Goal: Use online tool/utility: Use online tool/utility

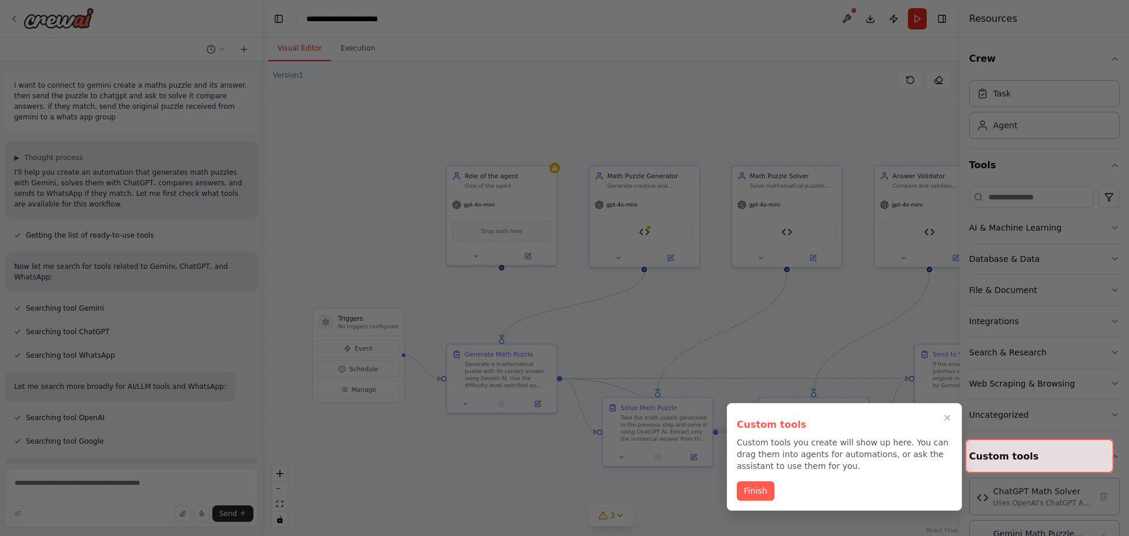
scroll to position [2659, 0]
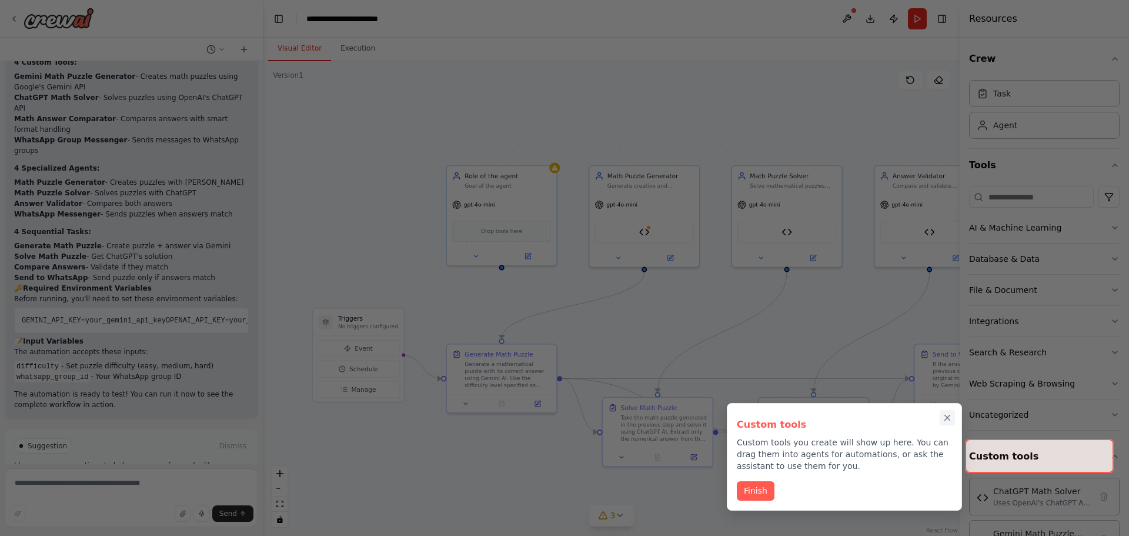
click at [951, 419] on icon "Close walkthrough" at bounding box center [947, 417] width 11 height 11
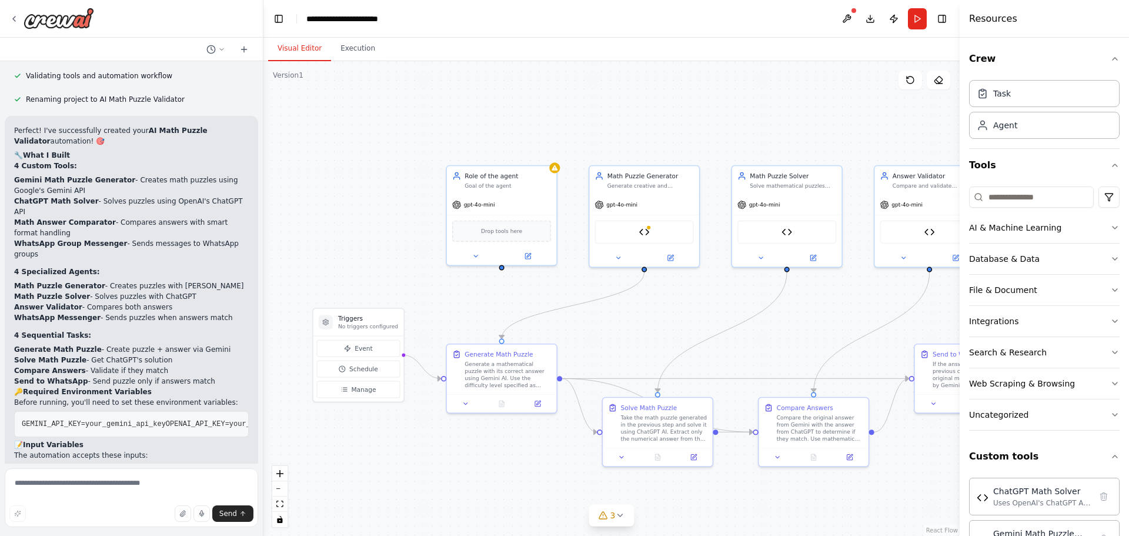
scroll to position [2541, 0]
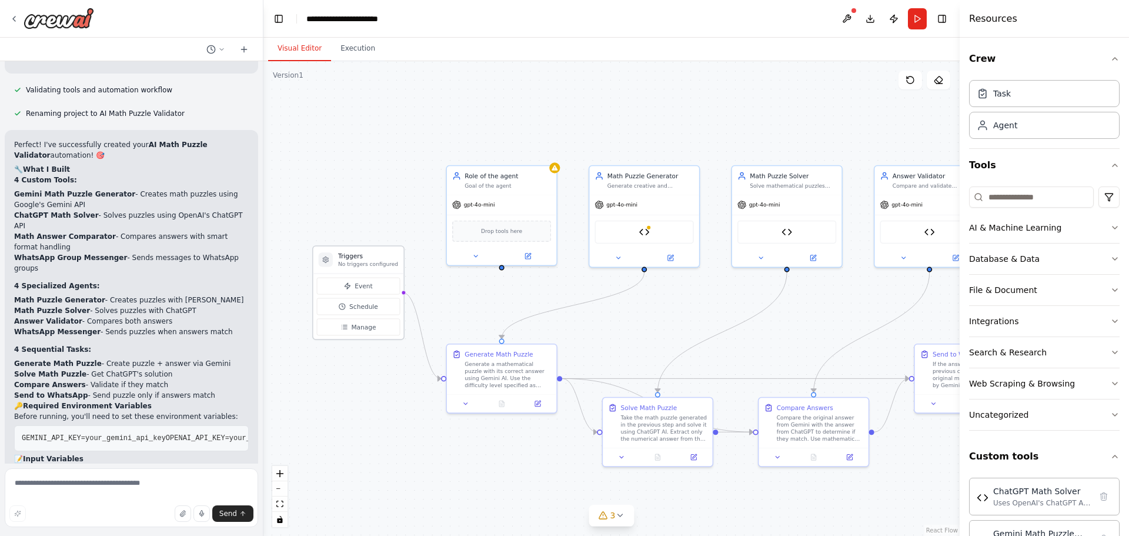
drag, startPoint x: 349, startPoint y: 322, endPoint x: 353, endPoint y: 260, distance: 61.9
click at [353, 260] on div "Triggers No triggers configured" at bounding box center [368, 260] width 60 height 16
click at [361, 301] on button "Schedule" at bounding box center [359, 306] width 84 height 17
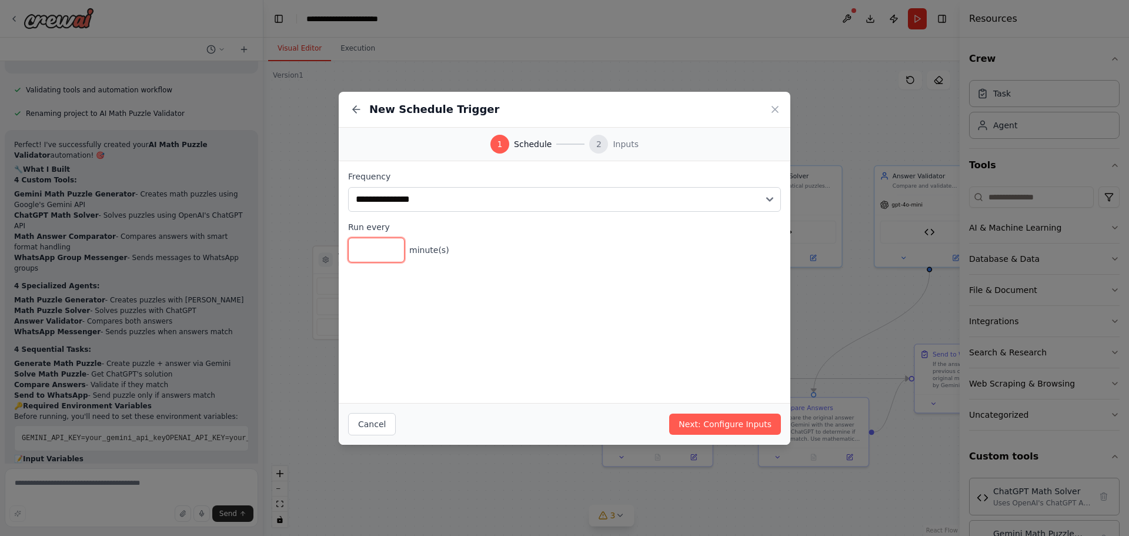
click at [369, 249] on input "*" at bounding box center [376, 250] width 56 height 25
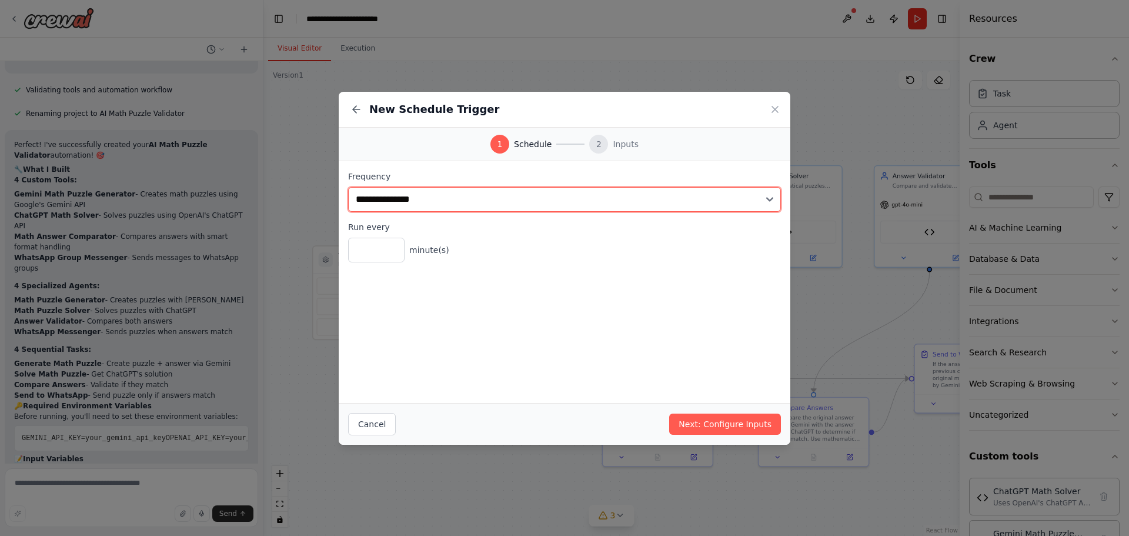
click at [425, 206] on select "**********" at bounding box center [564, 199] width 433 height 25
select select "*****"
click at [348, 187] on select "**********" at bounding box center [564, 199] width 433 height 25
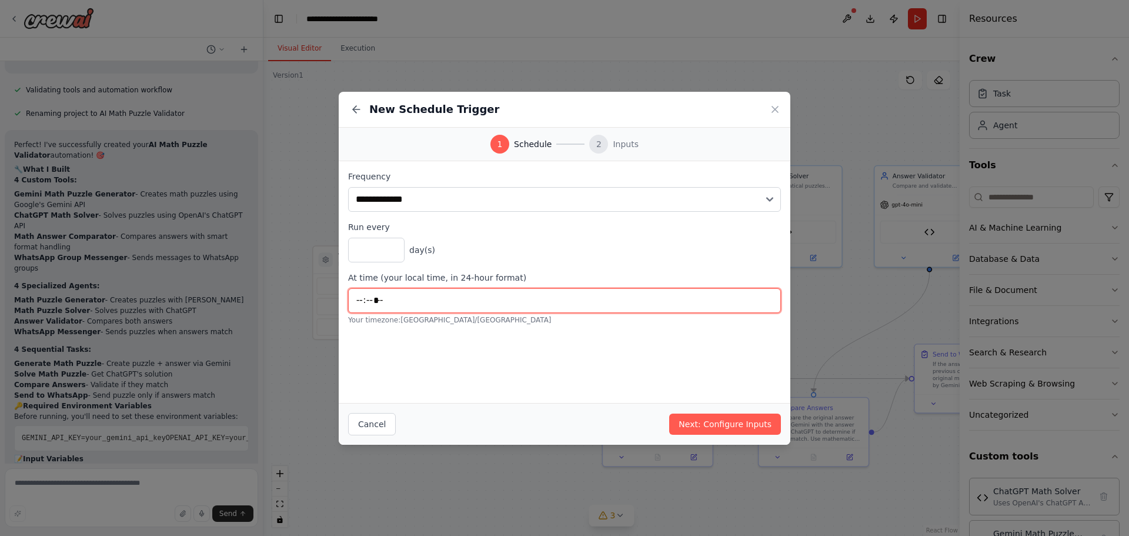
click at [358, 302] on input "*****" at bounding box center [564, 300] width 433 height 25
type input "*****"
click at [598, 226] on label "Run every" at bounding box center [564, 227] width 433 height 12
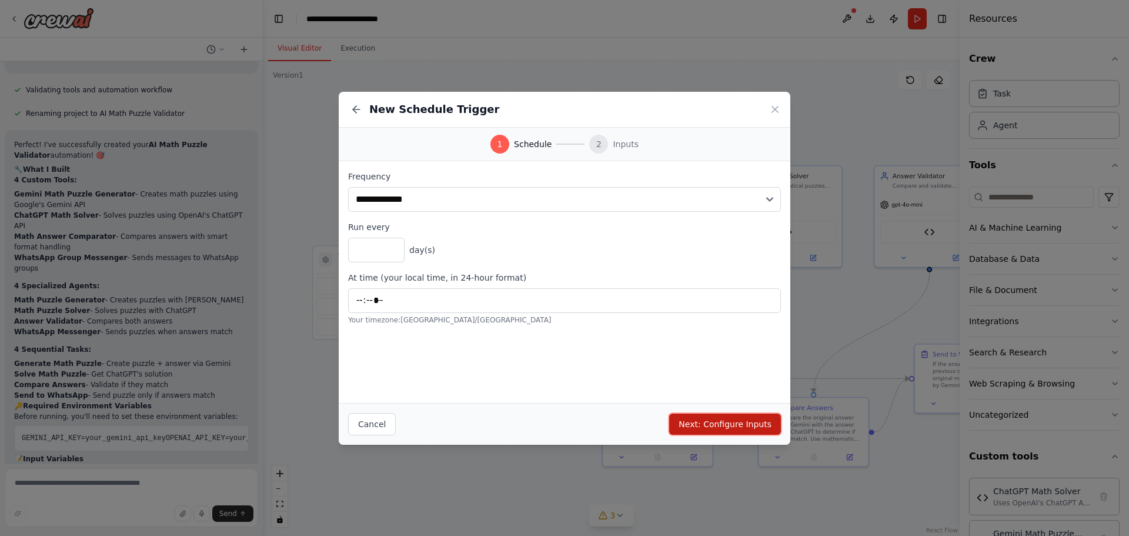
click at [713, 428] on button "Next: Configure Inputs" at bounding box center [725, 423] width 112 height 21
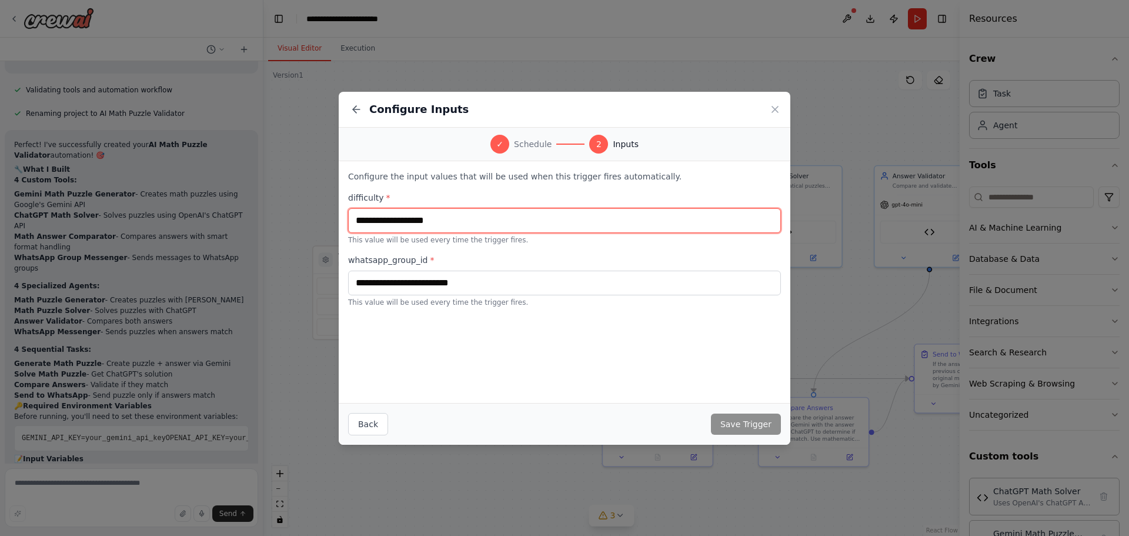
click at [412, 219] on input "text" at bounding box center [564, 220] width 433 height 25
type input "******"
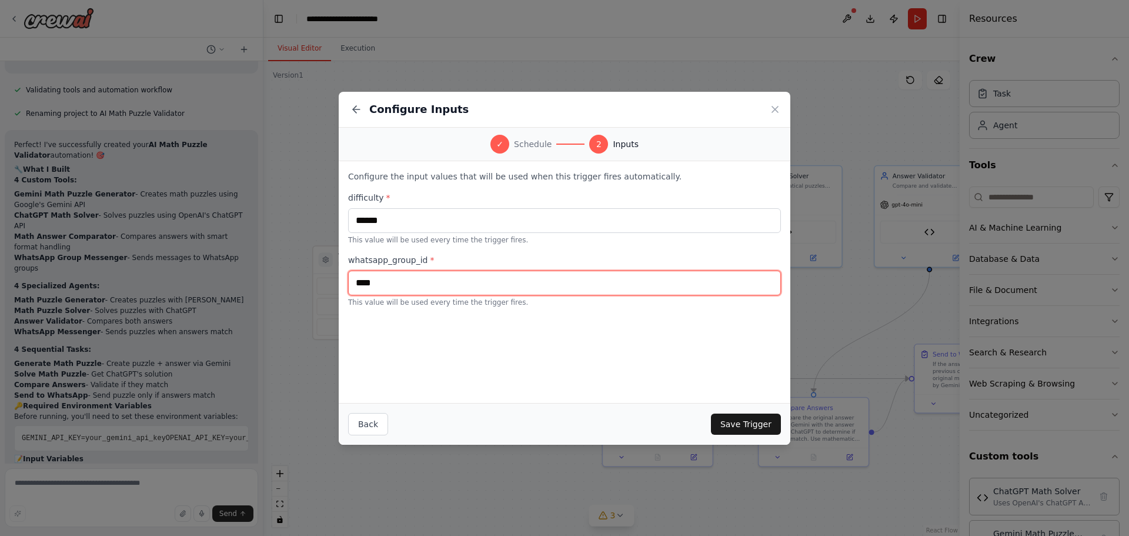
type input "****"
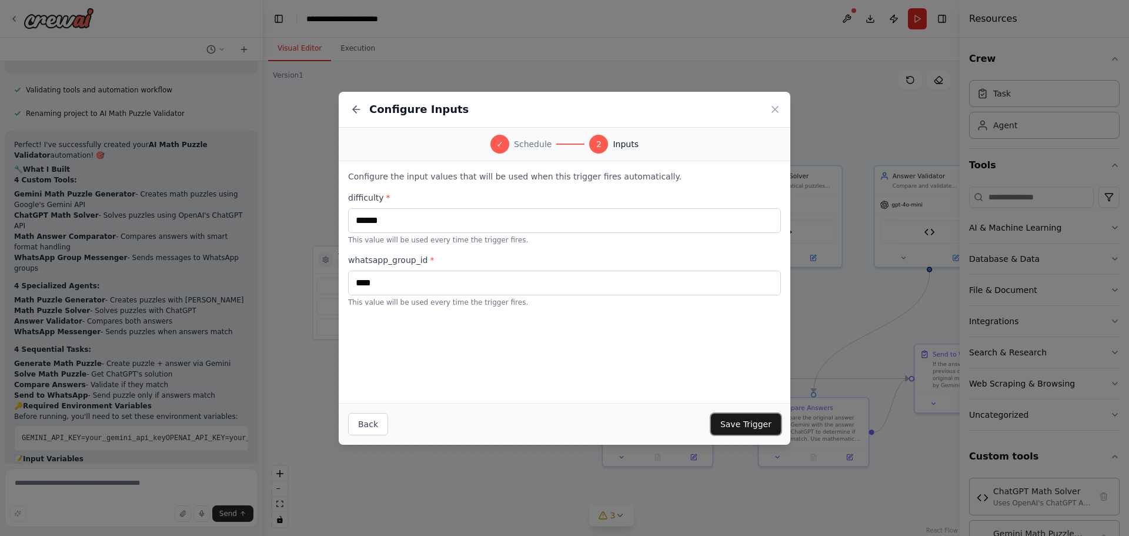
click at [756, 422] on button "Save Trigger" at bounding box center [746, 423] width 70 height 21
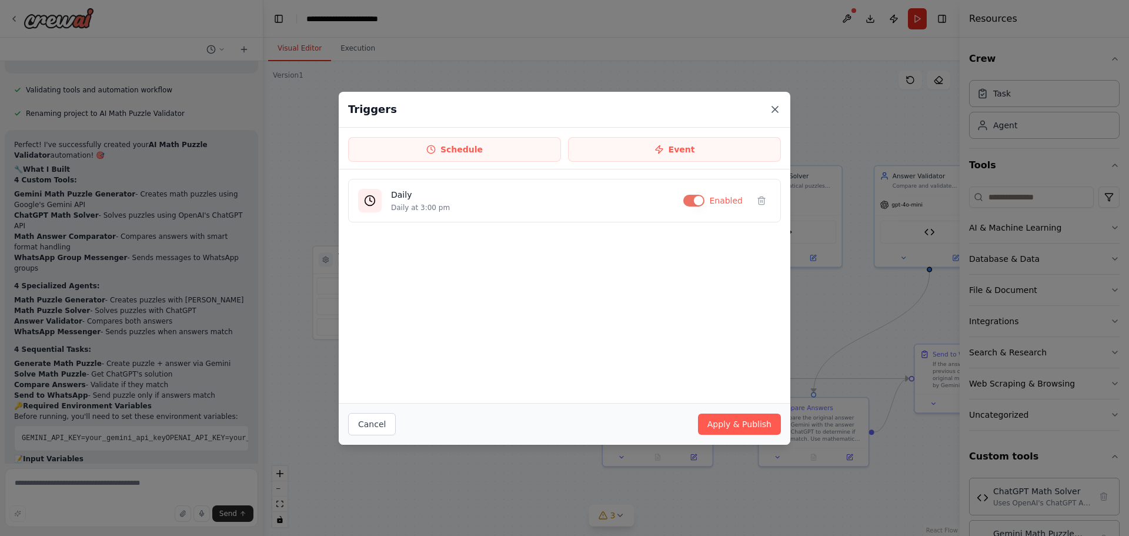
click at [773, 104] on icon at bounding box center [775, 110] width 12 height 12
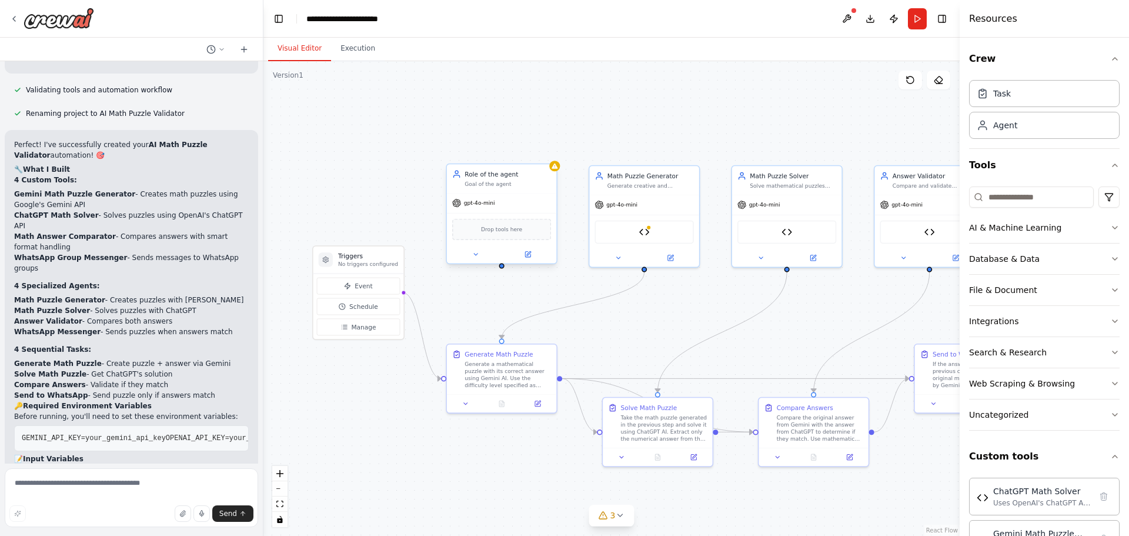
click at [519, 216] on div "Drop tools here" at bounding box center [501, 229] width 109 height 32
click at [495, 187] on div "Goal of the agent" at bounding box center [508, 184] width 86 height 7
click at [487, 366] on div "Generate a mathematical puzzle with its correct answer using Gemini AI. Use the…" at bounding box center [508, 373] width 86 height 29
click at [607, 205] on span "gpt-4o-mini" at bounding box center [621, 202] width 31 height 7
drag, startPoint x: 512, startPoint y: 178, endPoint x: 494, endPoint y: 121, distance: 59.9
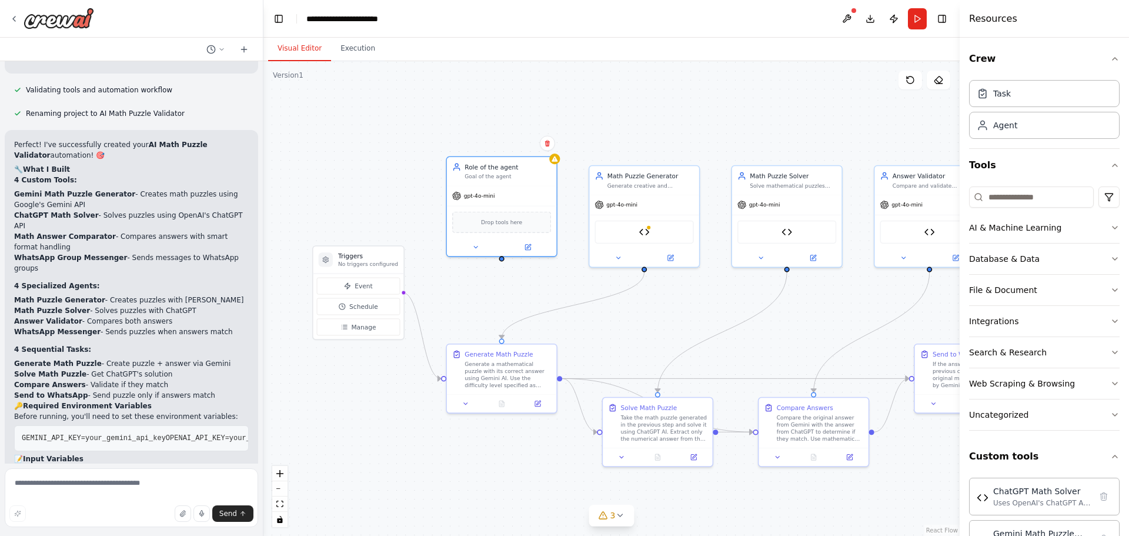
click at [509, 162] on div "Role of the agent" at bounding box center [508, 166] width 86 height 9
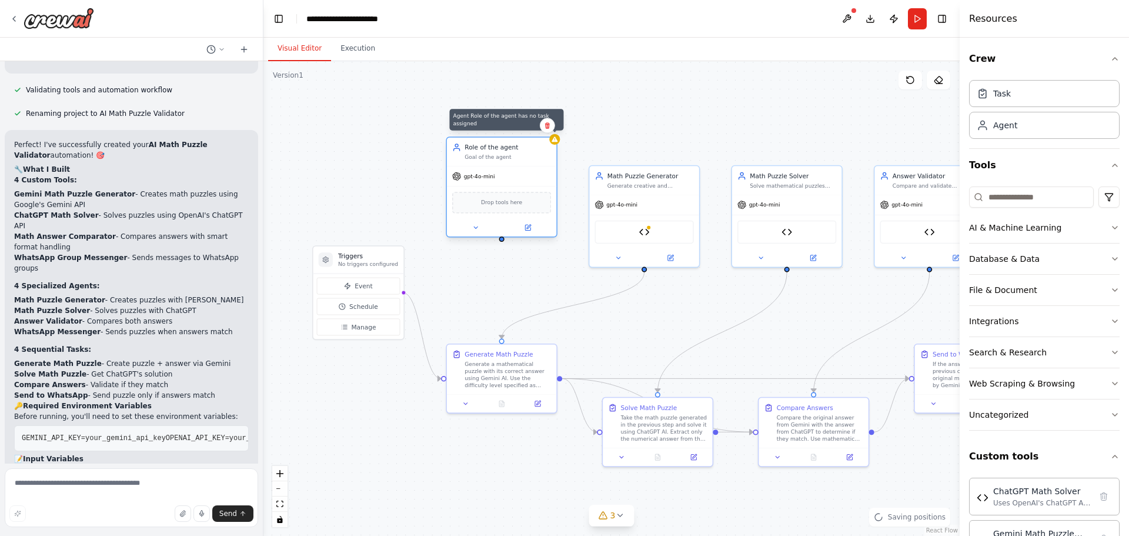
click at [556, 141] on icon at bounding box center [555, 138] width 6 height 5
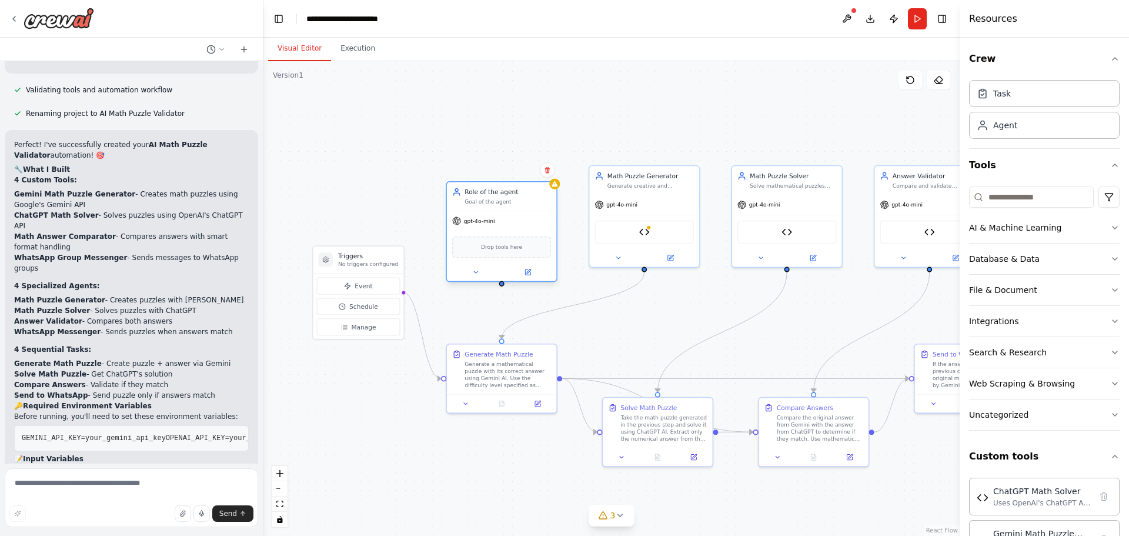
drag, startPoint x: 496, startPoint y: 148, endPoint x: 496, endPoint y: 201, distance: 52.3
click at [496, 196] on div "Role of the agent" at bounding box center [508, 192] width 86 height 9
click at [572, 256] on div ".deletable-edge-delete-btn { width: 20px; height: 20px; border: 0px solid #ffff…" at bounding box center [611, 298] width 696 height 475
click at [528, 208] on div "Goal of the agent" at bounding box center [508, 210] width 86 height 7
click at [535, 217] on div "Role of the agent Goal of the agent" at bounding box center [501, 205] width 109 height 29
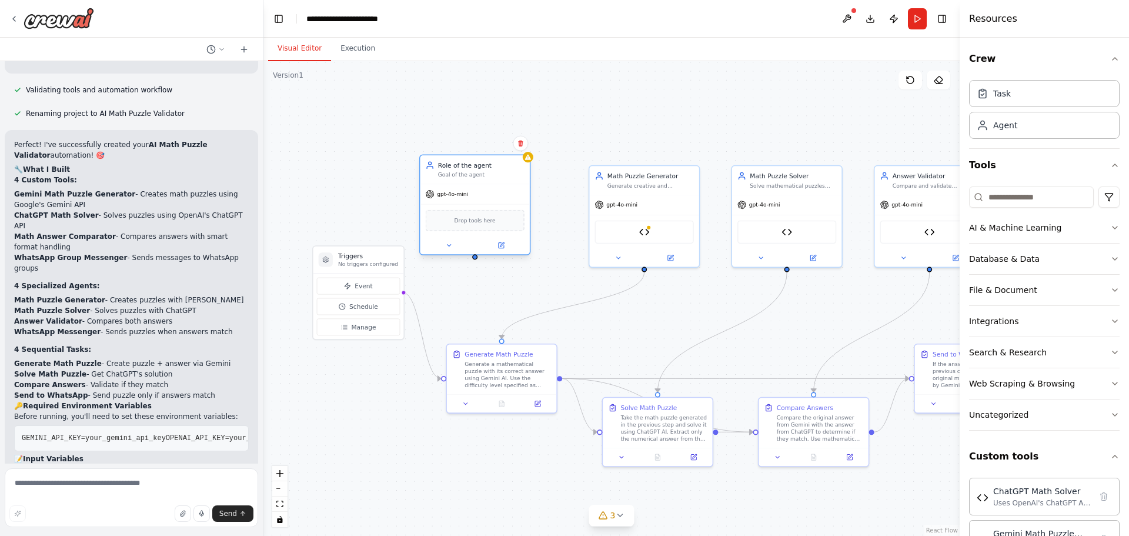
drag, startPoint x: 507, startPoint y: 212, endPoint x: 425, endPoint y: 107, distance: 133.7
click at [438, 171] on div "Goal of the agent" at bounding box center [481, 174] width 86 height 7
click at [522, 177] on div ".deletable-edge-delete-btn { width: 20px; height: 20px; border: 0px solid #ffff…" at bounding box center [611, 298] width 696 height 475
click at [497, 376] on div "Generate a mathematical puzzle with its correct answer using Gemini AI. Use the…" at bounding box center [508, 373] width 86 height 29
click at [536, 403] on icon at bounding box center [538, 401] width 4 height 4
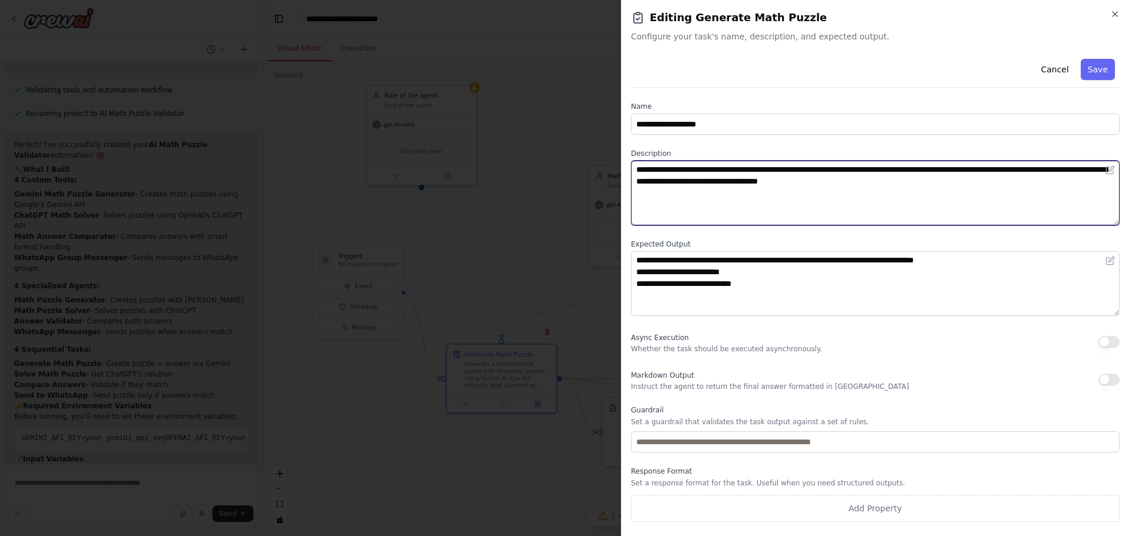
drag, startPoint x: 917, startPoint y: 183, endPoint x: 802, endPoint y: 166, distance: 116.6
click at [817, 169] on textarea "**********" at bounding box center [875, 193] width 489 height 65
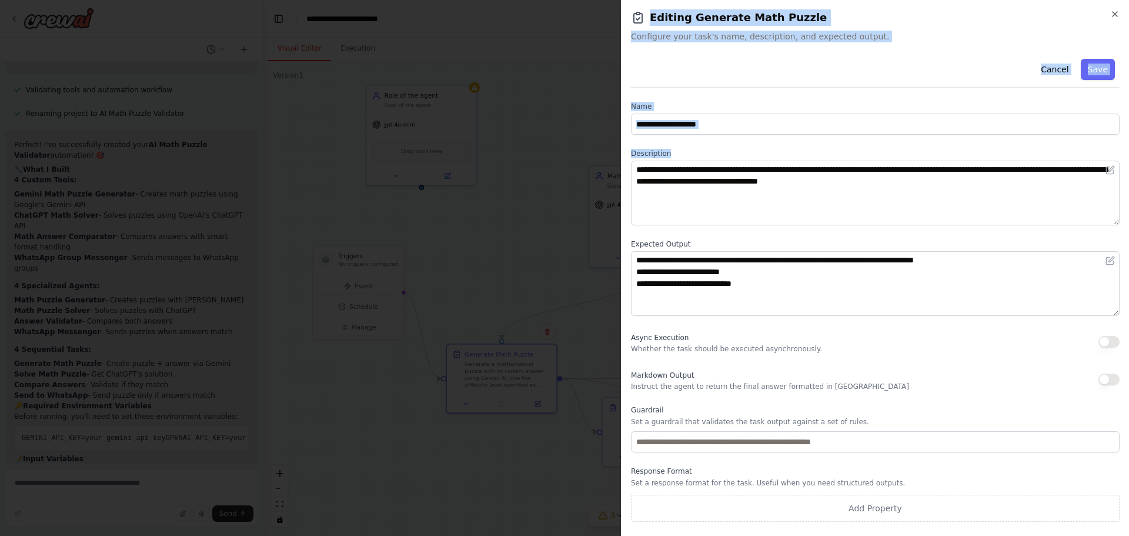
drag, startPoint x: 708, startPoint y: 154, endPoint x: 578, endPoint y: 154, distance: 130.0
click at [578, 154] on body "i want to connect to gemini create a maths puzzle and its answer. then send the…" at bounding box center [564, 268] width 1129 height 536
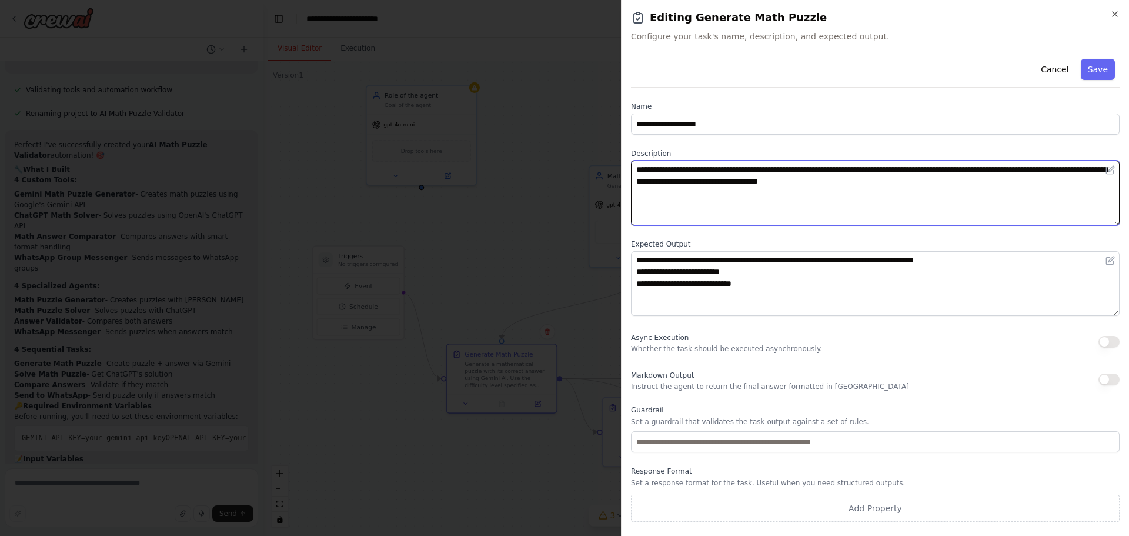
click at [969, 186] on textarea "**********" at bounding box center [875, 193] width 489 height 65
click at [1067, 167] on textarea "**********" at bounding box center [875, 193] width 489 height 65
type textarea "**********"
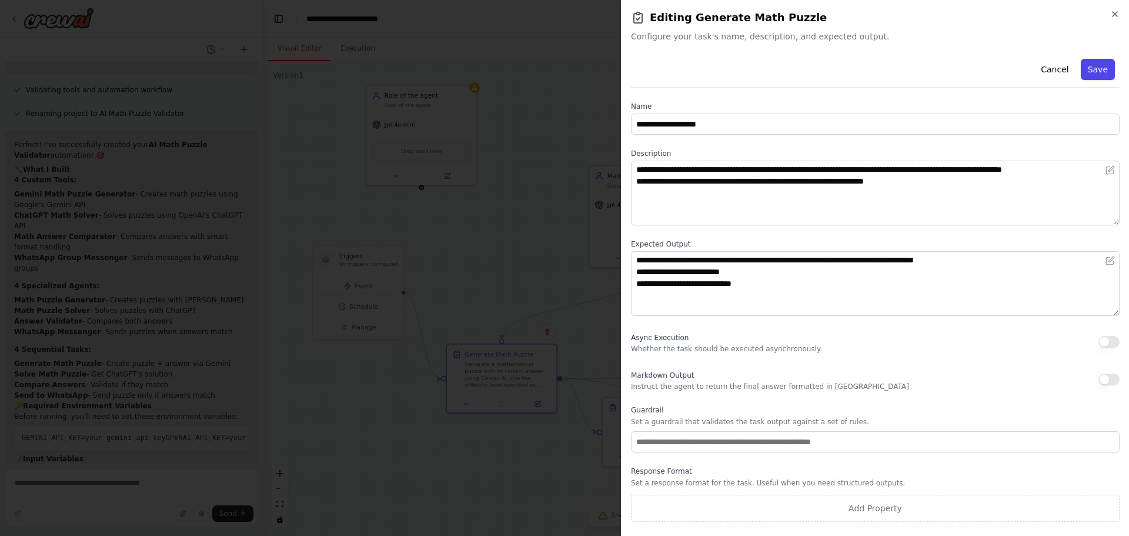
click at [1104, 63] on button "Save" at bounding box center [1098, 69] width 34 height 21
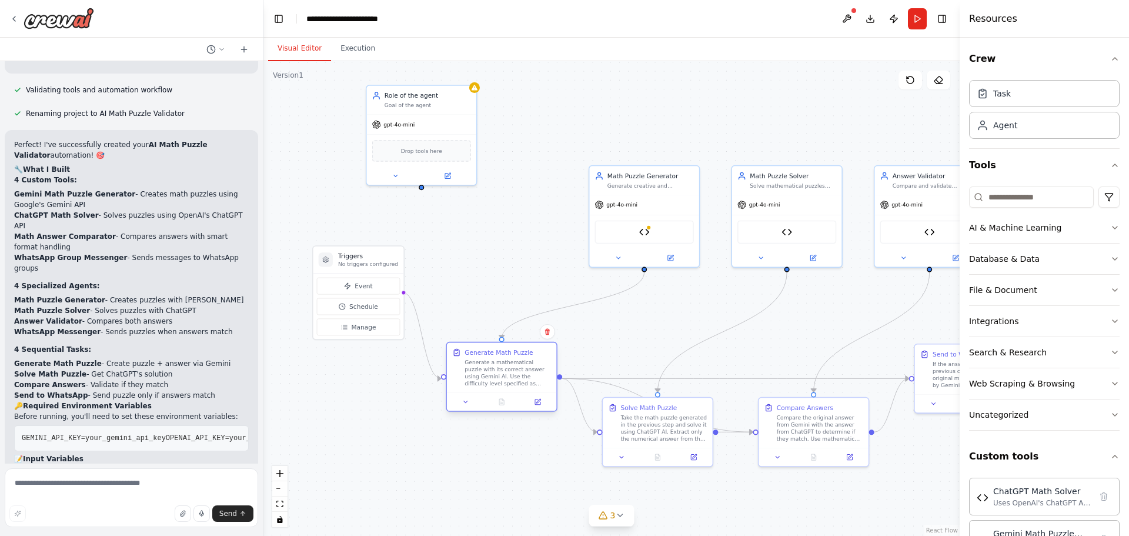
click at [480, 362] on div "Generate a mathematical puzzle with its correct answer using Gemini AI. Use the…" at bounding box center [508, 373] width 86 height 29
click at [542, 408] on div at bounding box center [501, 401] width 109 height 18
click at [540, 401] on icon at bounding box center [537, 401] width 7 height 7
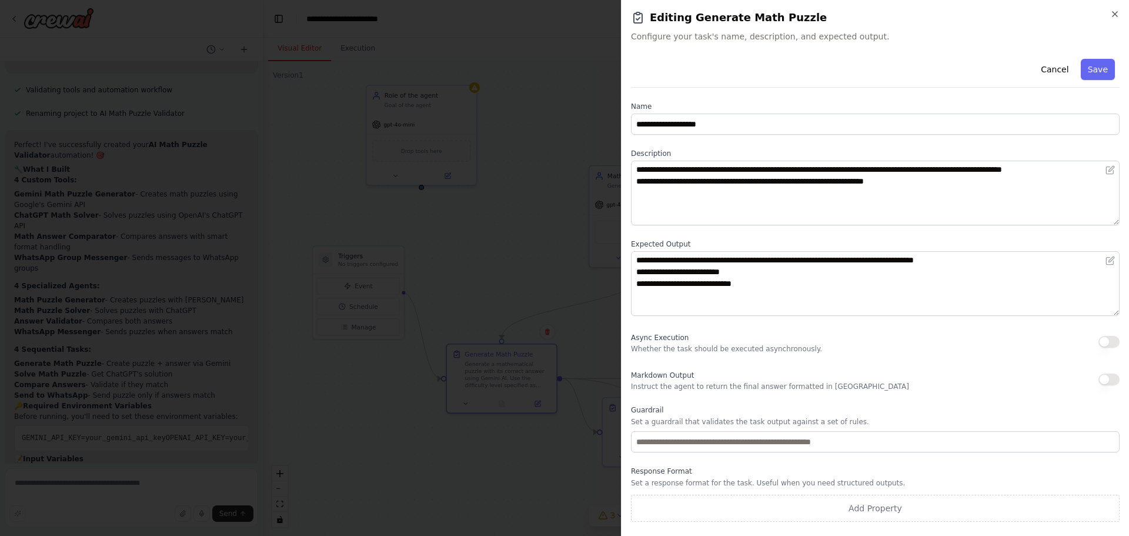
click at [659, 349] on p "Whether the task should be executed asynchronously." at bounding box center [726, 348] width 191 height 9
click at [1113, 12] on icon "button" at bounding box center [1115, 14] width 5 height 5
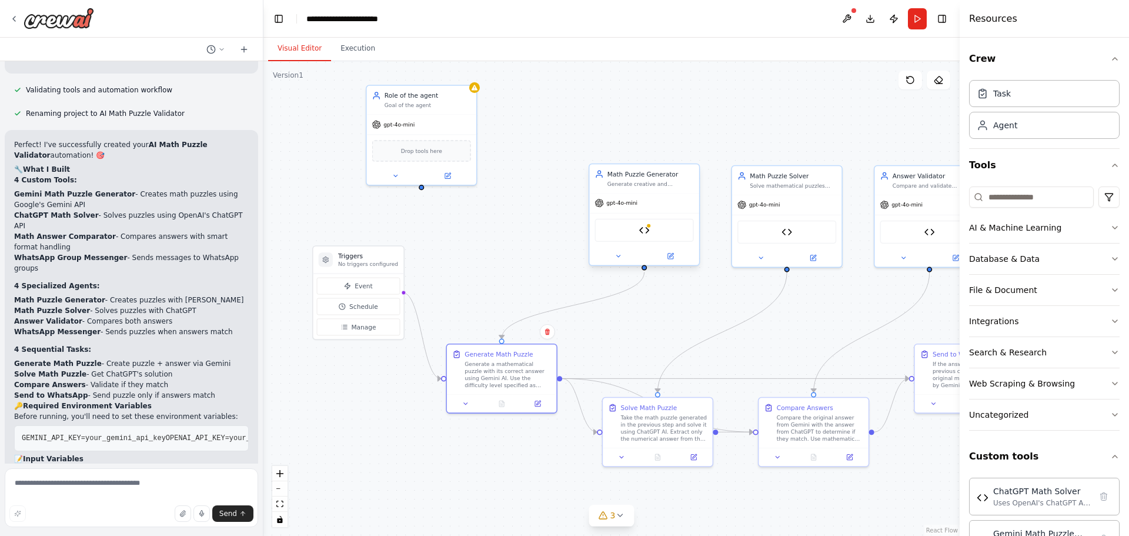
click at [644, 191] on div "Math Puzzle Generator Generate creative and challenging math puzzles with their…" at bounding box center [643, 178] width 109 height 29
click at [642, 231] on img at bounding box center [644, 230] width 11 height 11
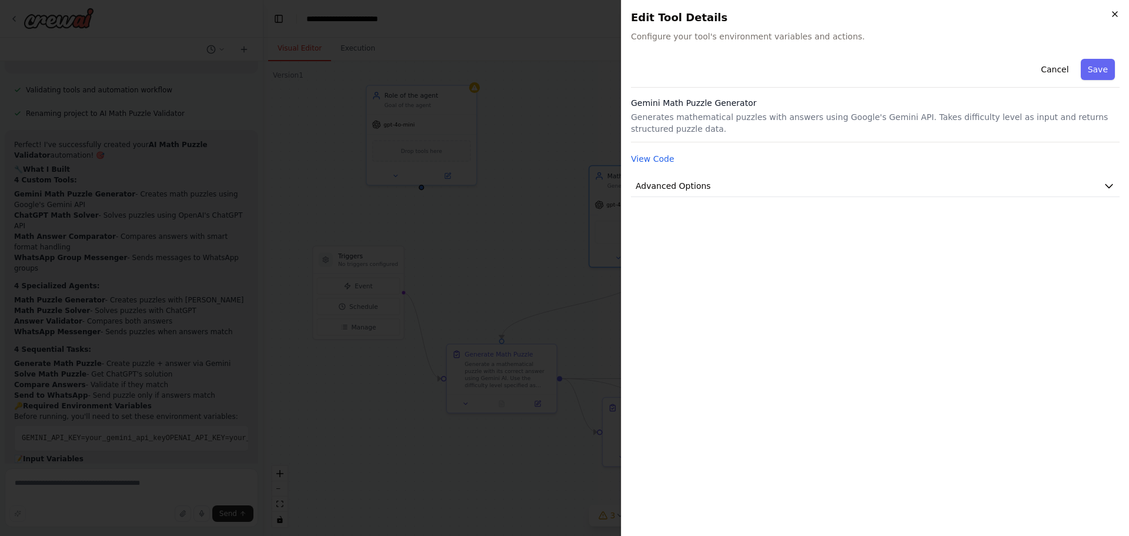
click at [1117, 14] on icon "button" at bounding box center [1114, 13] width 9 height 9
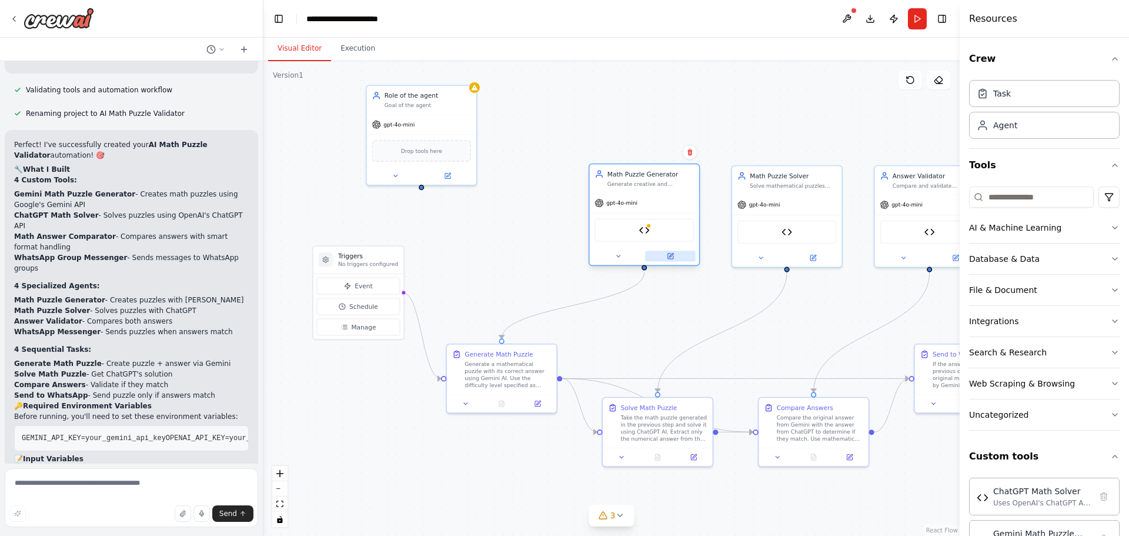
click at [668, 258] on icon at bounding box center [670, 255] width 5 height 5
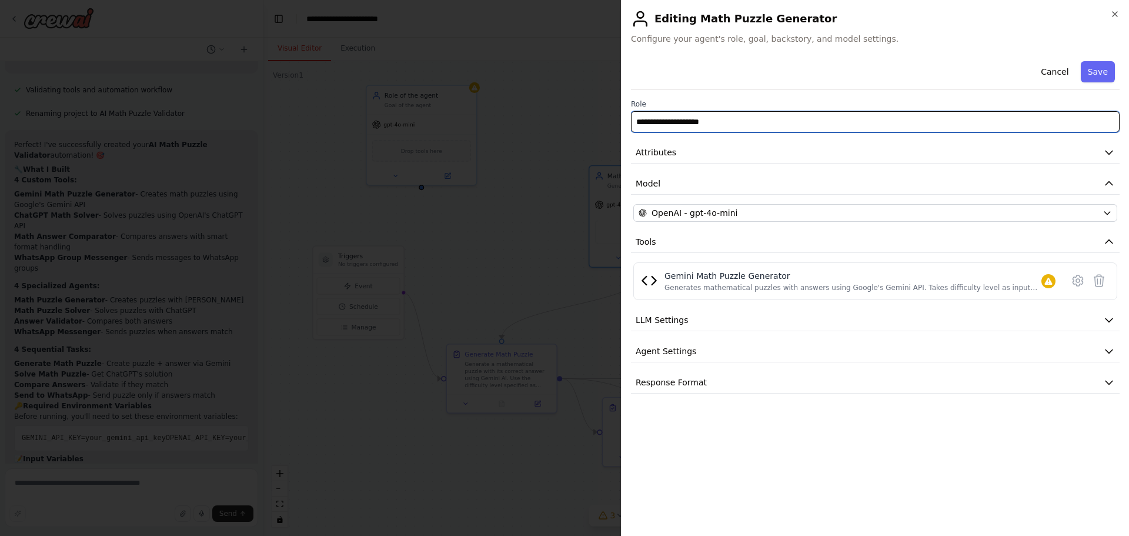
click at [802, 118] on input "**********" at bounding box center [875, 121] width 489 height 21
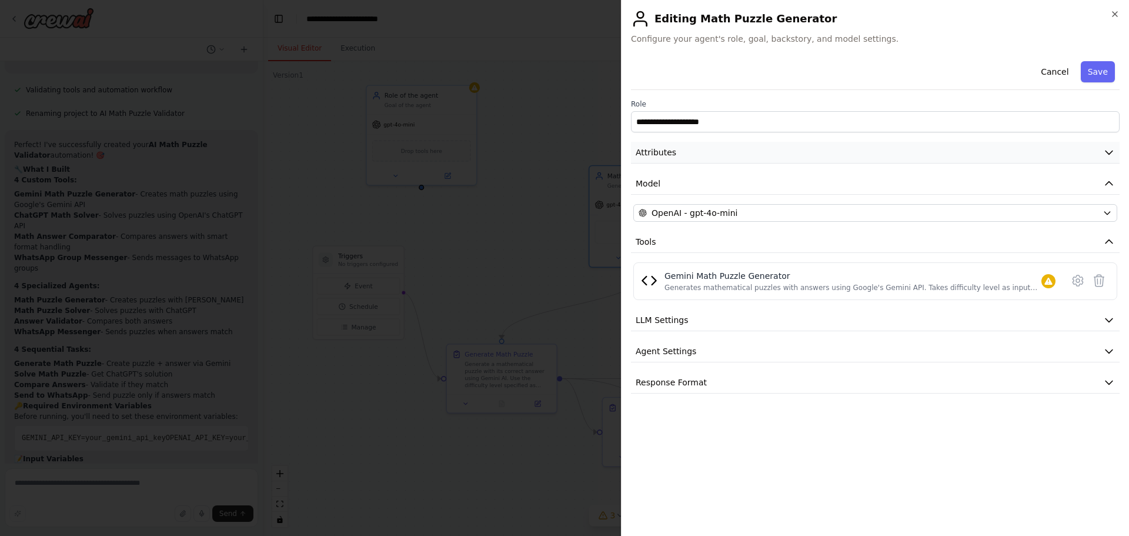
click at [740, 156] on button "Attributes" at bounding box center [875, 153] width 489 height 22
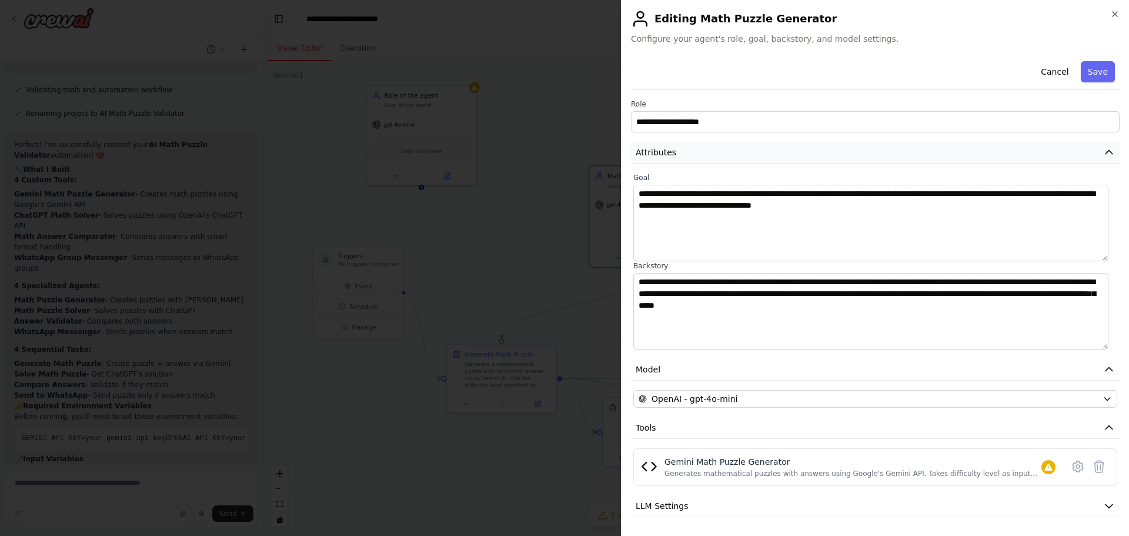
click at [740, 156] on button "Attributes" at bounding box center [875, 153] width 489 height 22
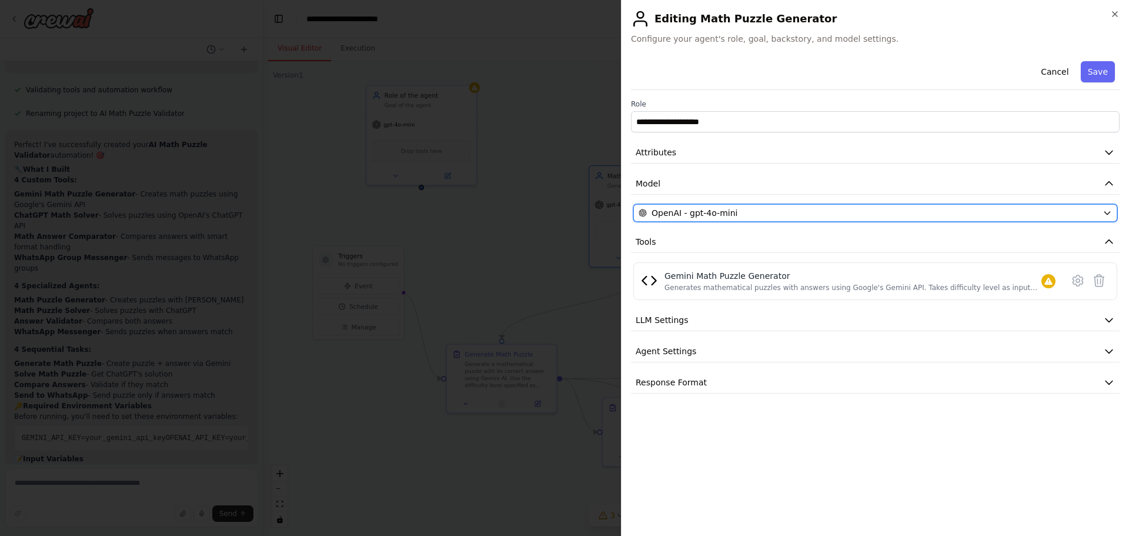
click at [1097, 215] on div "OpenAI - gpt-4o-mini" at bounding box center [868, 213] width 459 height 12
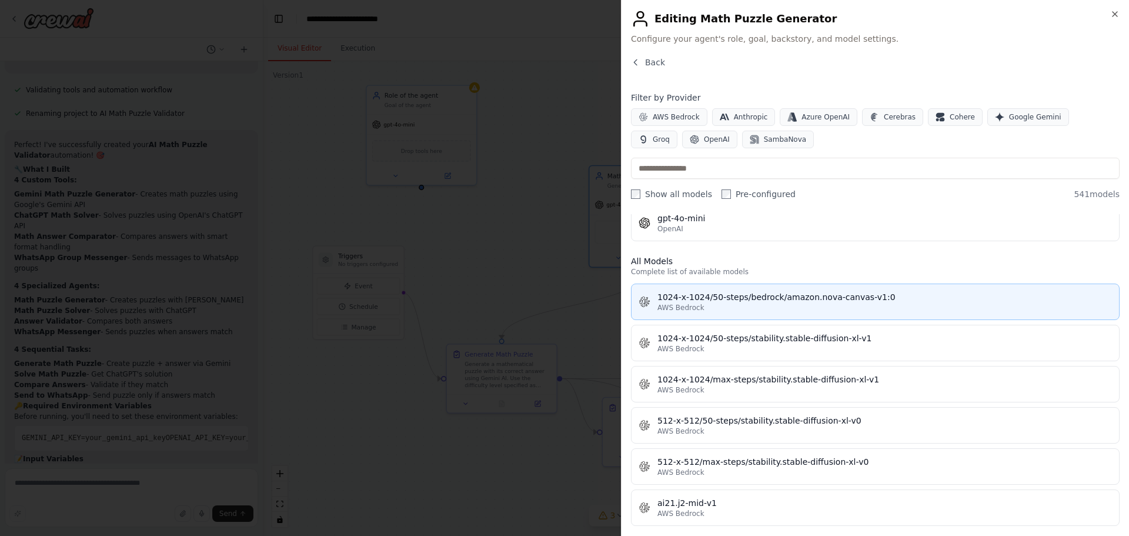
scroll to position [0, 0]
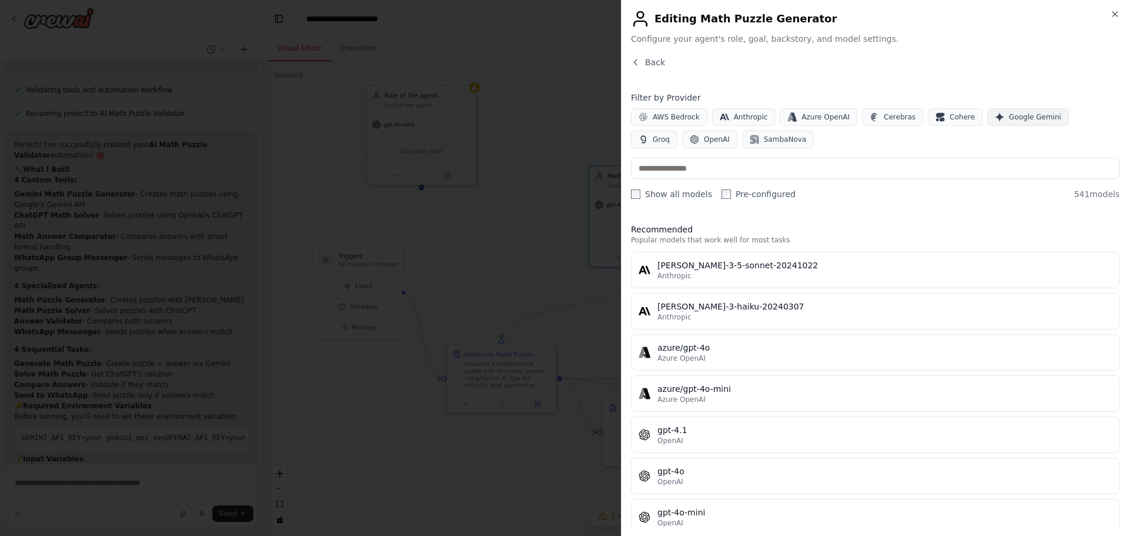
click at [1009, 119] on span "Google Gemini" at bounding box center [1035, 116] width 52 height 9
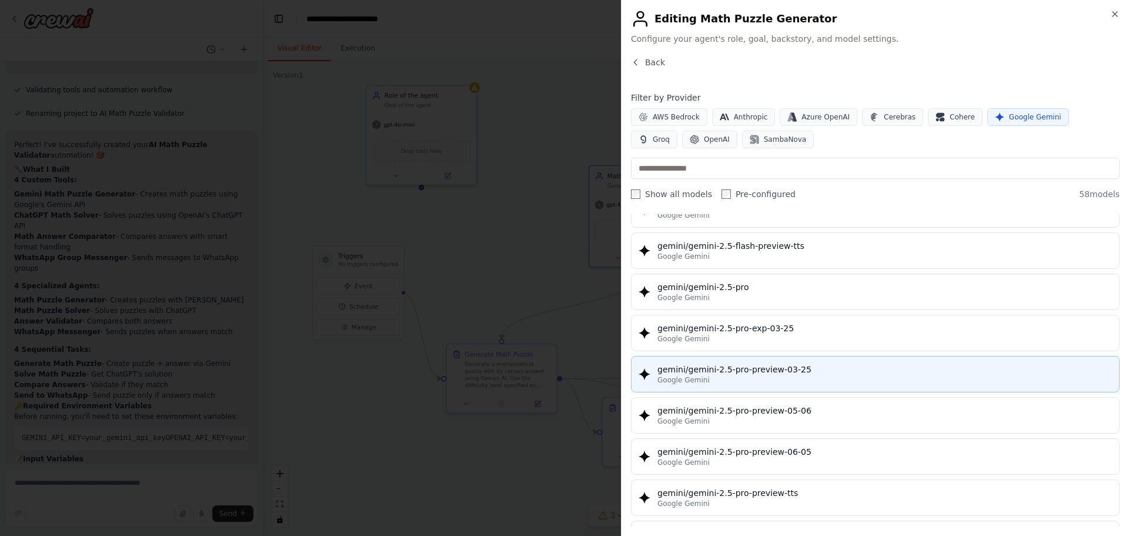
scroll to position [1353, 0]
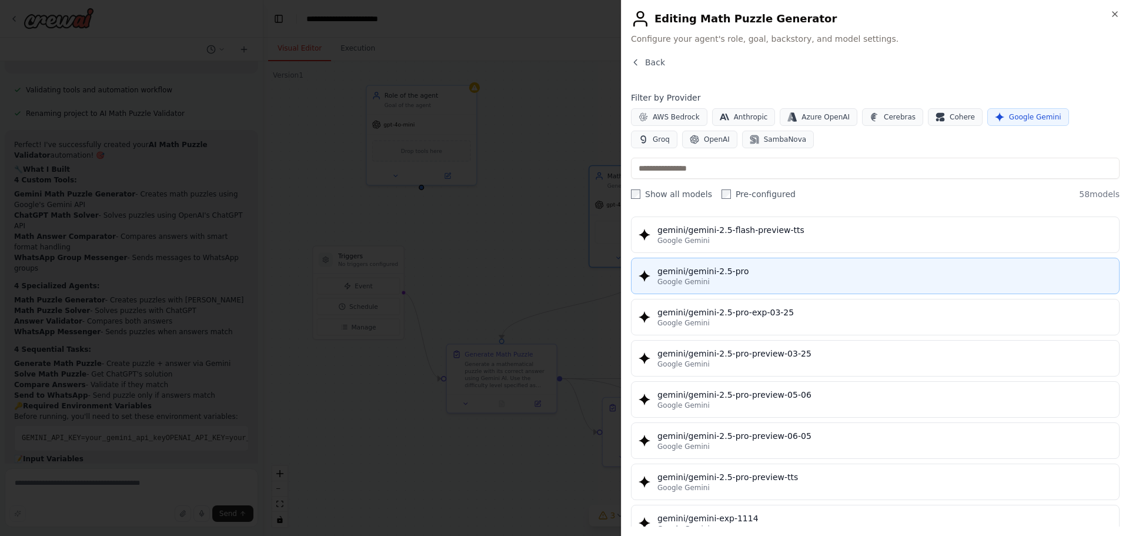
click at [839, 272] on div "gemini/gemini-2.5-pro" at bounding box center [885, 271] width 455 height 12
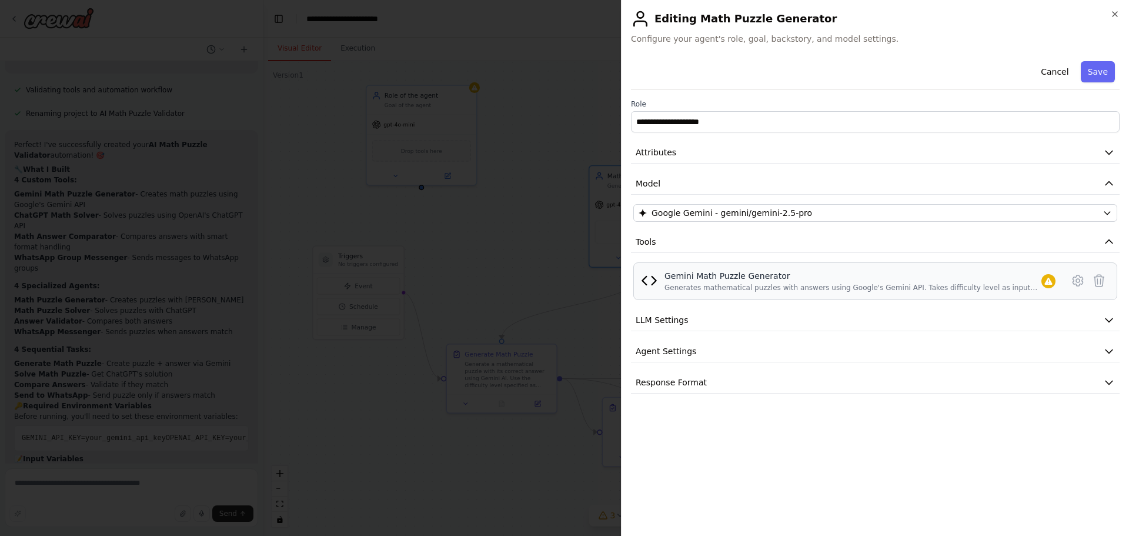
click at [758, 272] on div "Gemini Math Puzzle Generator" at bounding box center [853, 276] width 377 height 12
click at [1076, 281] on icon at bounding box center [1078, 281] width 4 height 4
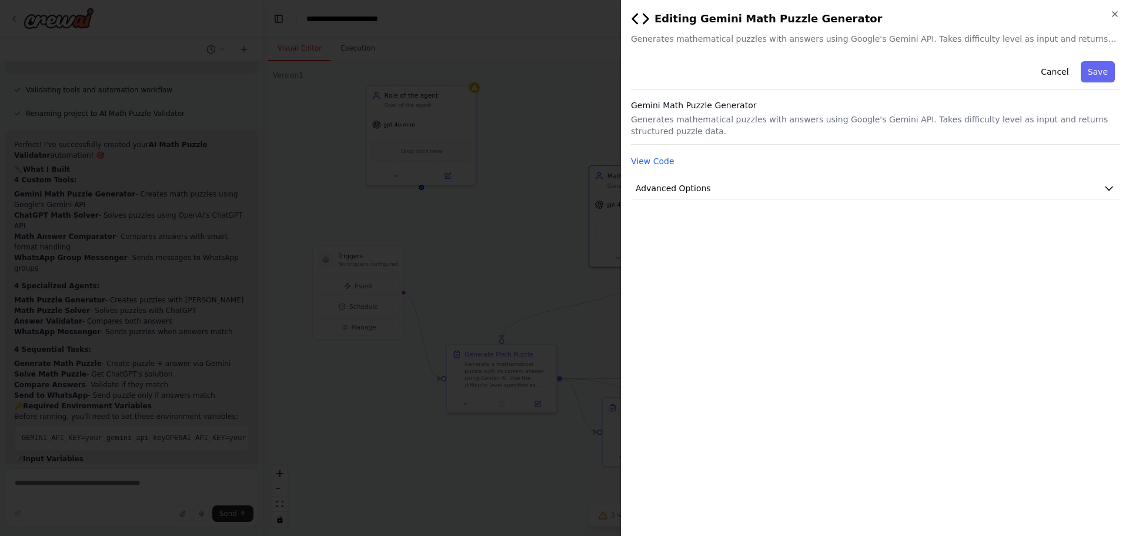
click at [681, 205] on div "**********" at bounding box center [875, 291] width 489 height 470
click at [689, 190] on span "Advanced Options" at bounding box center [673, 188] width 75 height 12
click at [702, 261] on input "text" at bounding box center [875, 257] width 469 height 21
paste input "**********"
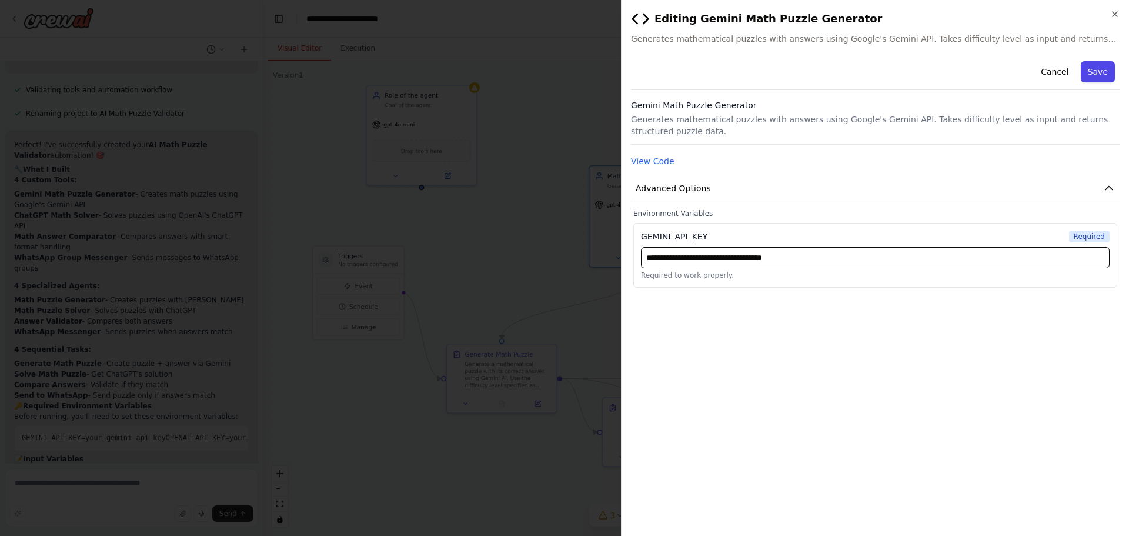
type input "**********"
click at [1100, 74] on button "Save" at bounding box center [1098, 71] width 34 height 21
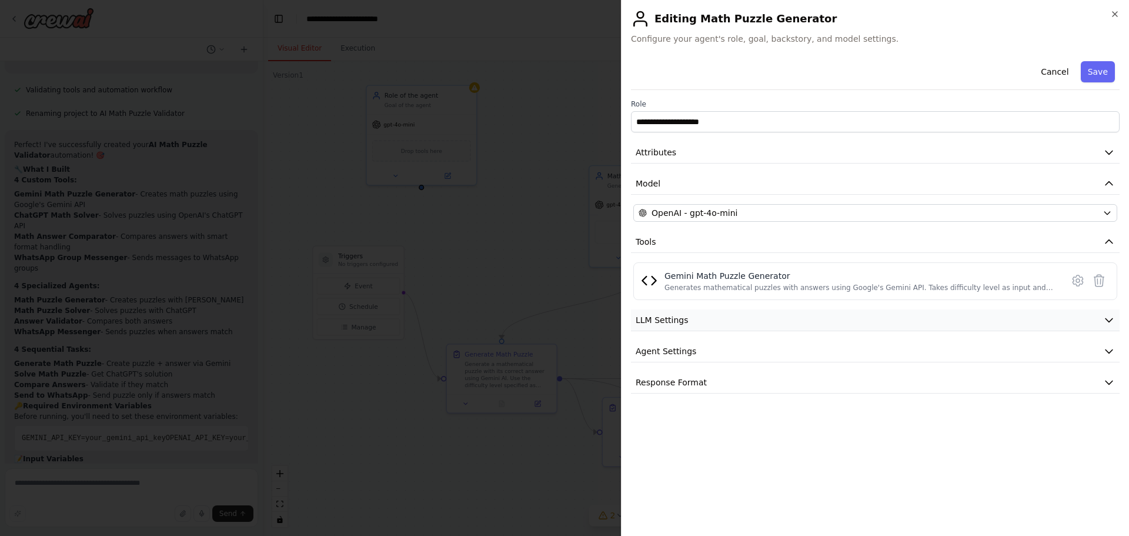
click at [755, 320] on button "LLM Settings" at bounding box center [875, 320] width 489 height 22
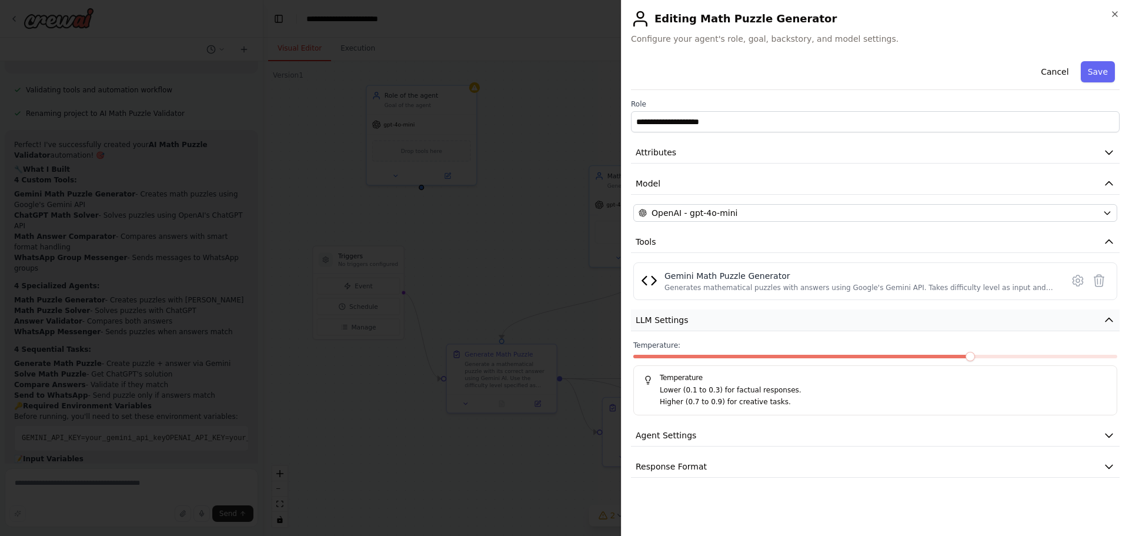
click at [754, 318] on button "LLM Settings" at bounding box center [875, 320] width 489 height 22
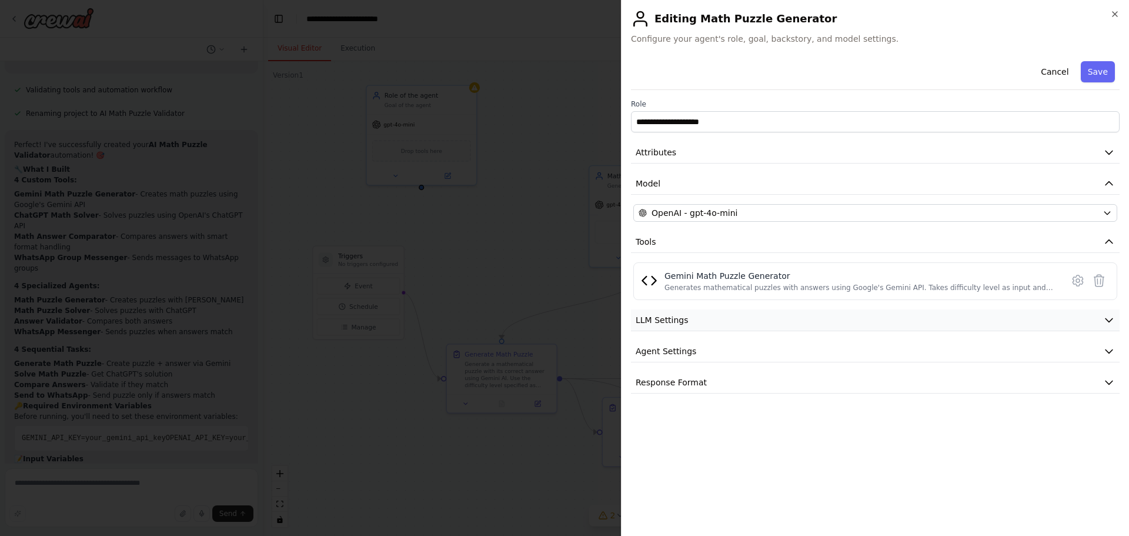
click at [722, 323] on button "LLM Settings" at bounding box center [875, 320] width 489 height 22
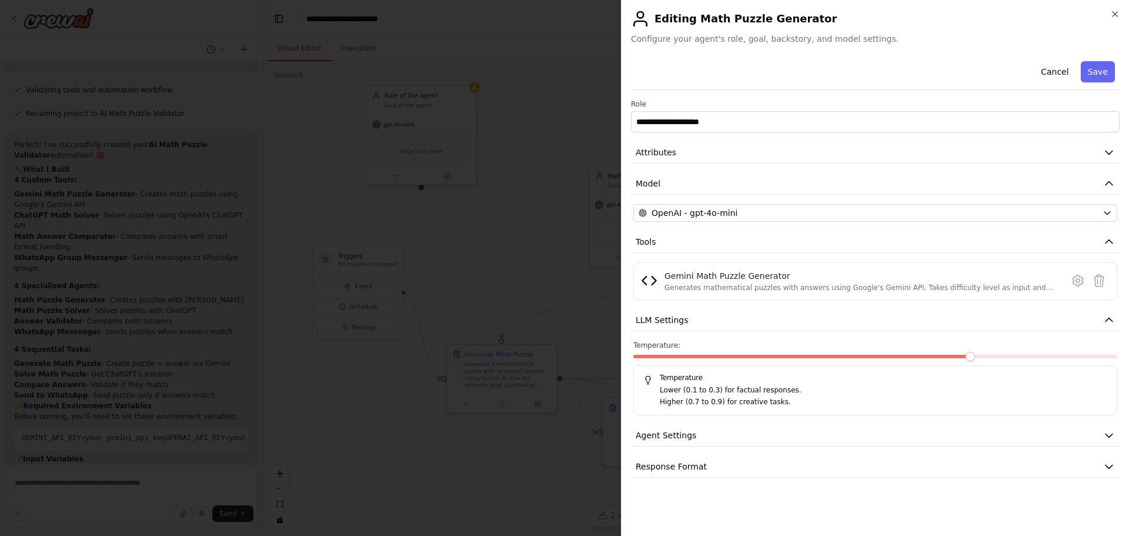
click at [732, 393] on p "Lower (0.1 to 0.3) for factual responses." at bounding box center [884, 391] width 448 height 12
drag, startPoint x: 665, startPoint y: 405, endPoint x: 710, endPoint y: 405, distance: 45.3
click at [710, 405] on p "Higher (0.7 to 0.9) for creative tasks." at bounding box center [884, 402] width 448 height 12
click at [798, 405] on p "Higher (0.7 to 0.9) for creative tasks." at bounding box center [884, 402] width 448 height 12
click at [749, 385] on p "Lower (0.1 to 0.3) for factual responses." at bounding box center [884, 391] width 448 height 12
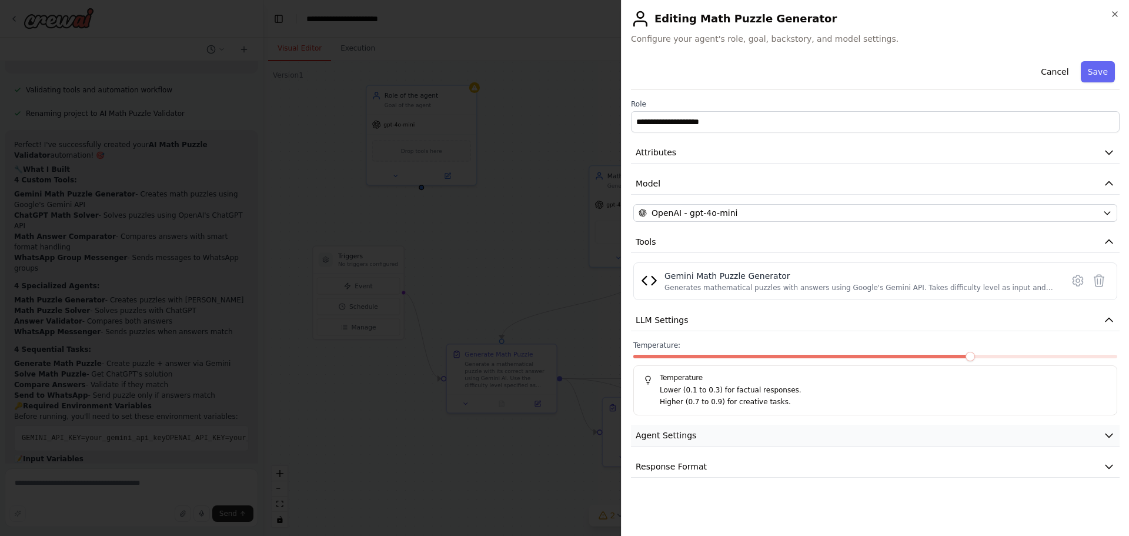
click at [682, 432] on span "Agent Settings" at bounding box center [666, 435] width 61 height 12
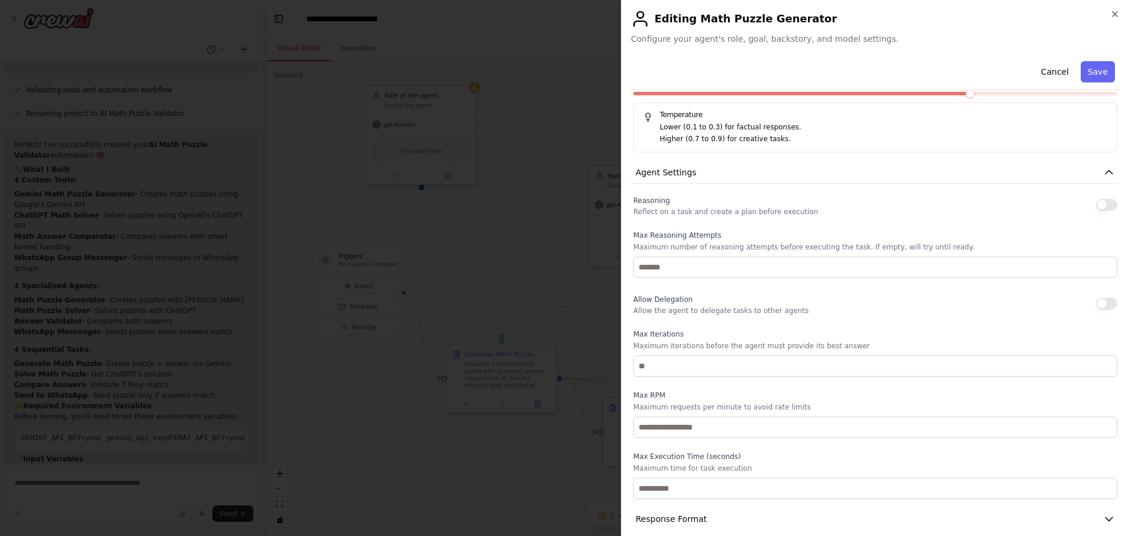
scroll to position [276, 0]
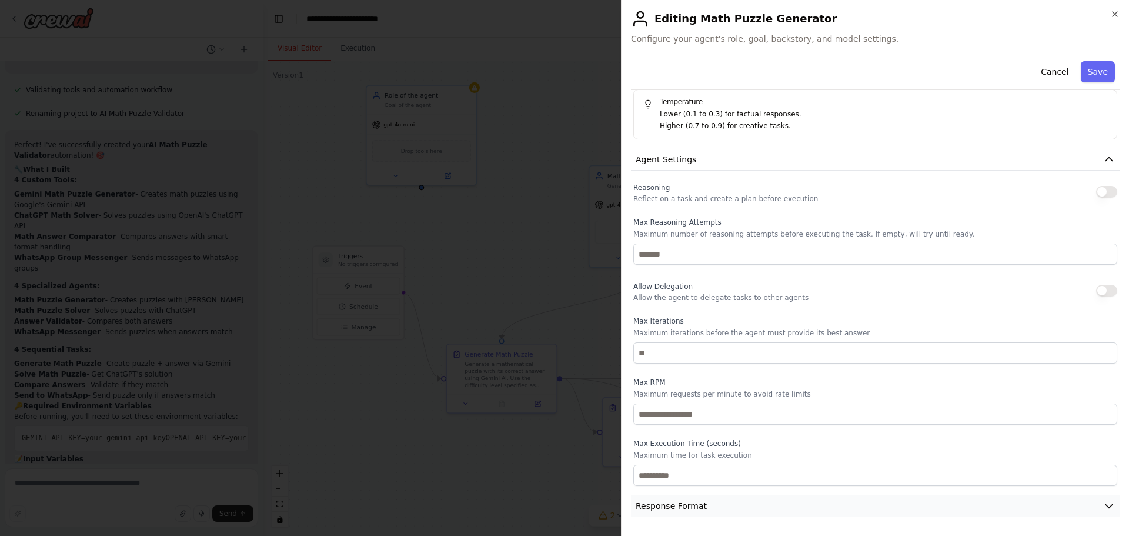
click at [670, 510] on span "Response Format" at bounding box center [671, 506] width 71 height 12
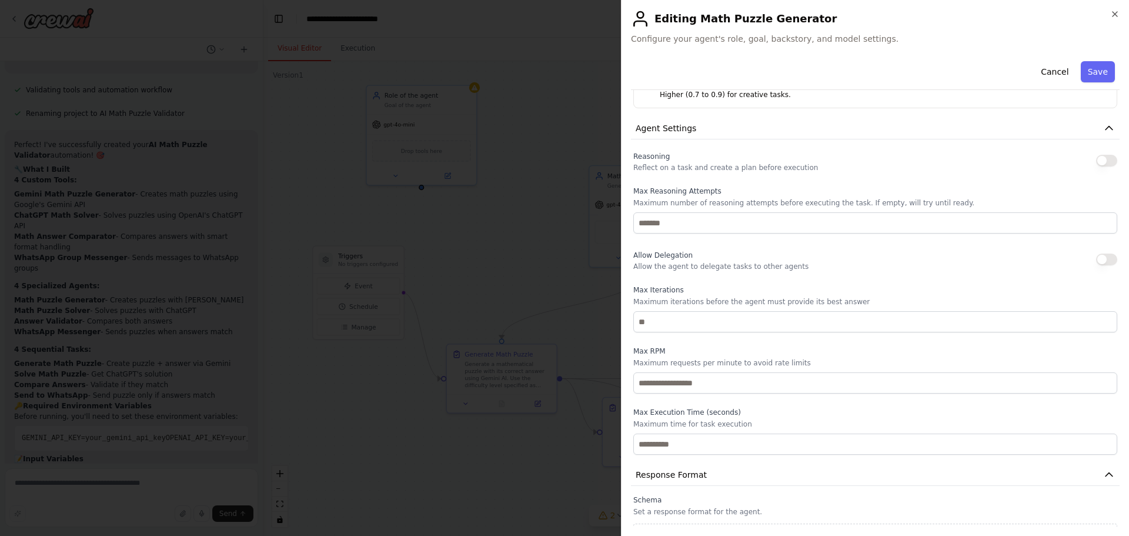
scroll to position [331, 0]
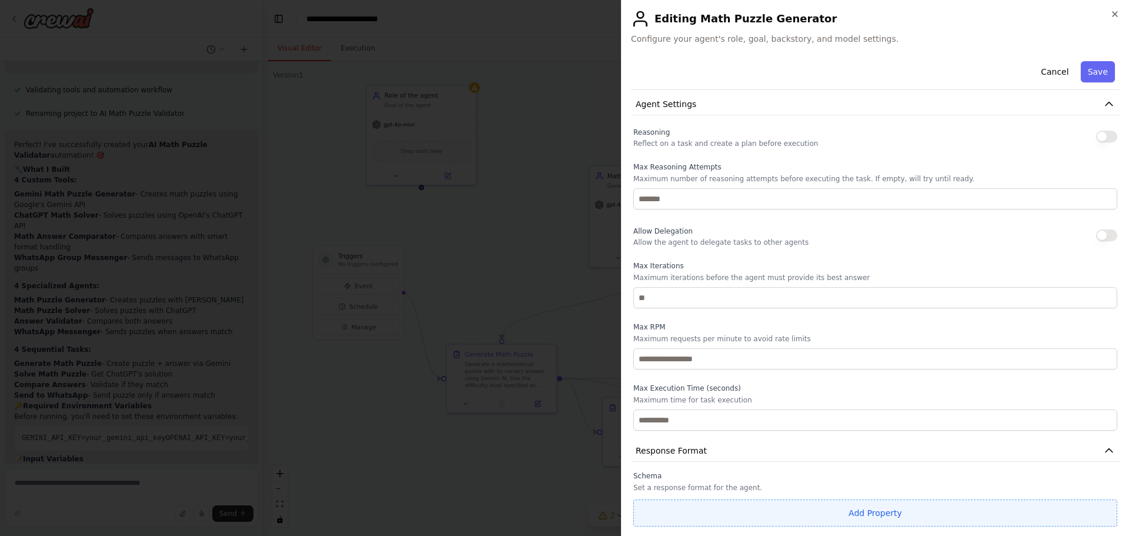
click at [877, 509] on button "Add Property" at bounding box center [875, 512] width 484 height 27
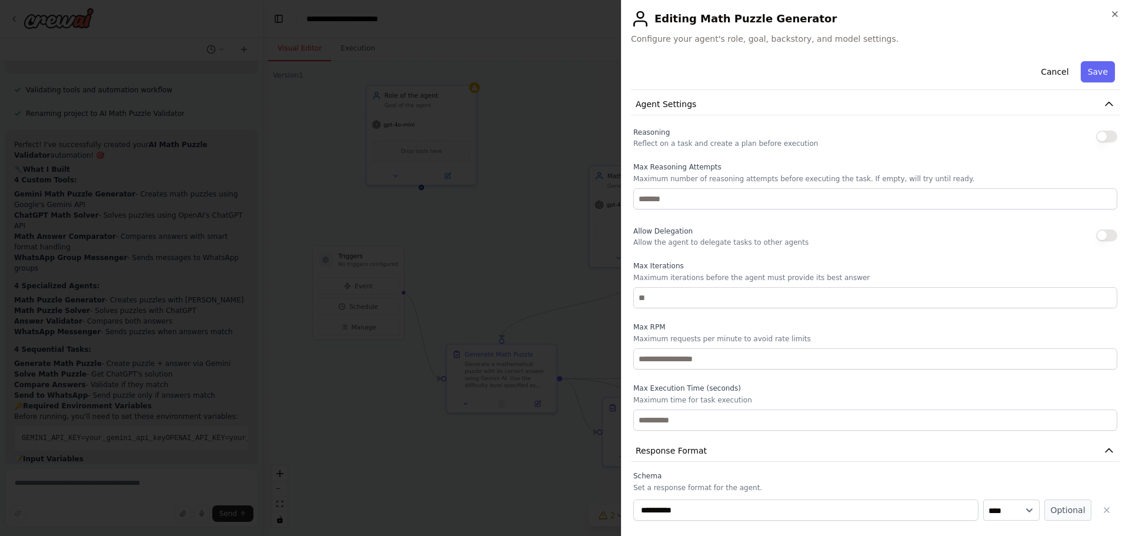
scroll to position [362, 0]
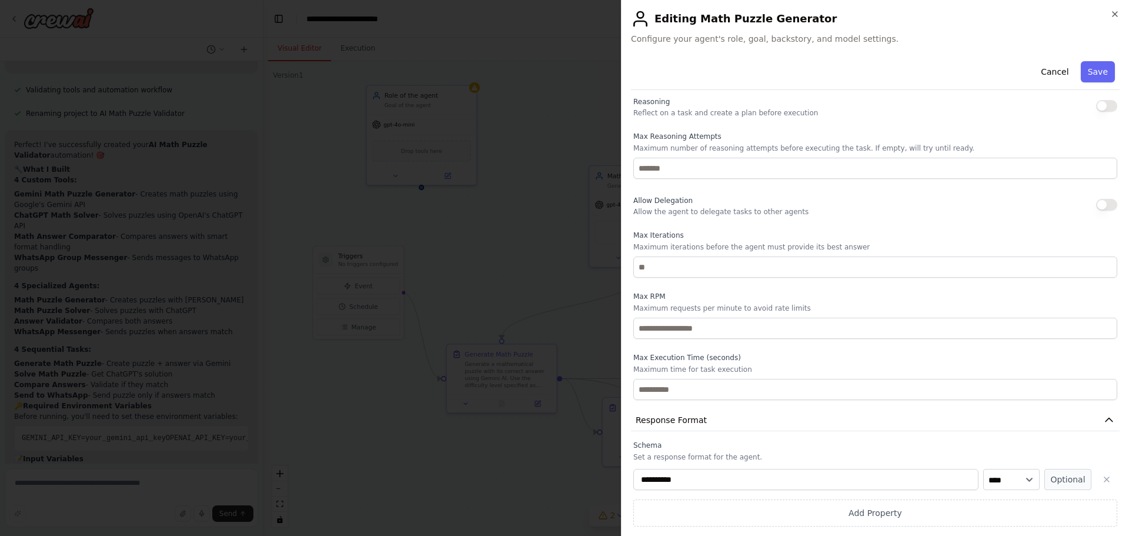
click at [696, 478] on input "**********" at bounding box center [805, 479] width 345 height 21
click at [694, 478] on input "**********" at bounding box center [805, 479] width 345 height 21
click at [692, 476] on input "**********" at bounding box center [805, 479] width 345 height 21
click at [690, 475] on input "**********" at bounding box center [805, 479] width 345 height 21
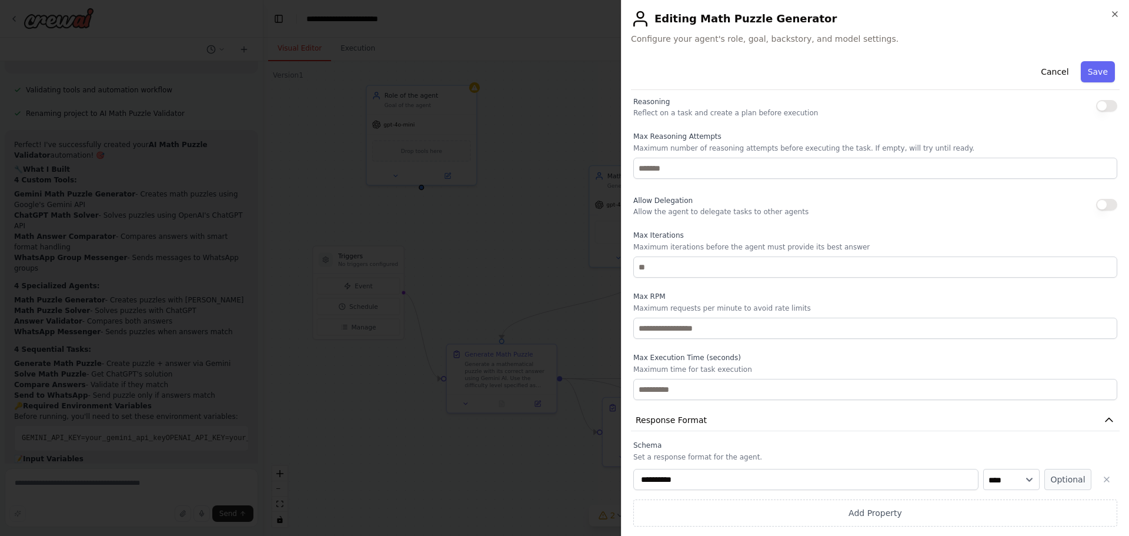
click at [689, 479] on input "**********" at bounding box center [805, 479] width 345 height 21
type input "******"
click at [997, 476] on select "**** ******* ******* **** ******" at bounding box center [1011, 479] width 56 height 21
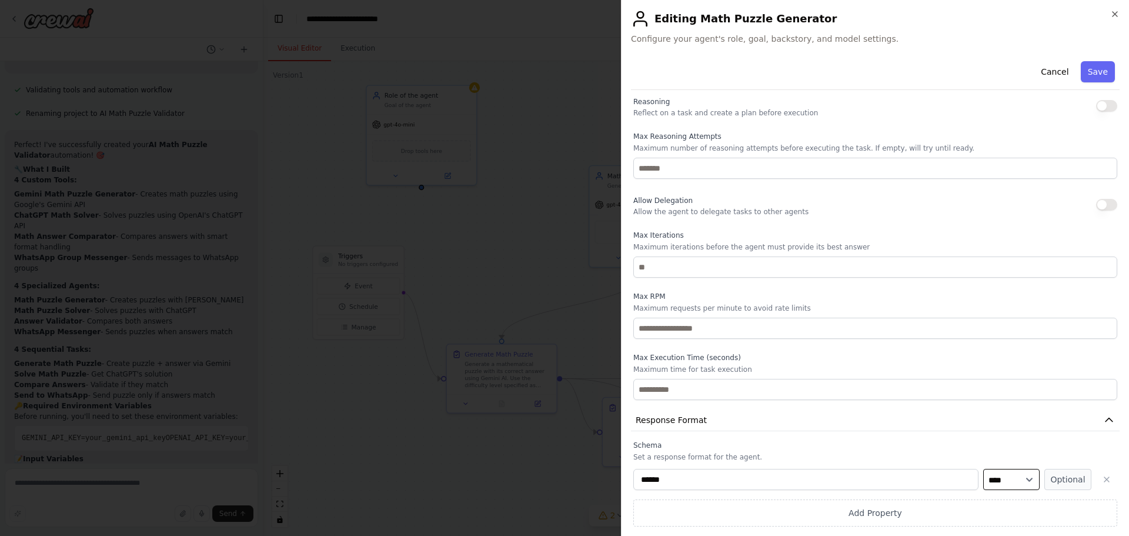
select select "******"
click at [983, 469] on select "**** ******* ******* **** ******" at bounding box center [1011, 479] width 56 height 21
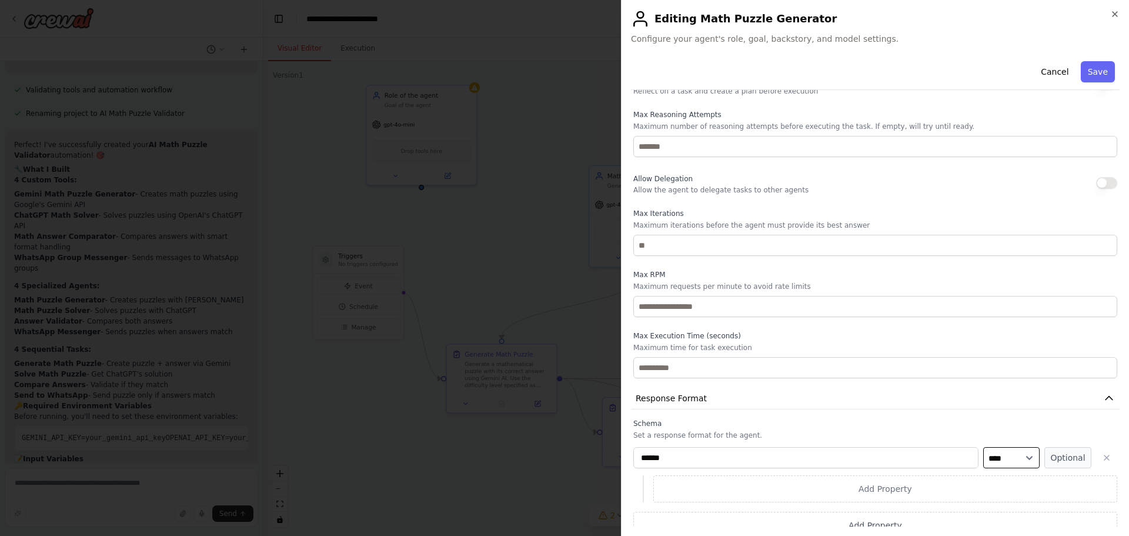
scroll to position [396, 0]
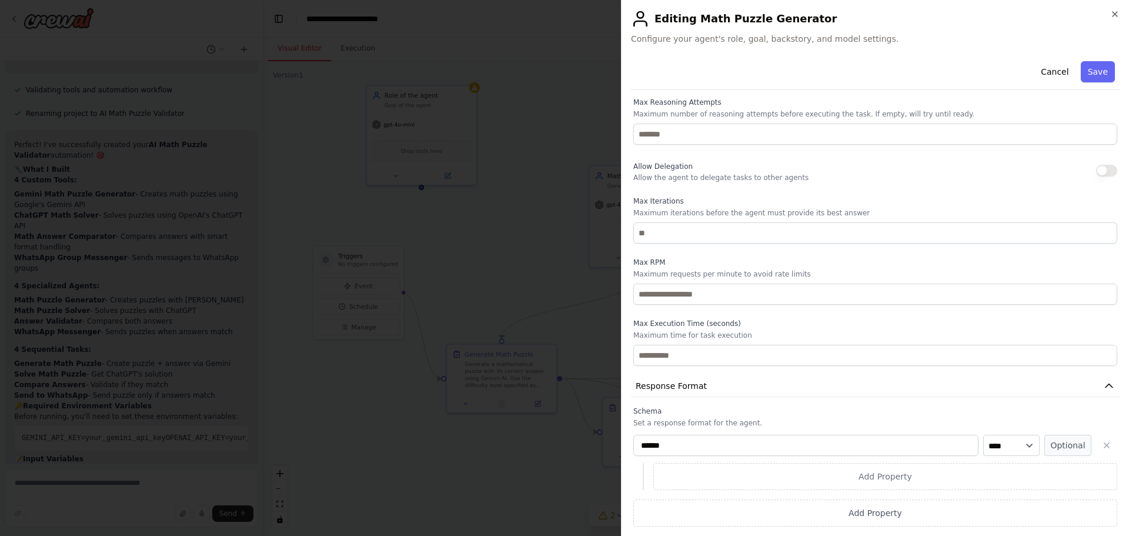
click at [706, 417] on div "Schema Set a response format for the agent. ****** **** ******* ******* **** **…" at bounding box center [875, 466] width 484 height 120
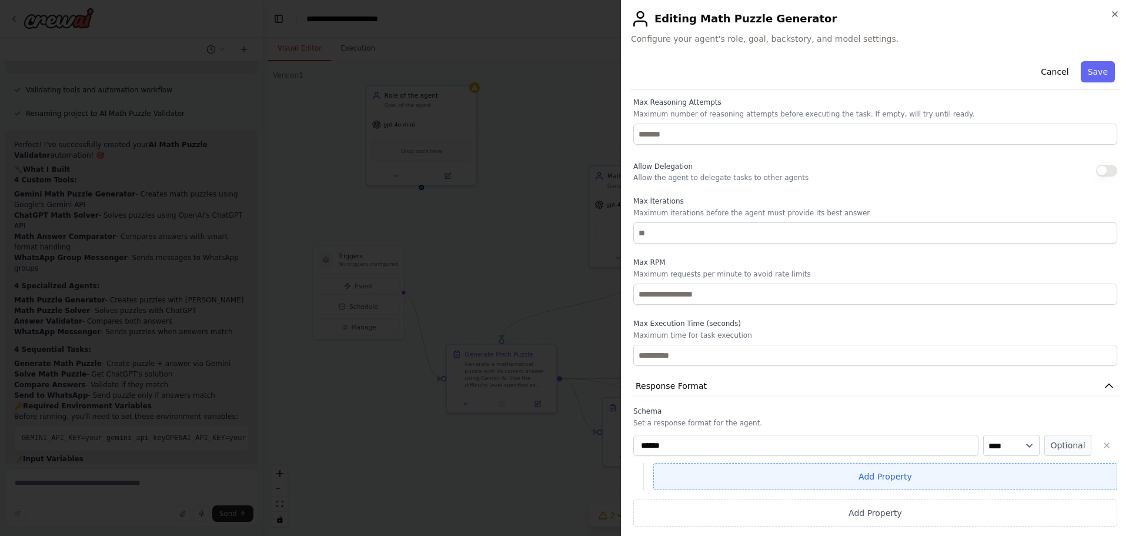
click at [852, 476] on button "Add Property" at bounding box center [885, 476] width 464 height 27
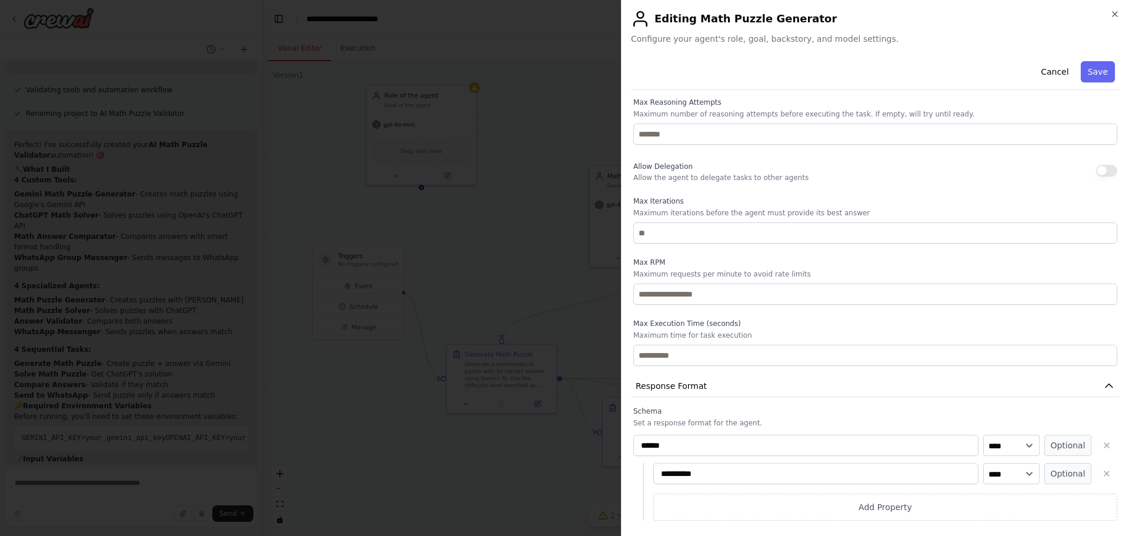
click at [755, 476] on input "**********" at bounding box center [815, 473] width 325 height 21
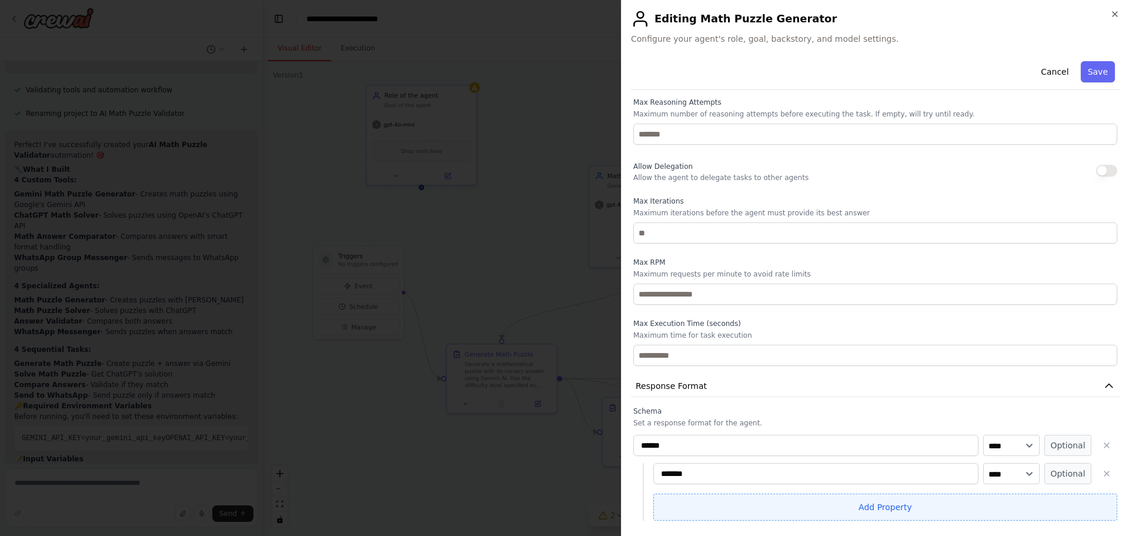
type input "*******"
click at [828, 505] on button "Add Property" at bounding box center [885, 506] width 464 height 27
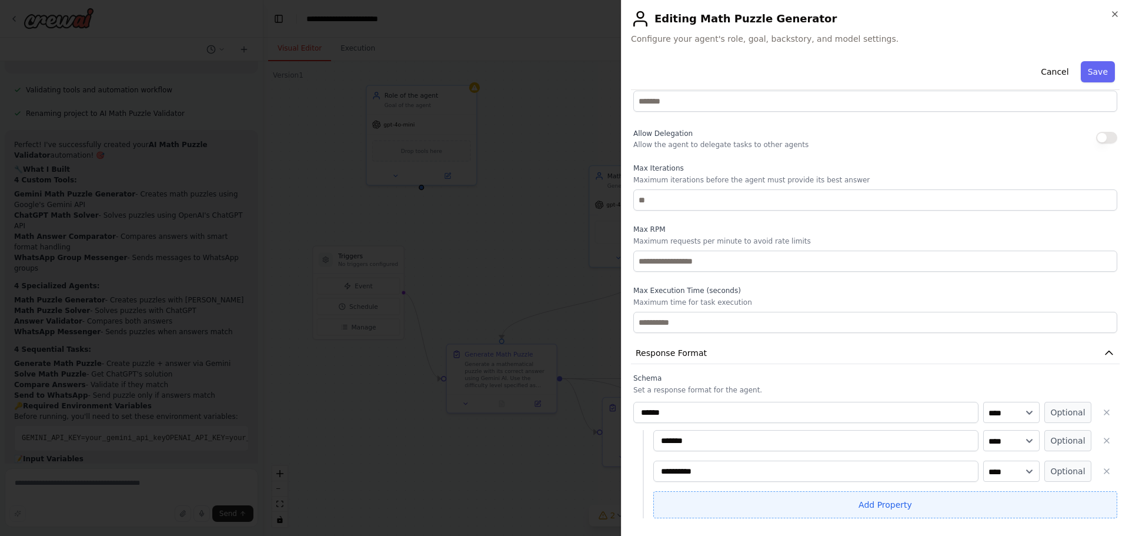
scroll to position [457, 0]
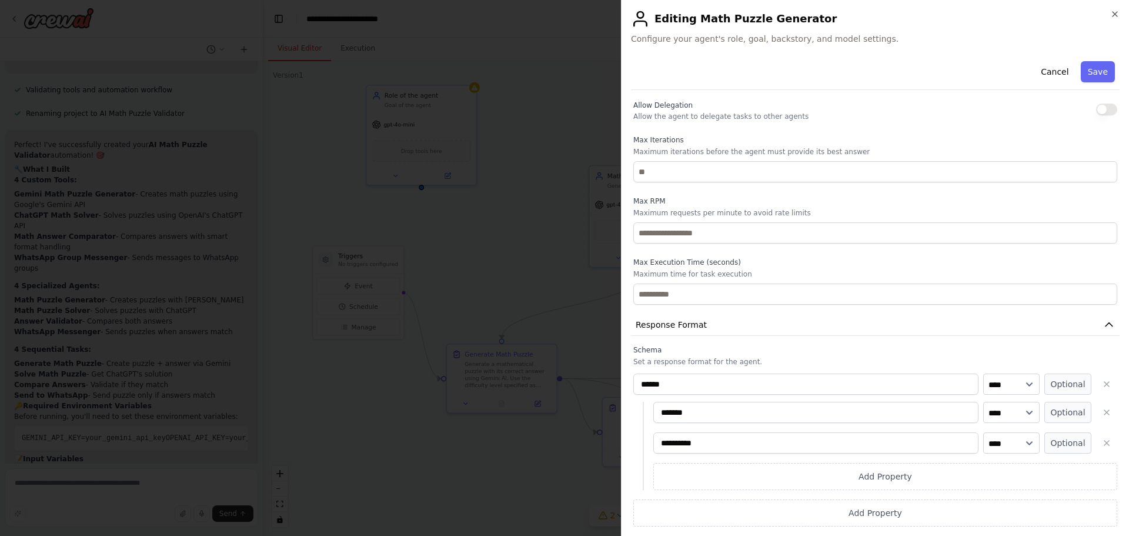
click at [708, 442] on input "**********" at bounding box center [815, 442] width 325 height 21
type input "******"
click at [921, 362] on p "Set a response format for the agent." at bounding box center [875, 361] width 484 height 9
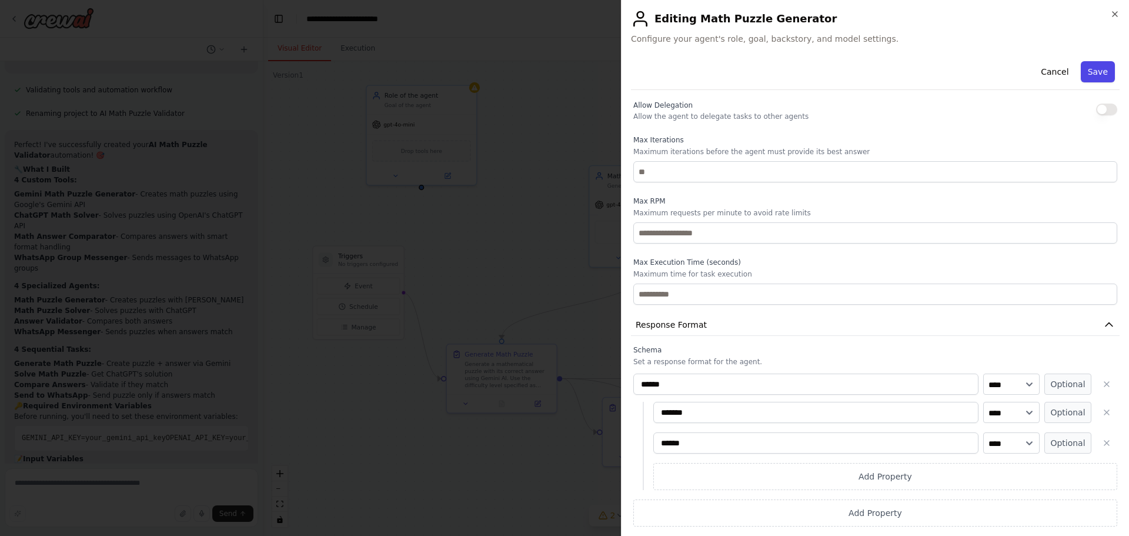
click at [1093, 69] on button "Save" at bounding box center [1098, 71] width 34 height 21
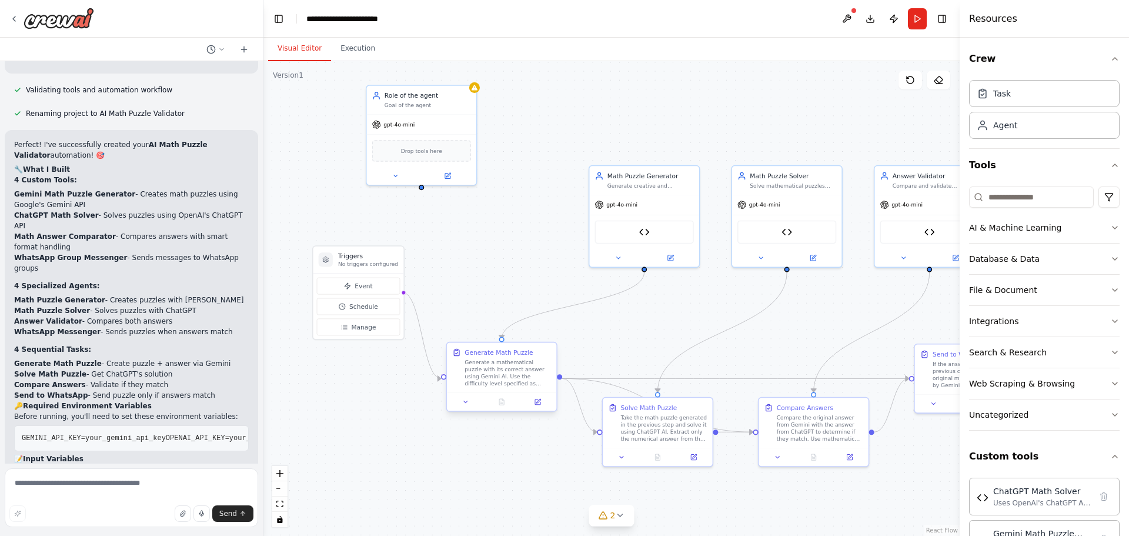
drag, startPoint x: 505, startPoint y: 375, endPoint x: 468, endPoint y: 366, distance: 37.5
click at [468, 366] on div "Generate a mathematical puzzle with its correct answer using Gemini AI. Use the…" at bounding box center [508, 373] width 86 height 29
drag, startPoint x: 655, startPoint y: 186, endPoint x: 550, endPoint y: 147, distance: 111.9
click at [543, 146] on div "Math Puzzle Generator Generate creative and challenging math puzzles with their…" at bounding box center [527, 133] width 109 height 29
drag, startPoint x: 560, startPoint y: 147, endPoint x: 587, endPoint y: 145, distance: 26.5
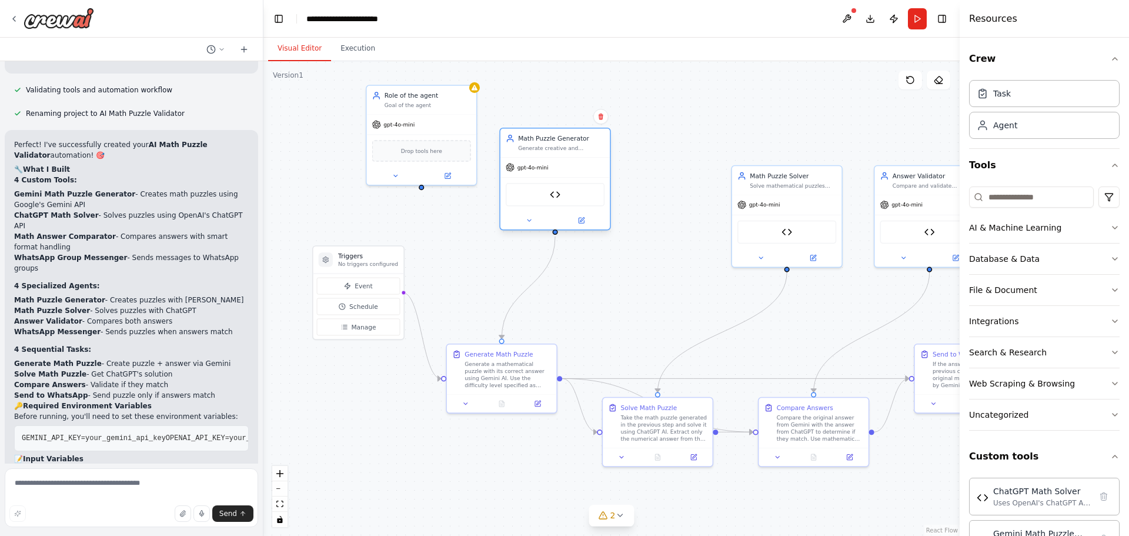
click at [587, 145] on div "Generate creative and challenging math puzzles with their correct answers using…" at bounding box center [561, 148] width 86 height 7
drag, startPoint x: 493, startPoint y: 370, endPoint x: 483, endPoint y: 372, distance: 10.2
click at [483, 372] on div "Generate a mathematical puzzle with its correct answer using Gemini AI. Use the…" at bounding box center [508, 373] width 86 height 29
click at [465, 402] on icon at bounding box center [466, 402] width 4 height 2
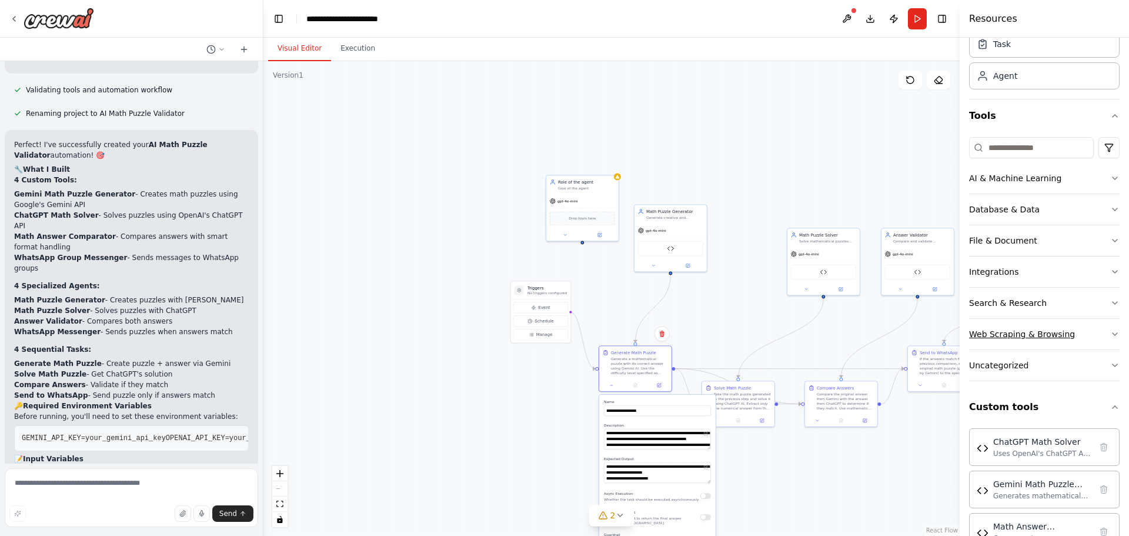
scroll to position [125, 0]
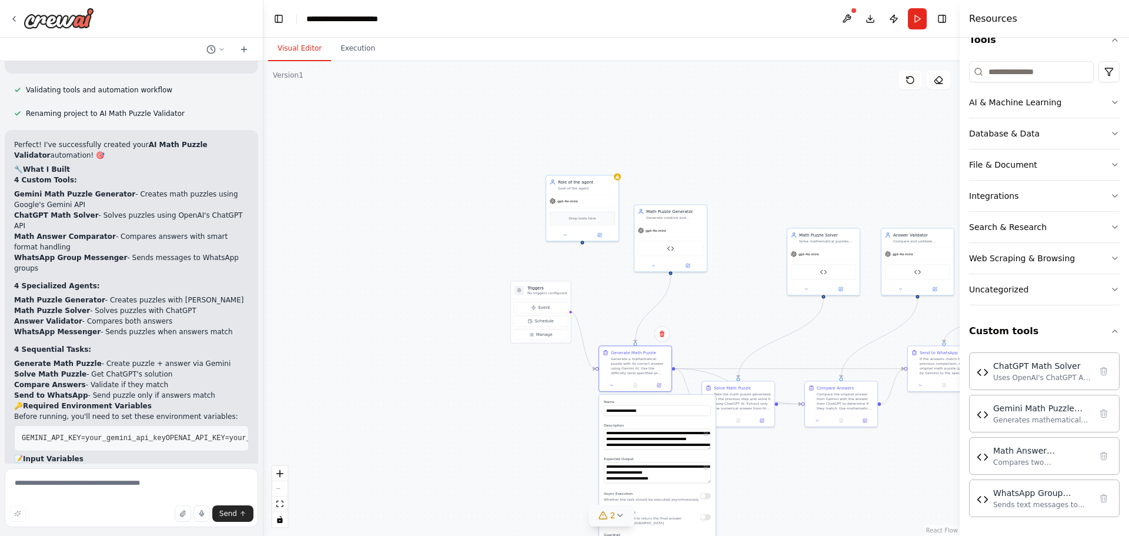
click at [613, 513] on span "2" at bounding box center [612, 515] width 5 height 12
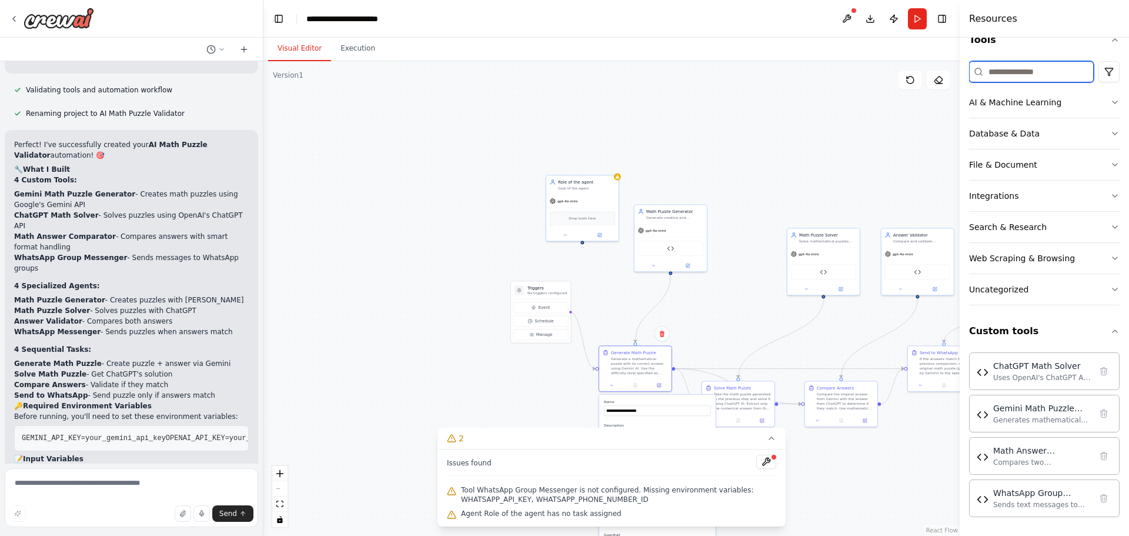
click at [1016, 71] on input at bounding box center [1031, 71] width 125 height 21
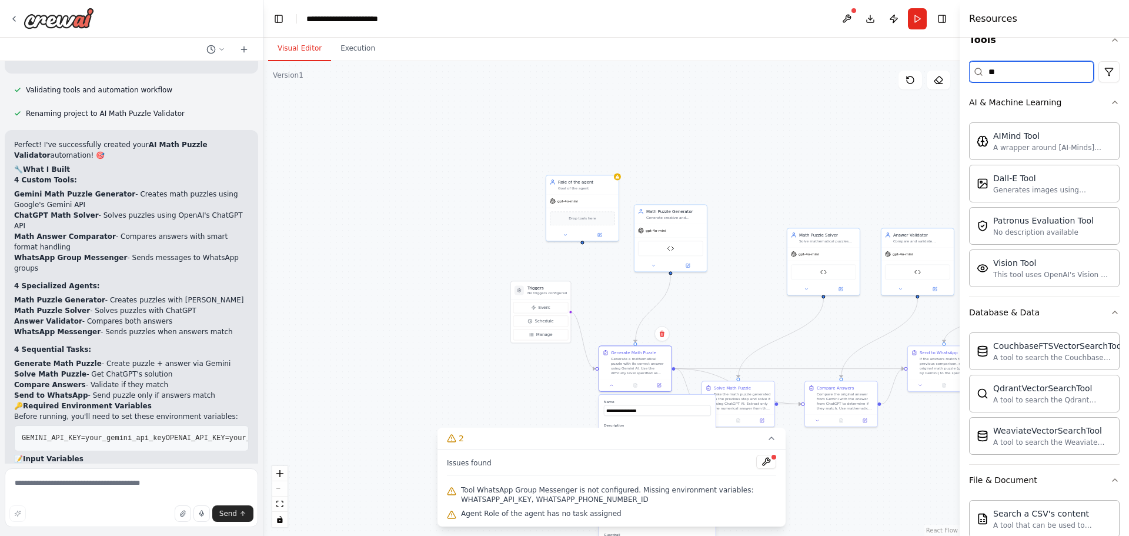
scroll to position [0, 0]
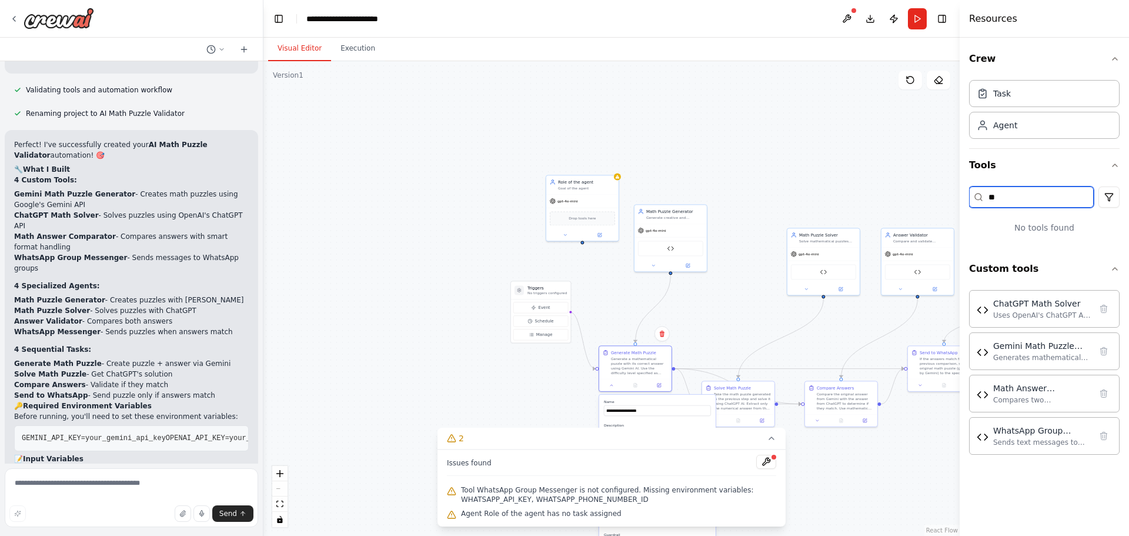
type input "*"
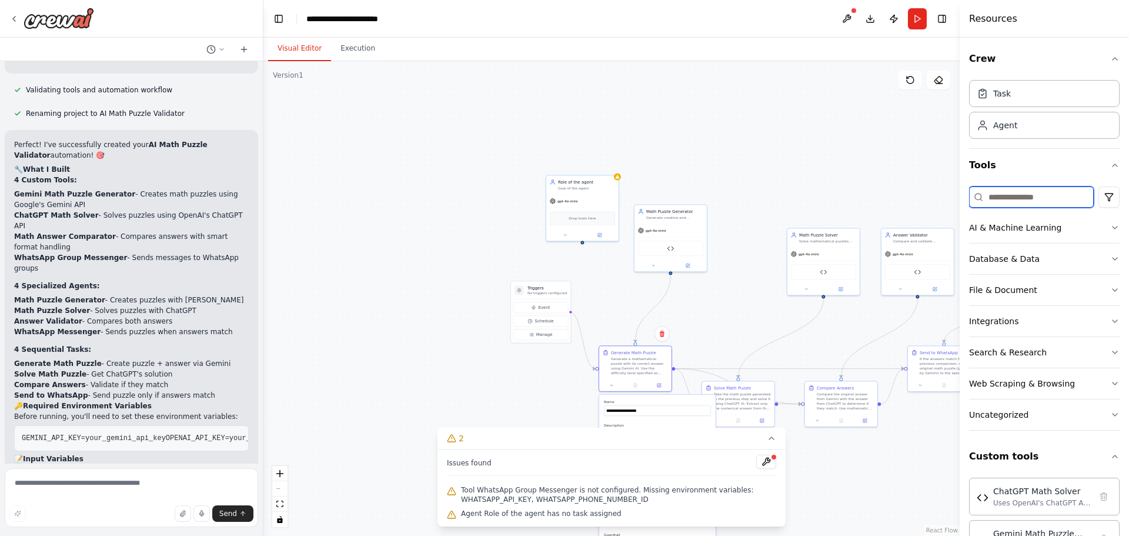
type input "*"
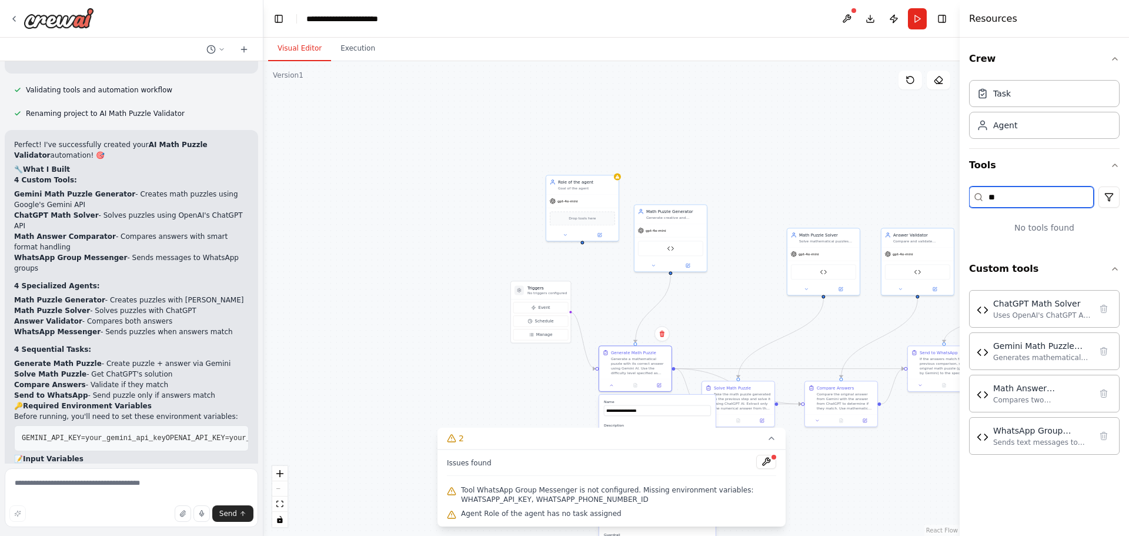
type input "*"
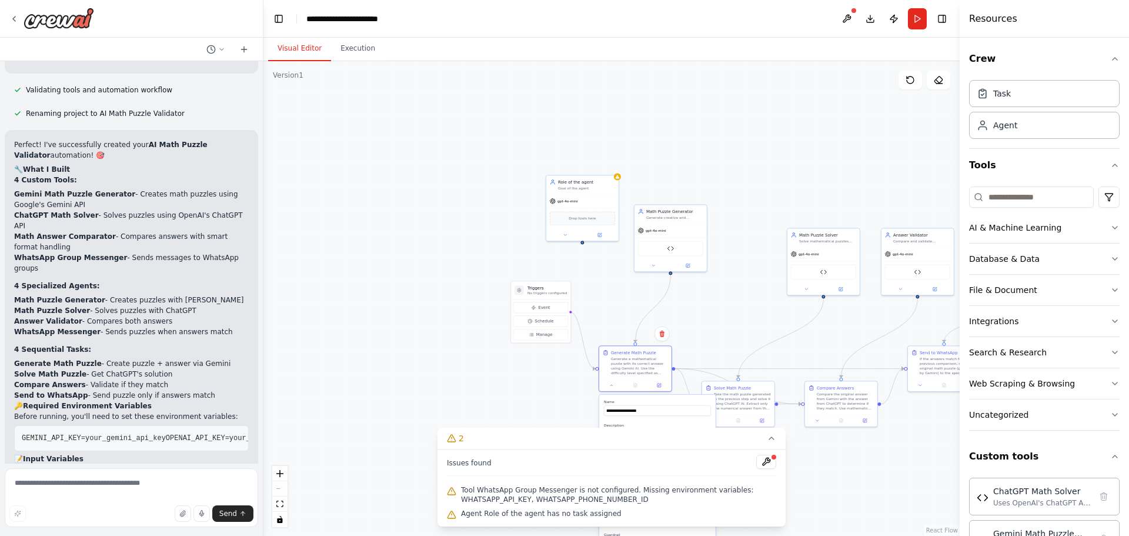
click at [502, 363] on div ".deletable-edge-delete-btn { width: 20px; height: 20px; border: 0px solid #ffff…" at bounding box center [611, 298] width 696 height 475
drag, startPoint x: 534, startPoint y: 289, endPoint x: 338, endPoint y: 230, distance: 204.7
click at [345, 232] on h3 "Triggers" at bounding box center [364, 235] width 39 height 6
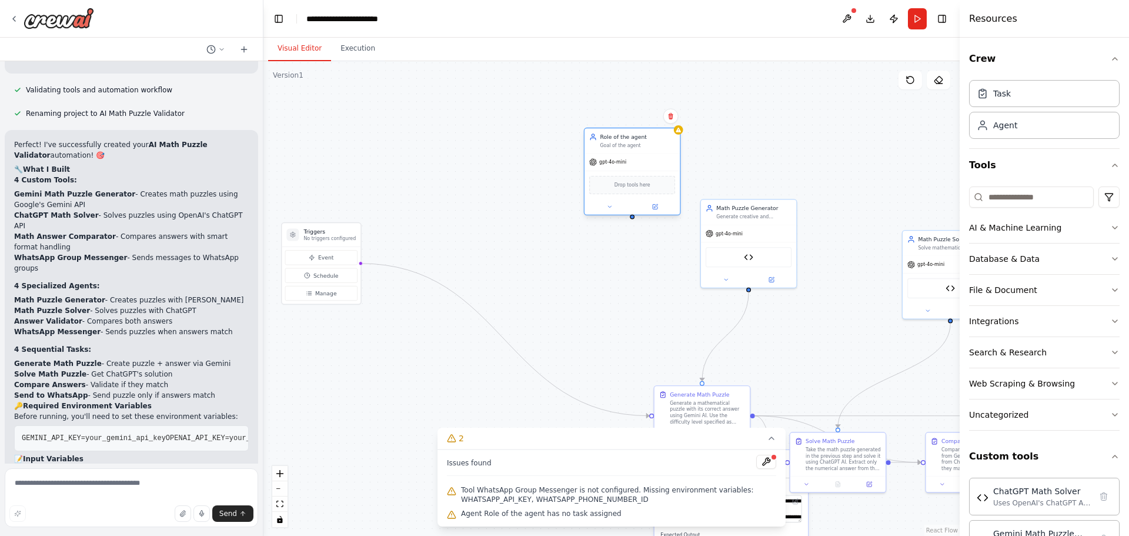
drag, startPoint x: 622, startPoint y: 176, endPoint x: 620, endPoint y: 140, distance: 36.5
click at [620, 140] on div "Role of the agent Goal of the agent" at bounding box center [637, 140] width 75 height 15
drag, startPoint x: 616, startPoint y: 142, endPoint x: 631, endPoint y: 108, distance: 37.9
click at [631, 108] on div "Role of the agent Goal of the agent" at bounding box center [647, 101] width 95 height 25
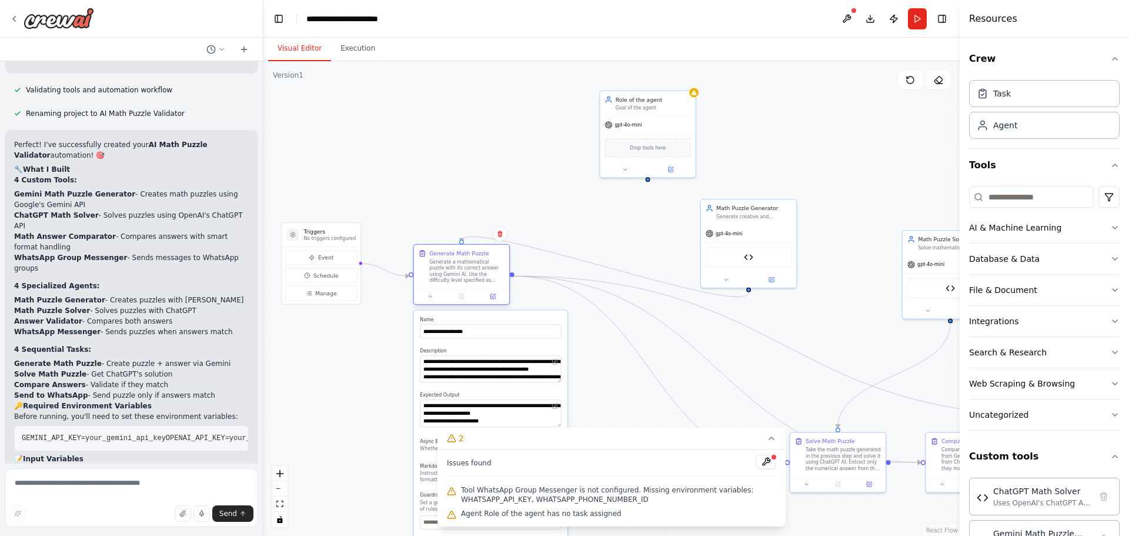
drag, startPoint x: 678, startPoint y: 413, endPoint x: 435, endPoint y: 270, distance: 282.3
click at [435, 270] on div "Generate a mathematical puzzle with its correct answer using Gemini AI. Use the…" at bounding box center [466, 271] width 75 height 25
click at [455, 266] on div "Generate a mathematical puzzle with its correct answer using Gemini AI. Use the…" at bounding box center [466, 271] width 75 height 25
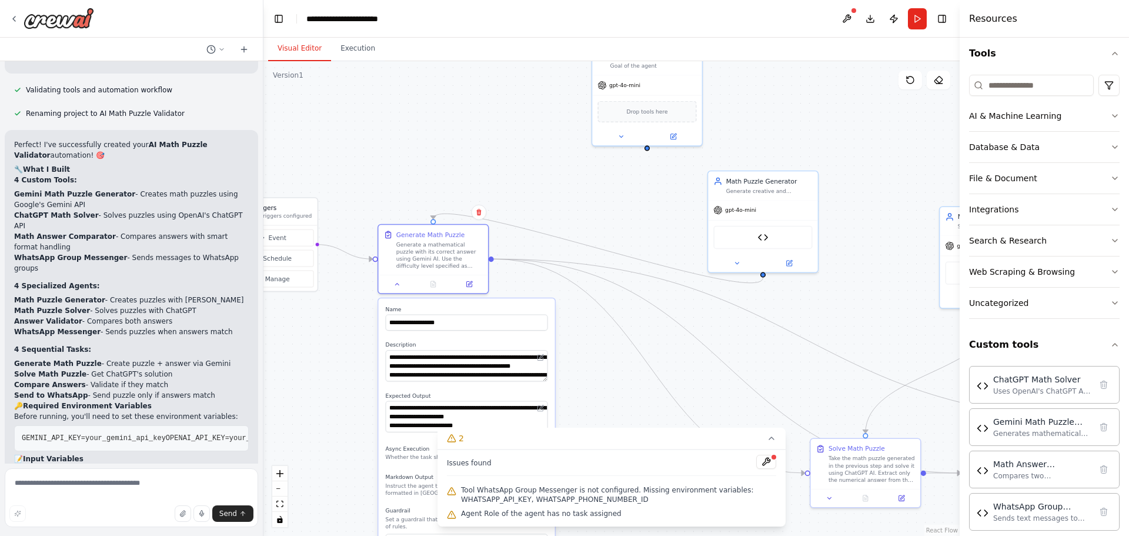
scroll to position [125, 0]
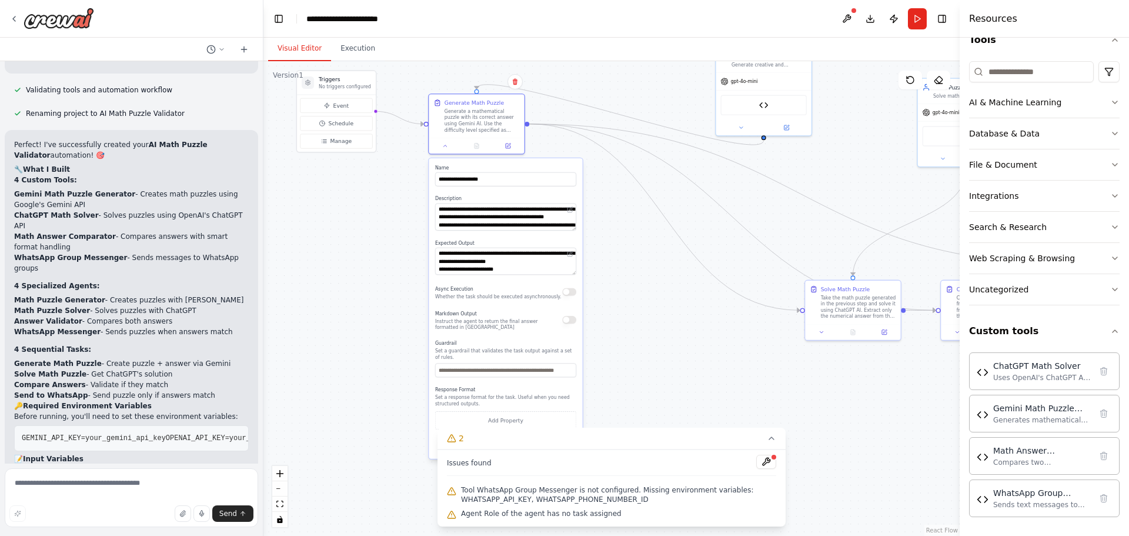
drag, startPoint x: 582, startPoint y: 346, endPoint x: 621, endPoint y: 206, distance: 145.3
click at [621, 206] on div ".deletable-edge-delete-btn { width: 20px; height: 20px; border: 0px solid #ffff…" at bounding box center [611, 298] width 696 height 475
click at [462, 265] on textarea "**********" at bounding box center [505, 260] width 141 height 27
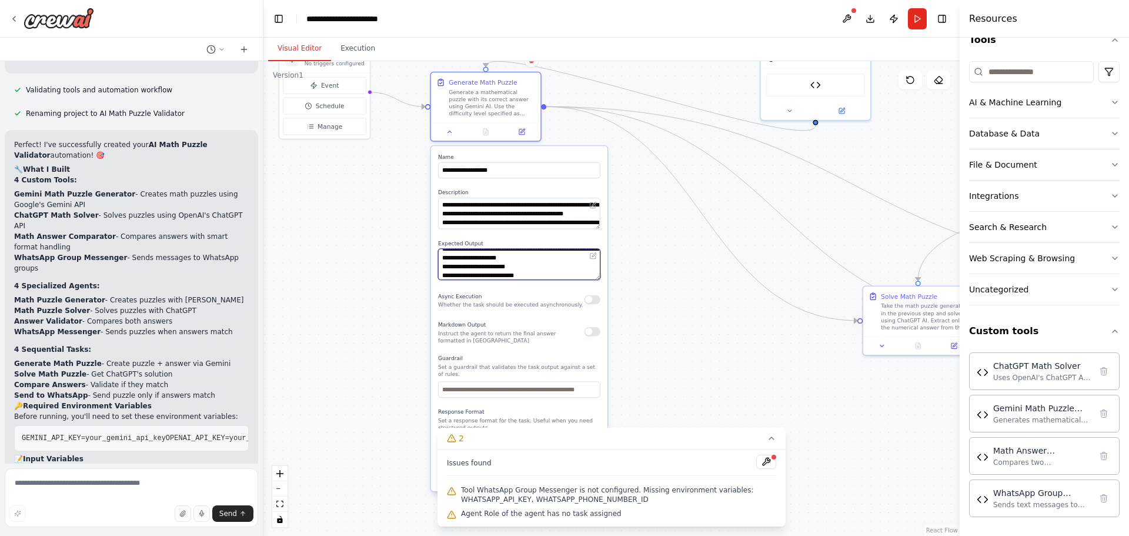
scroll to position [12, 0]
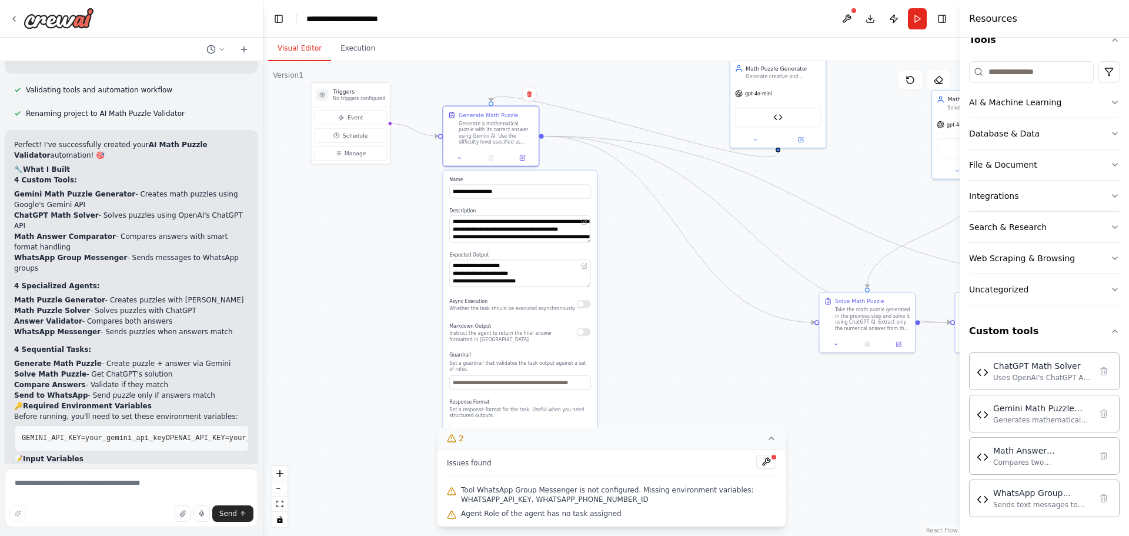
click at [768, 436] on icon at bounding box center [771, 437] width 9 height 9
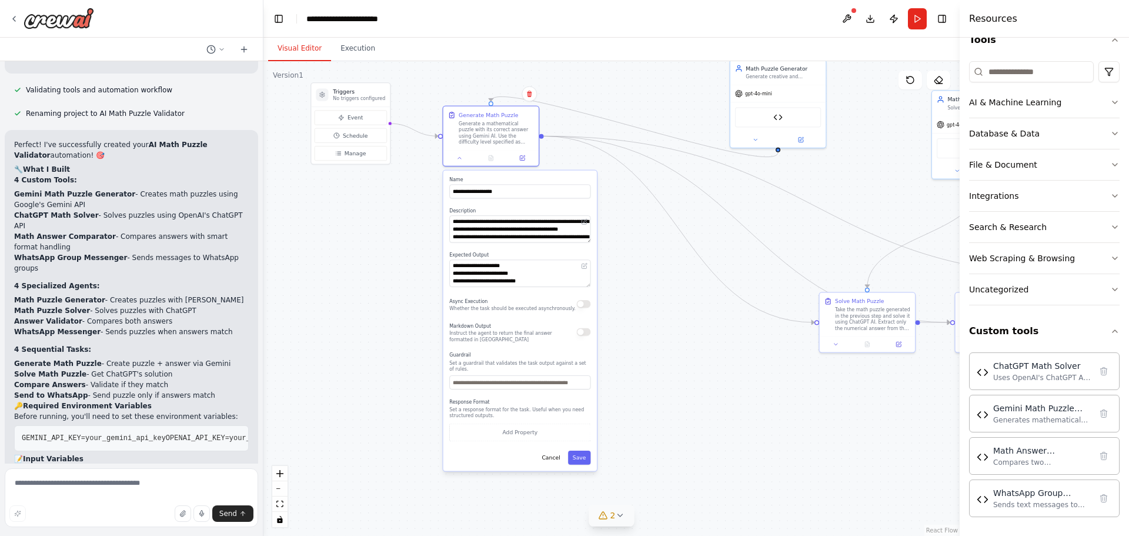
click at [450, 453] on div "Cancel Save" at bounding box center [519, 458] width 141 height 14
click at [485, 376] on input "text" at bounding box center [519, 382] width 141 height 14
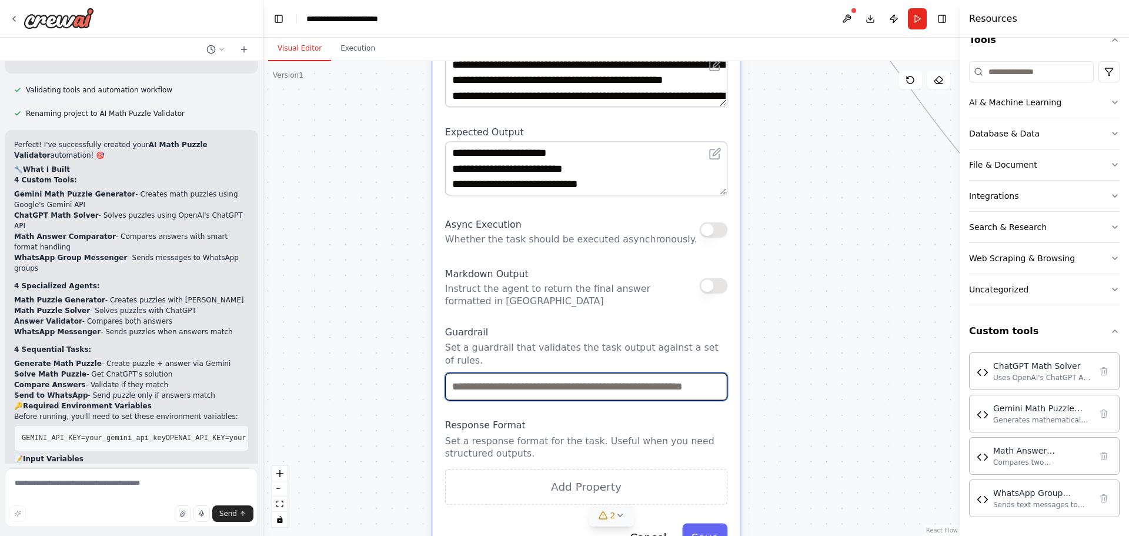
click at [494, 378] on input "text" at bounding box center [586, 386] width 282 height 28
click at [546, 376] on input "text" at bounding box center [586, 386] width 282 height 28
drag, startPoint x: 565, startPoint y: 376, endPoint x: 719, endPoint y: 376, distance: 154.1
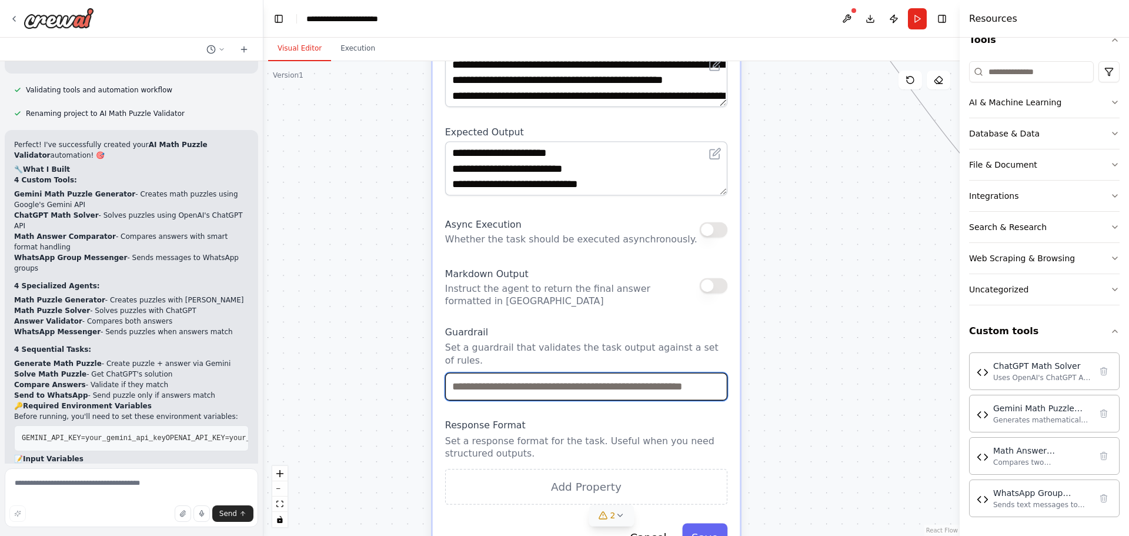
click at [719, 376] on input "text" at bounding box center [586, 386] width 282 height 28
click at [696, 372] on input "text" at bounding box center [586, 386] width 282 height 28
drag, startPoint x: 692, startPoint y: 372, endPoint x: 740, endPoint y: 372, distance: 47.6
click at [740, 372] on div "**********" at bounding box center [587, 263] width 308 height 600
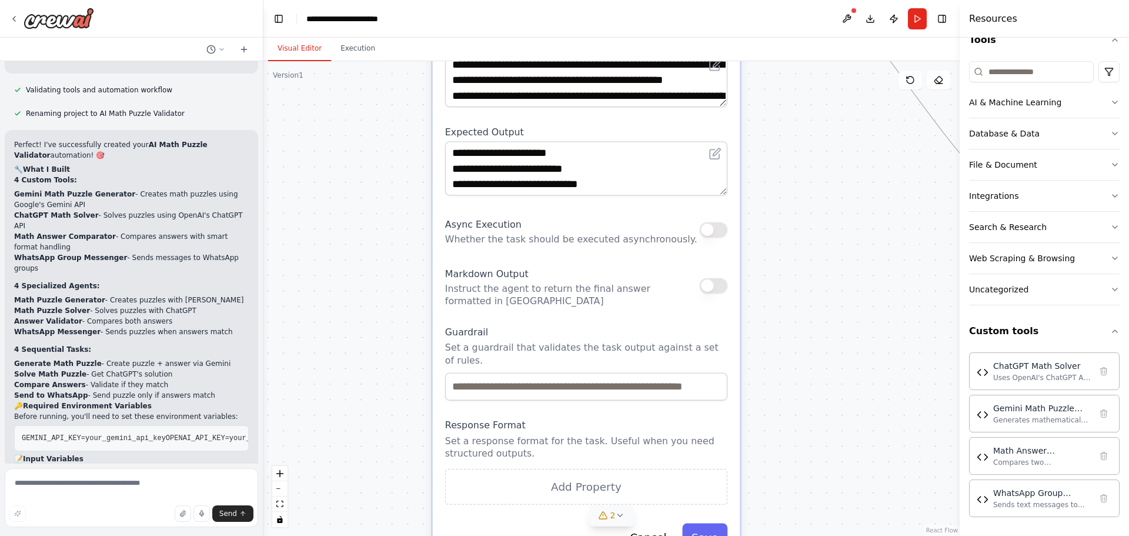
click at [564, 419] on label "Response Format" at bounding box center [586, 425] width 282 height 12
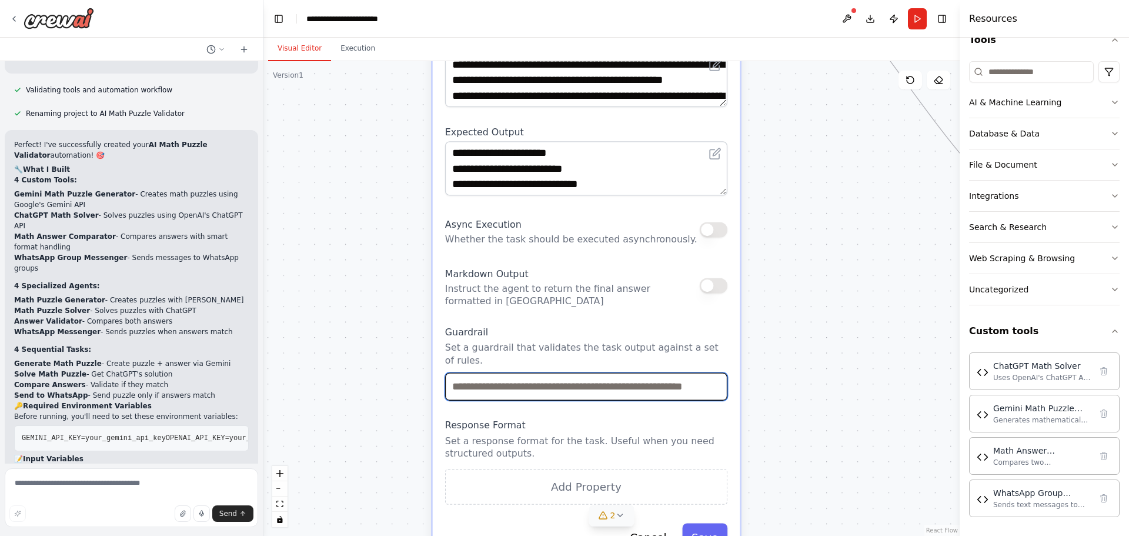
click at [536, 380] on input "text" at bounding box center [586, 386] width 282 height 28
click at [659, 373] on input "text" at bounding box center [586, 386] width 282 height 28
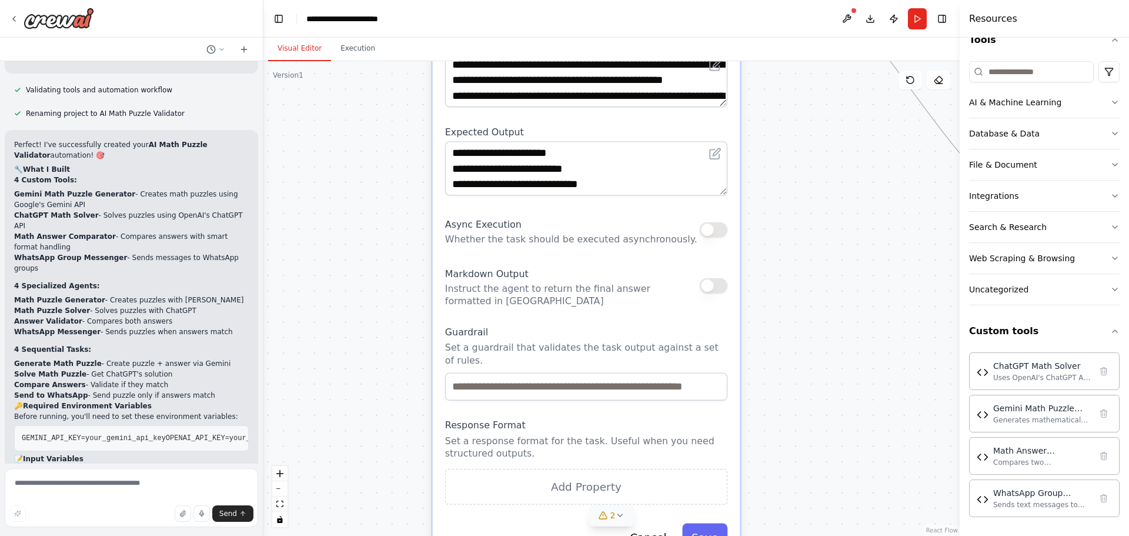
click at [396, 312] on div ".deletable-edge-delete-btn { width: 20px; height: 20px; border: 0px solid #ffff…" at bounding box center [611, 298] width 696 height 475
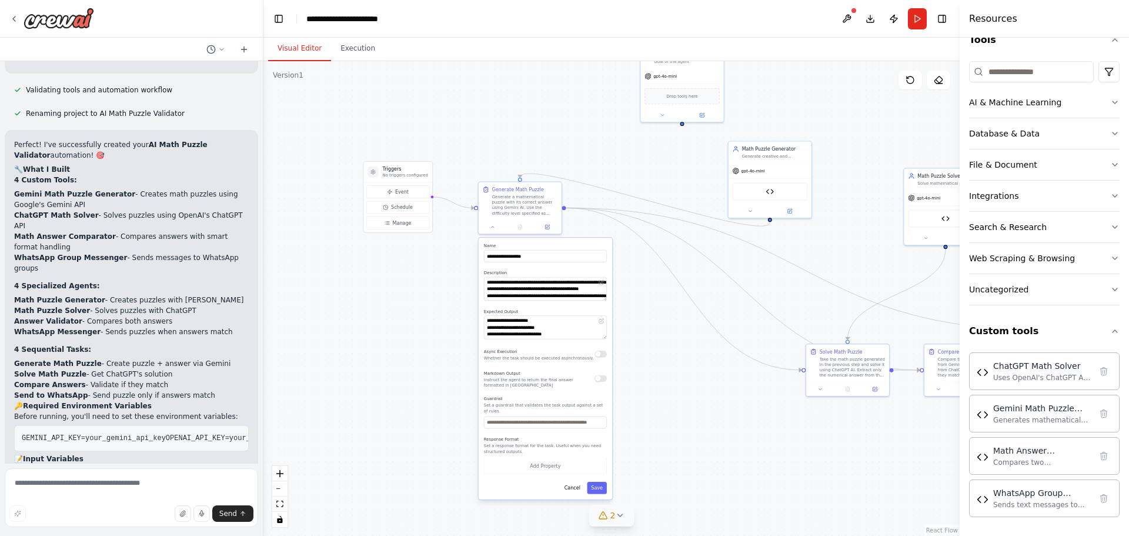
drag, startPoint x: 802, startPoint y: 202, endPoint x: 643, endPoint y: 320, distance: 197.5
click at [643, 320] on div ".deletable-edge-delete-btn { width: 20px; height: 20px; border: 0px solid #ffff…" at bounding box center [611, 298] width 696 height 475
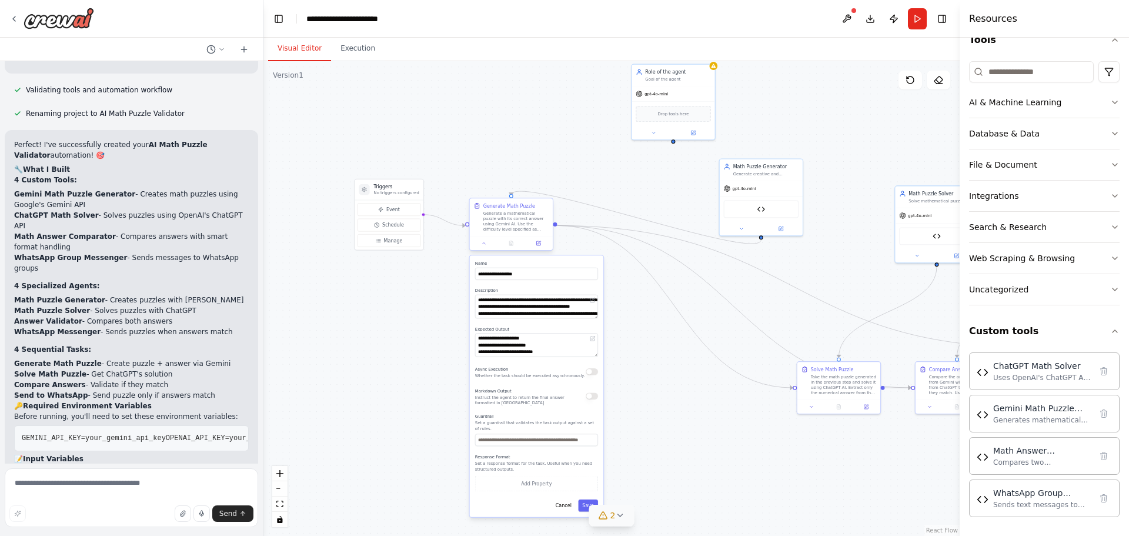
click at [488, 207] on div "Generate Math Puzzle" at bounding box center [509, 205] width 52 height 6
drag, startPoint x: 490, startPoint y: 210, endPoint x: 472, endPoint y: 210, distance: 17.6
click at [472, 210] on div "Generate Math Puzzle Generate a mathematical puzzle with its correct answer usi…" at bounding box center [511, 217] width 83 height 38
click at [504, 212] on div "Generate a mathematical puzzle with its correct answer using Gemini AI. Use the…" at bounding box center [515, 222] width 65 height 22
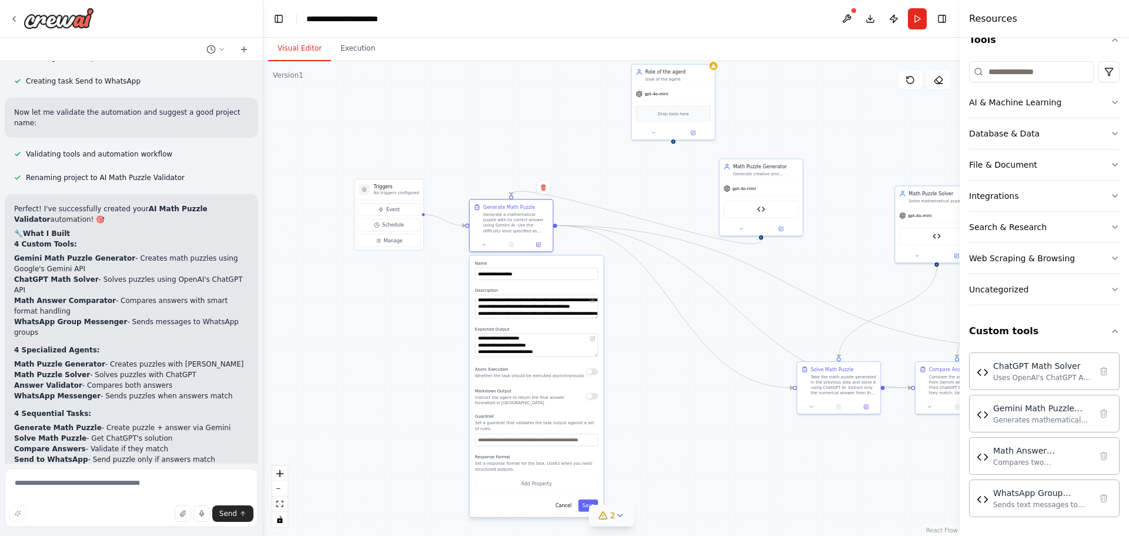
scroll to position [2483, 0]
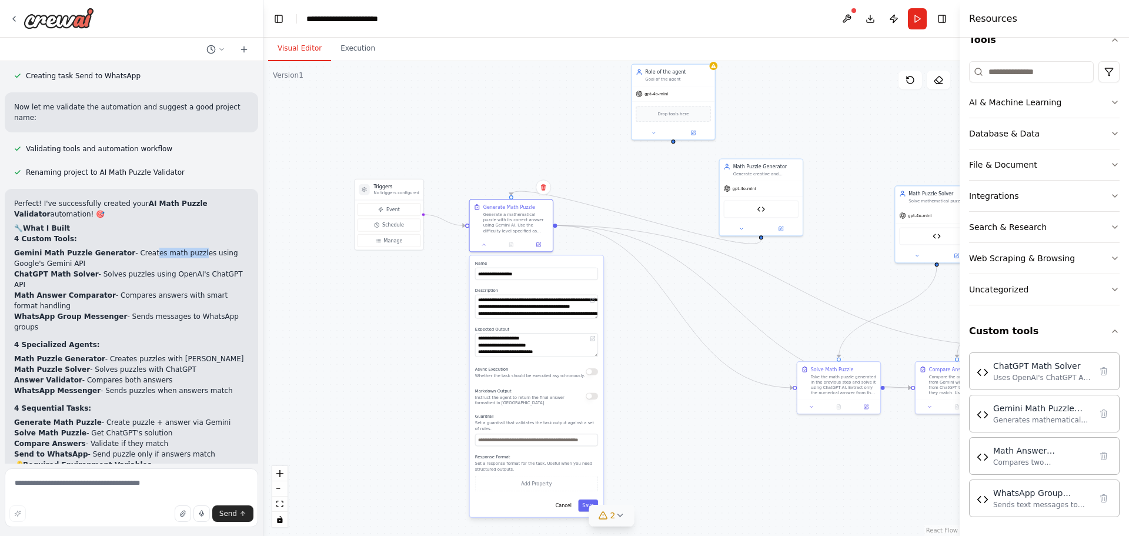
drag, startPoint x: 135, startPoint y: 183, endPoint x: 180, endPoint y: 187, distance: 45.4
click at [180, 248] on li "Gemini Math Puzzle Generator - Creates math puzzles using Google's Gemini API" at bounding box center [131, 258] width 235 height 21
click at [109, 248] on li "Gemini Math Puzzle Generator - Creates math puzzles using Google's Gemini API" at bounding box center [131, 258] width 235 height 21
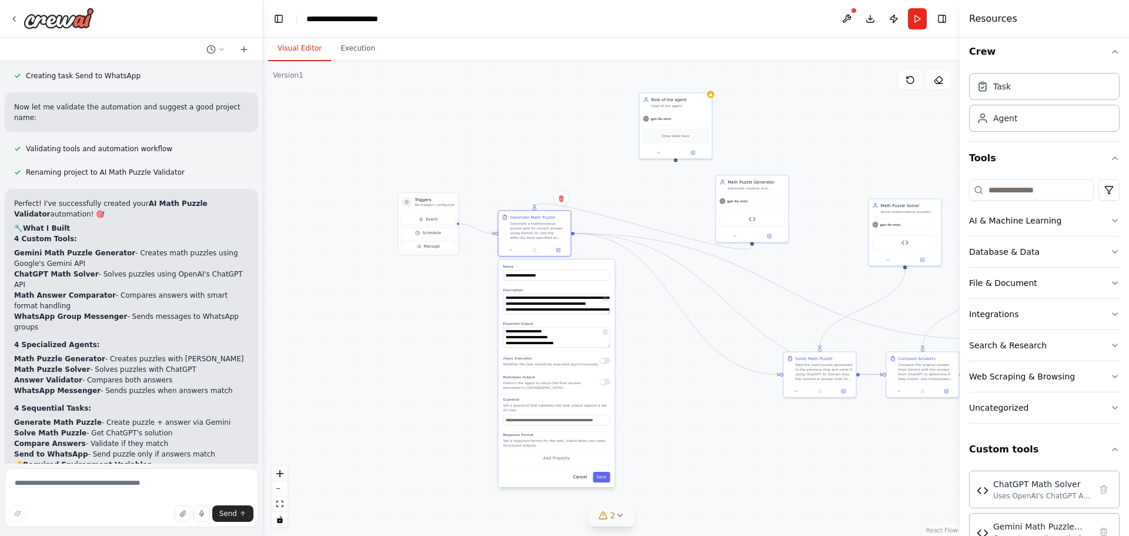
scroll to position [0, 0]
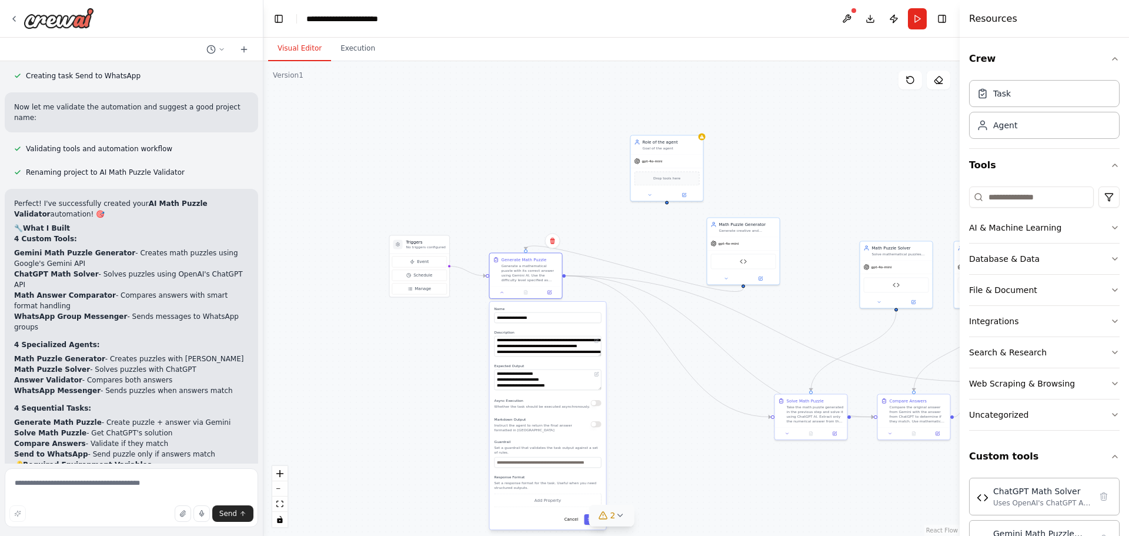
drag, startPoint x: 760, startPoint y: 114, endPoint x: 743, endPoint y: 216, distance: 103.2
click at [743, 216] on div ".deletable-edge-delete-btn { width: 20px; height: 20px; border: 0px solid #ffff…" at bounding box center [611, 298] width 696 height 475
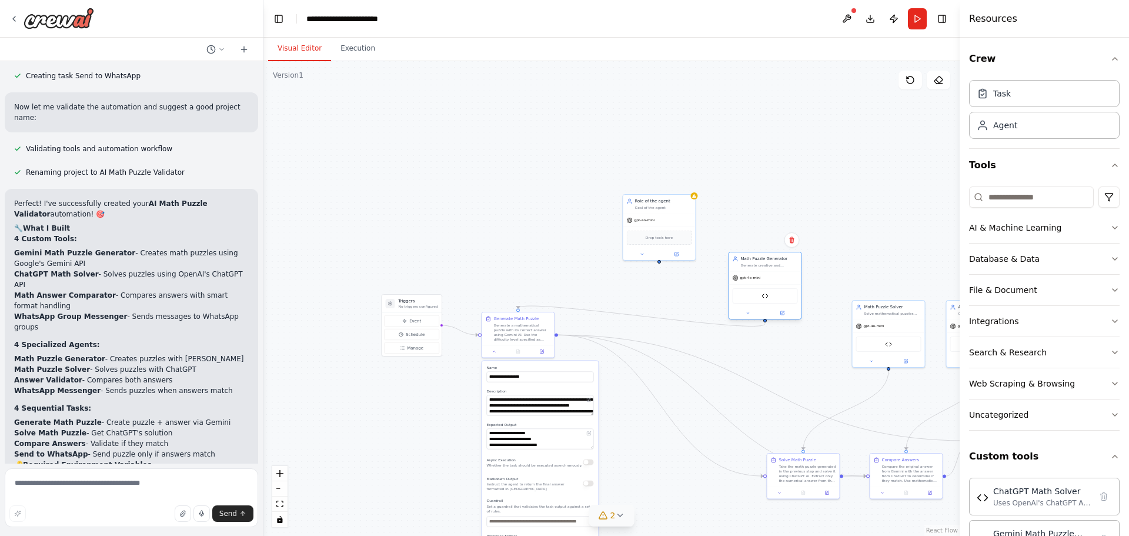
drag, startPoint x: 747, startPoint y: 284, endPoint x: 775, endPoint y: 260, distance: 37.1
click at [775, 260] on div "Math Puzzle Generator" at bounding box center [769, 259] width 57 height 6
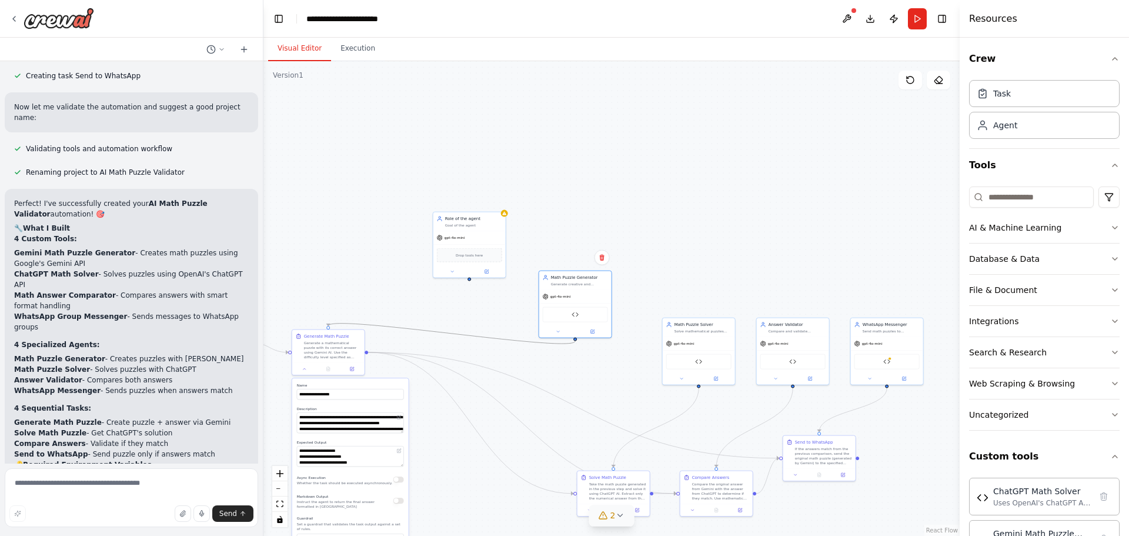
click at [460, 333] on icon "Edge from c61a1236-9b51-4c3e-9d48-c2e88572da44 to 9fa0fc26-4a9d-40a0-b7c8-910f8…" at bounding box center [451, 333] width 247 height 20
drag, startPoint x: 462, startPoint y: 333, endPoint x: 375, endPoint y: 205, distance: 155.0
click at [375, 205] on div ".deletable-edge-delete-btn { width: 20px; height: 20px; border: 0px solid #ffff…" at bounding box center [611, 298] width 696 height 475
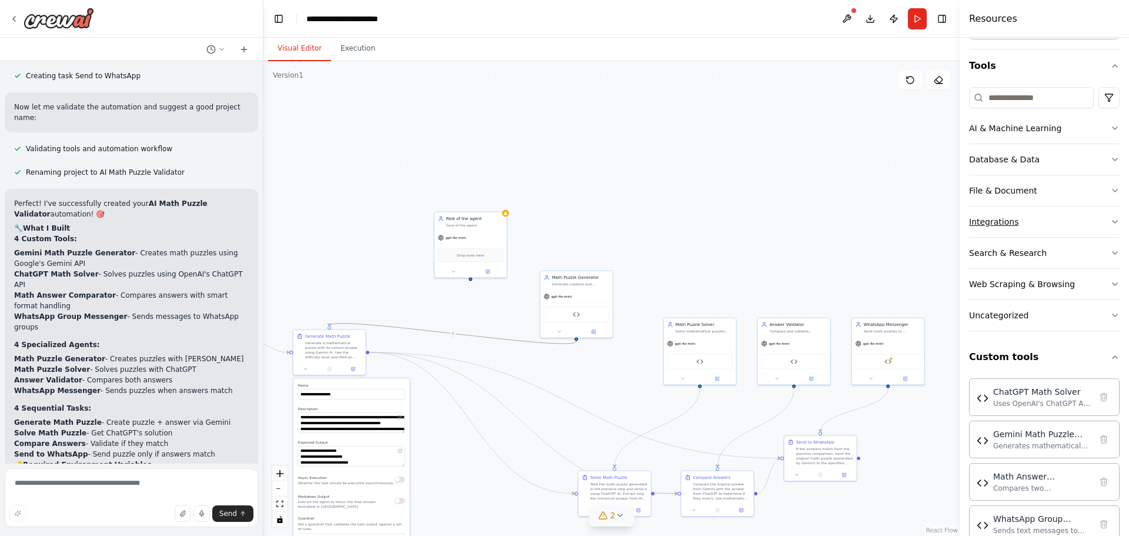
scroll to position [125, 0]
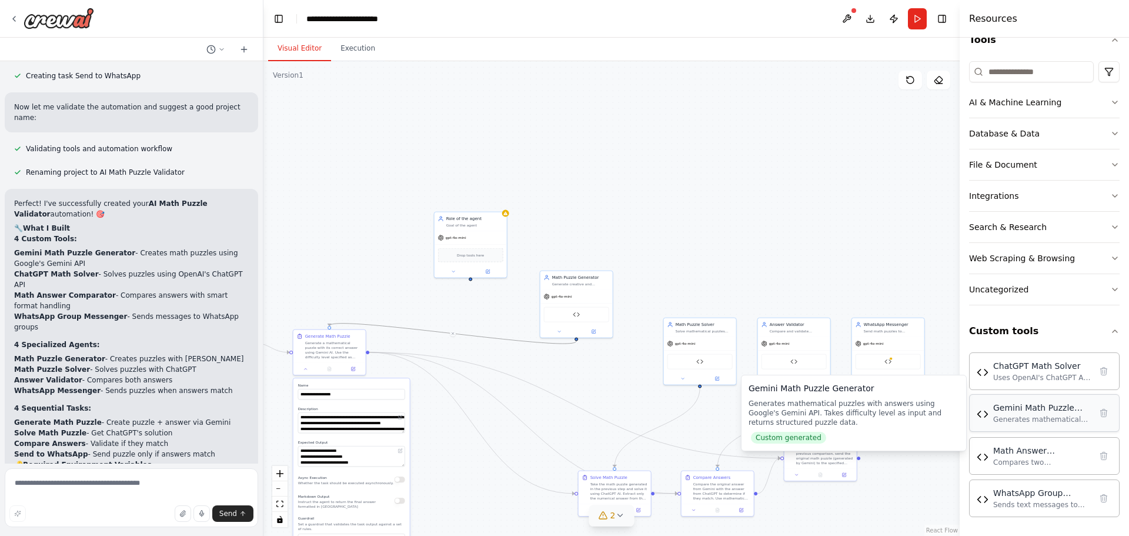
click at [1029, 416] on div "Generates mathematical puzzles with answers using Google's Gemini API. Takes di…" at bounding box center [1042, 419] width 98 height 9
click at [1024, 422] on div "Generates mathematical puzzles with answers using Google's Gemini API. Takes di…" at bounding box center [1042, 419] width 98 height 9
click at [1041, 415] on div "Generates mathematical puzzles with answers using Google's Gemini API. Takes di…" at bounding box center [1042, 419] width 98 height 9
click at [977, 418] on img at bounding box center [983, 414] width 12 height 12
click at [984, 416] on img at bounding box center [983, 414] width 12 height 12
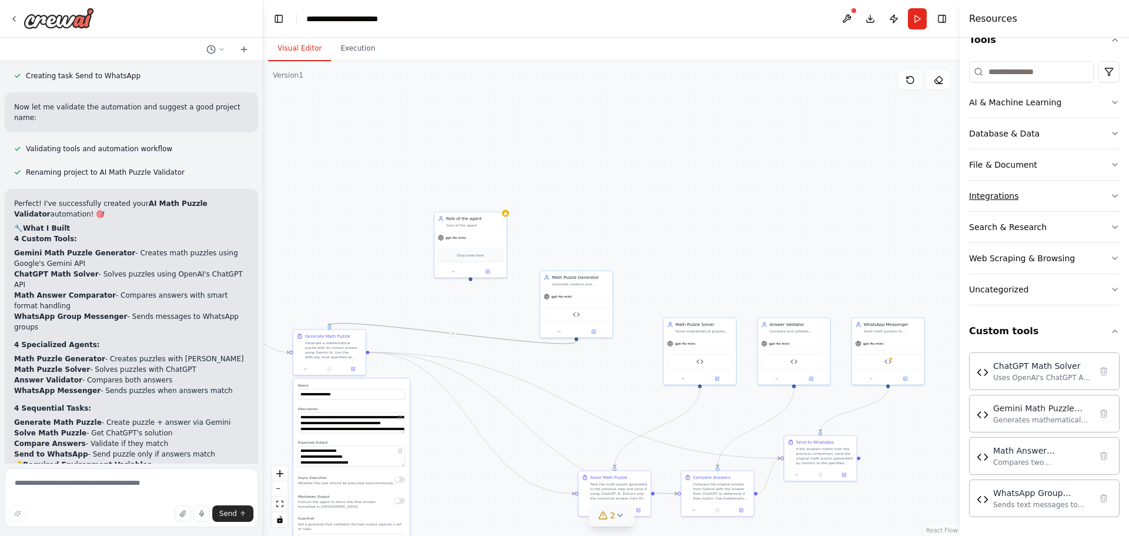
click at [1110, 196] on icon "button" at bounding box center [1114, 195] width 9 height 9
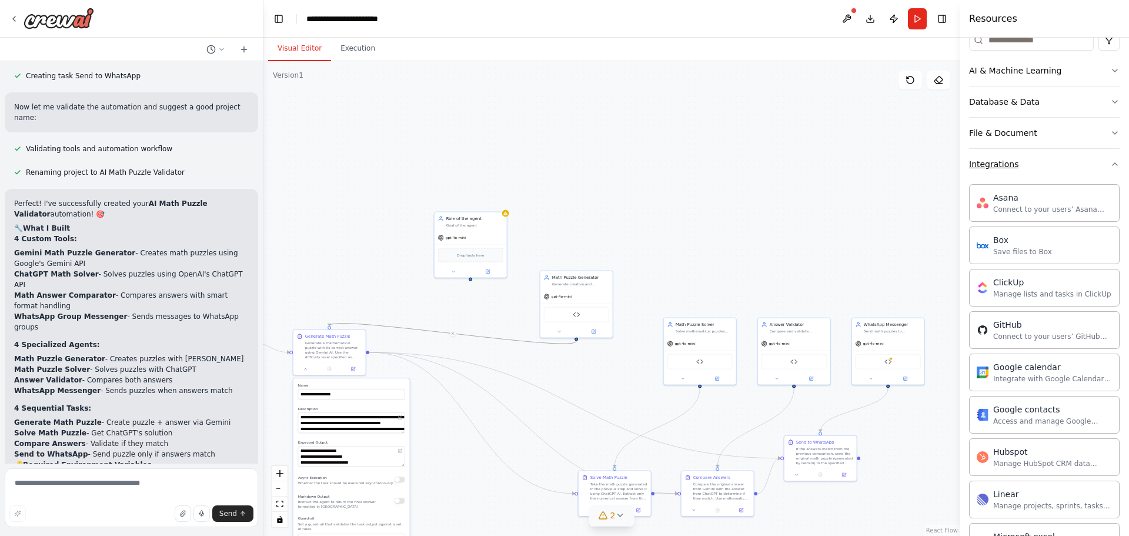
scroll to position [184, 0]
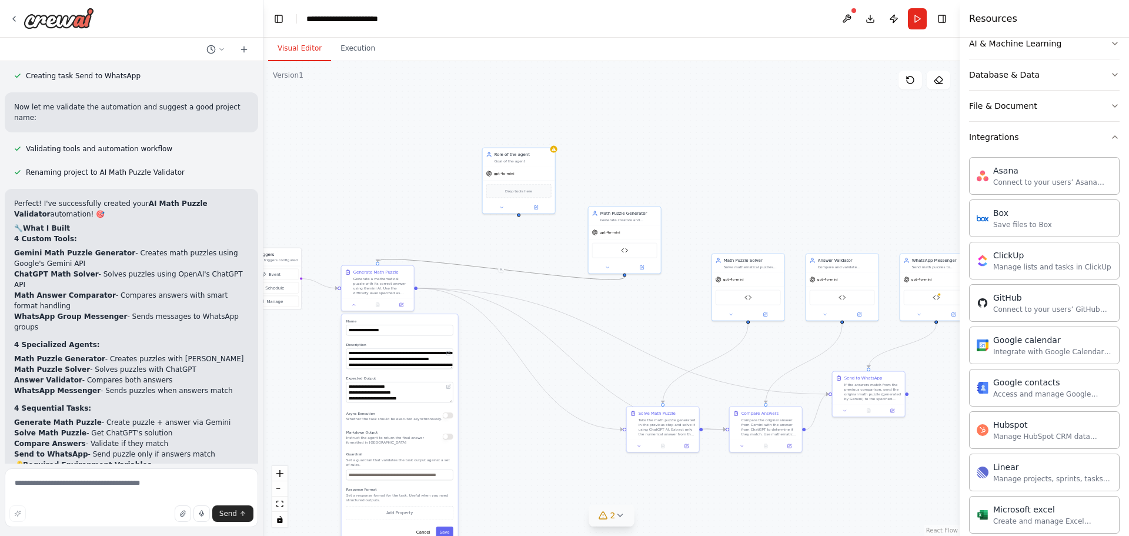
drag, startPoint x: 737, startPoint y: 213, endPoint x: 785, endPoint y: 149, distance: 80.2
click at [785, 149] on div ".deletable-edge-delete-btn { width: 20px; height: 20px; border: 0px solid #ffff…" at bounding box center [611, 298] width 696 height 475
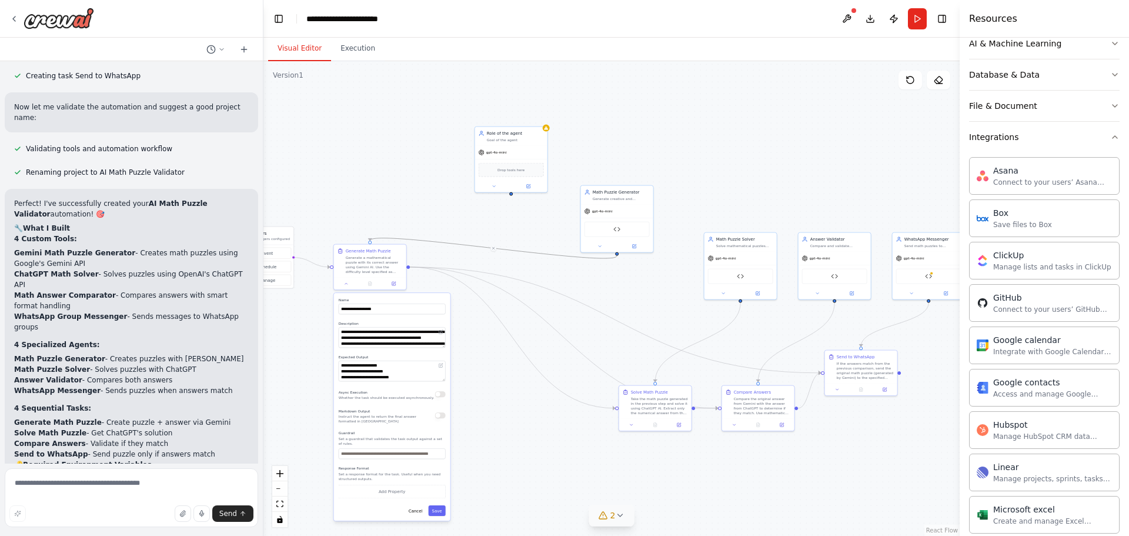
drag, startPoint x: 785, startPoint y: 149, endPoint x: 775, endPoint y: 122, distance: 28.8
click at [775, 122] on div ".deletable-edge-delete-btn { width: 20px; height: 20px; border: 0px solid #ffff…" at bounding box center [611, 298] width 696 height 475
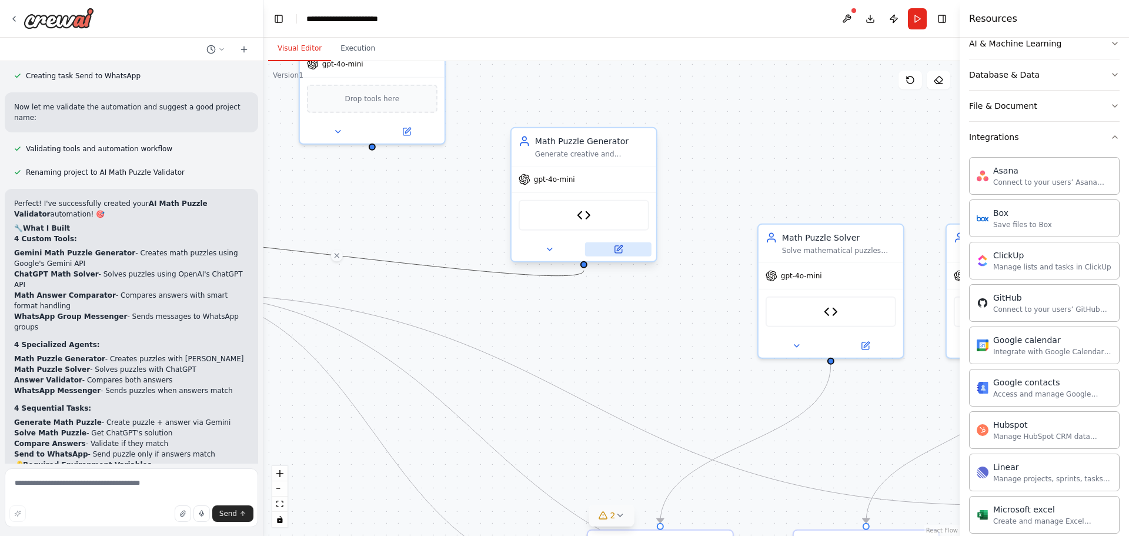
click at [618, 250] on icon at bounding box center [619, 247] width 5 height 5
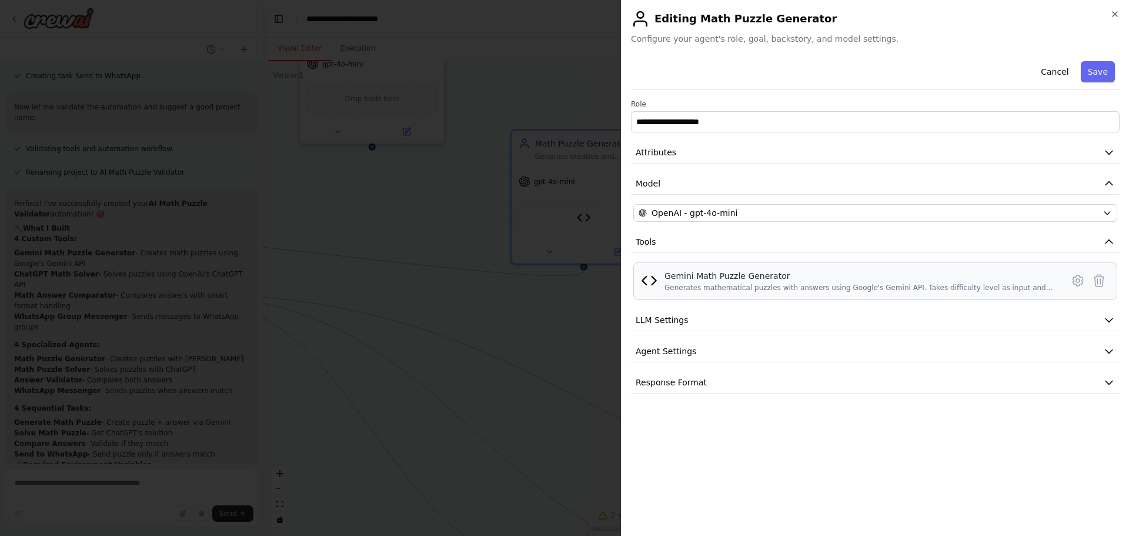
click at [715, 275] on div "Gemini Math Puzzle Generator" at bounding box center [860, 276] width 391 height 12
click at [876, 321] on button "LLM Settings" at bounding box center [875, 320] width 489 height 22
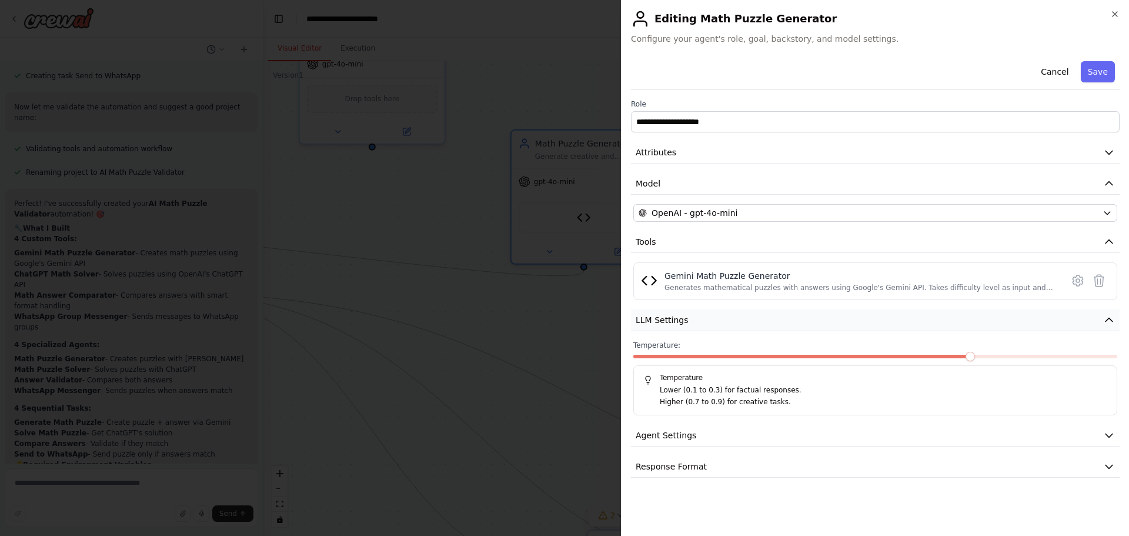
click at [876, 321] on button "LLM Settings" at bounding box center [875, 320] width 489 height 22
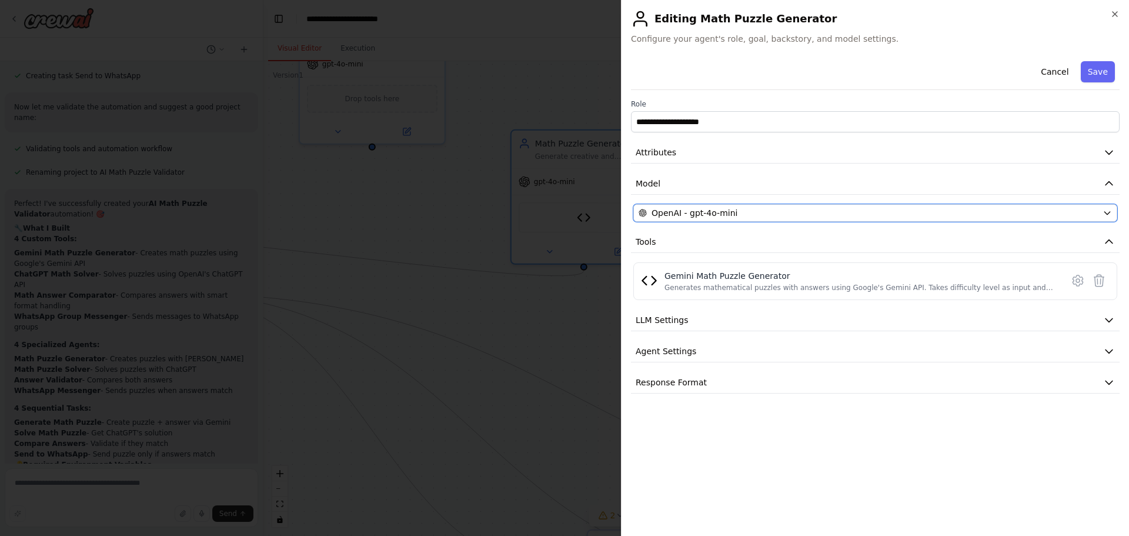
click at [976, 212] on div "OpenAI - gpt-4o-mini" at bounding box center [868, 213] width 459 height 12
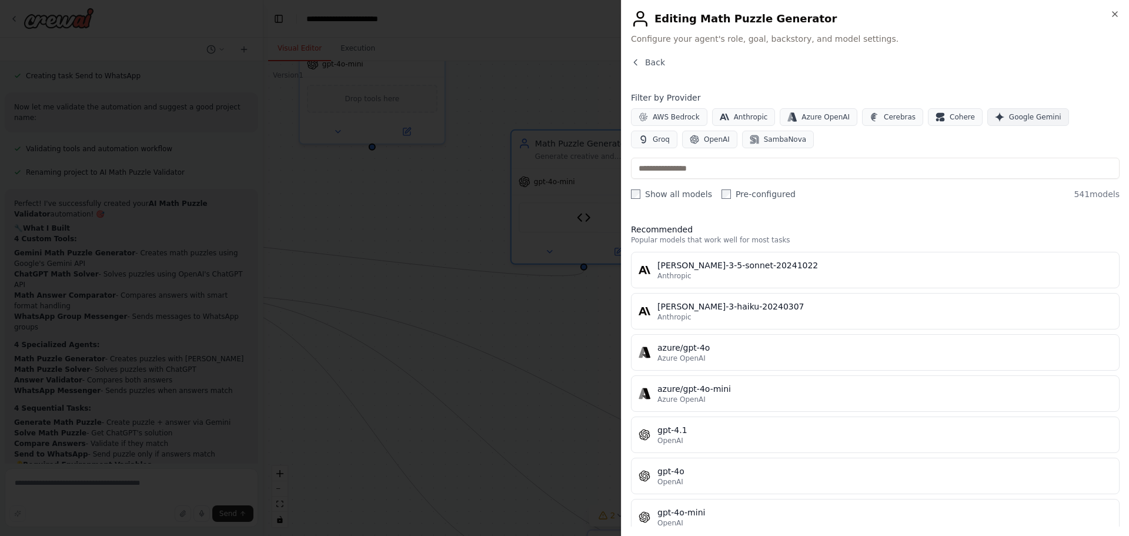
click at [1009, 120] on span "Google Gemini" at bounding box center [1035, 116] width 52 height 9
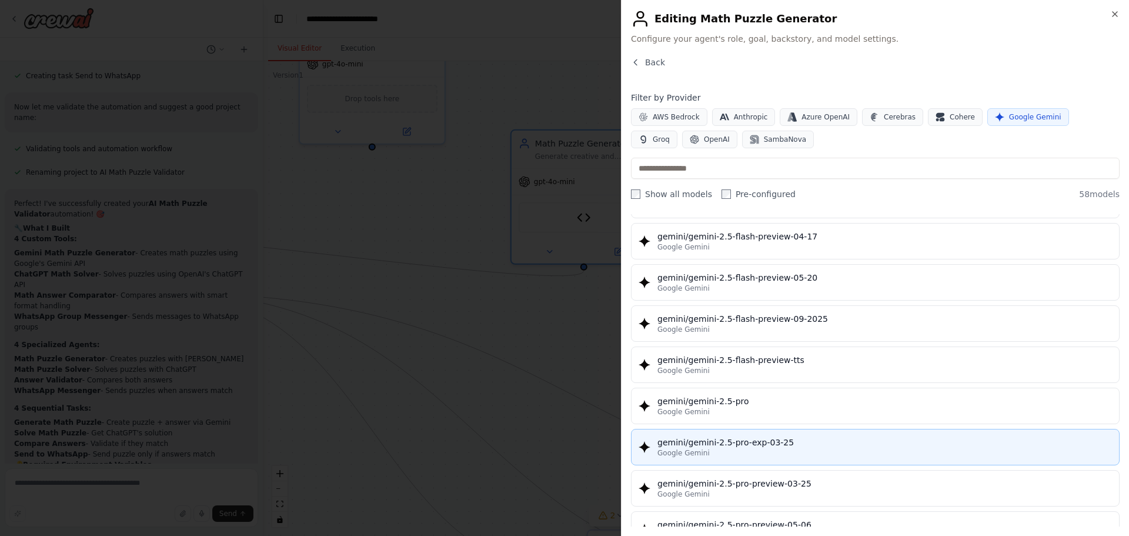
scroll to position [1235, 0]
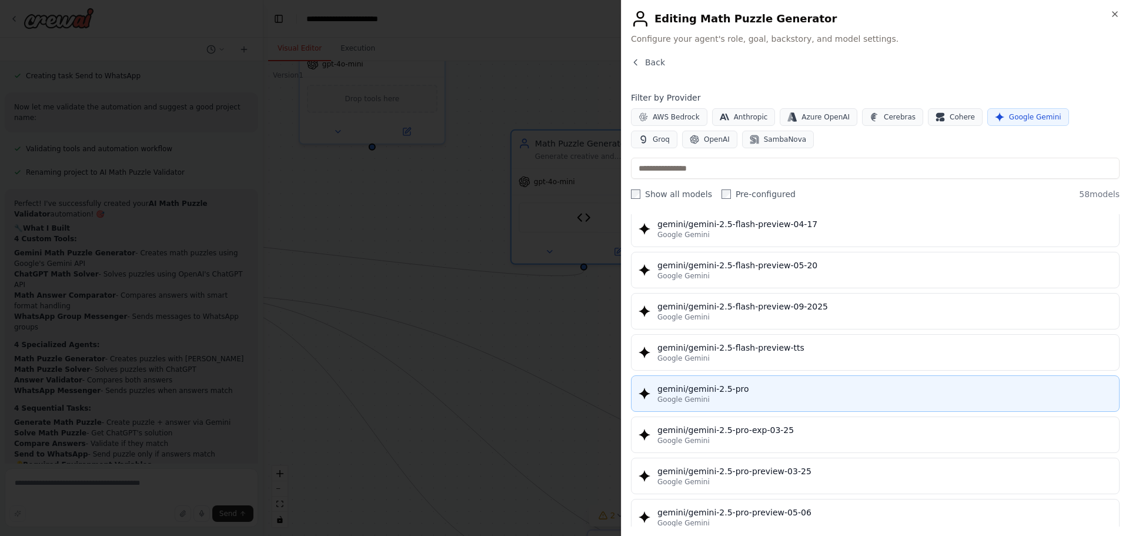
click at [705, 389] on div "gemini/gemini-2.5-pro" at bounding box center [885, 389] width 455 height 12
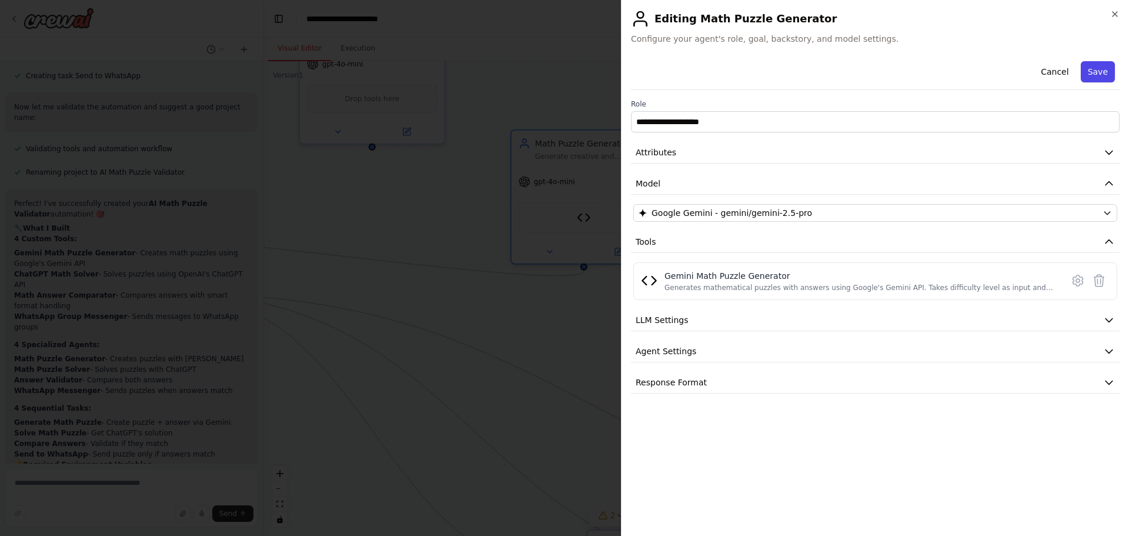
click at [1096, 73] on button "Save" at bounding box center [1098, 71] width 34 height 21
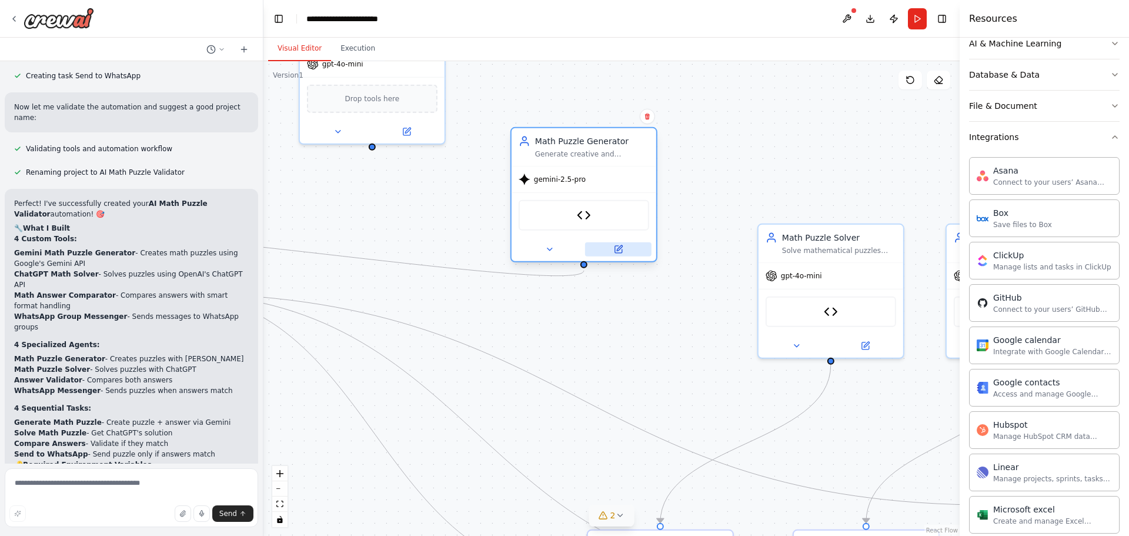
click at [617, 249] on icon at bounding box center [617, 249] width 9 height 9
click at [620, 254] on button at bounding box center [618, 249] width 66 height 14
click at [619, 255] on button at bounding box center [618, 249] width 66 height 14
click at [618, 247] on icon at bounding box center [618, 249] width 7 height 7
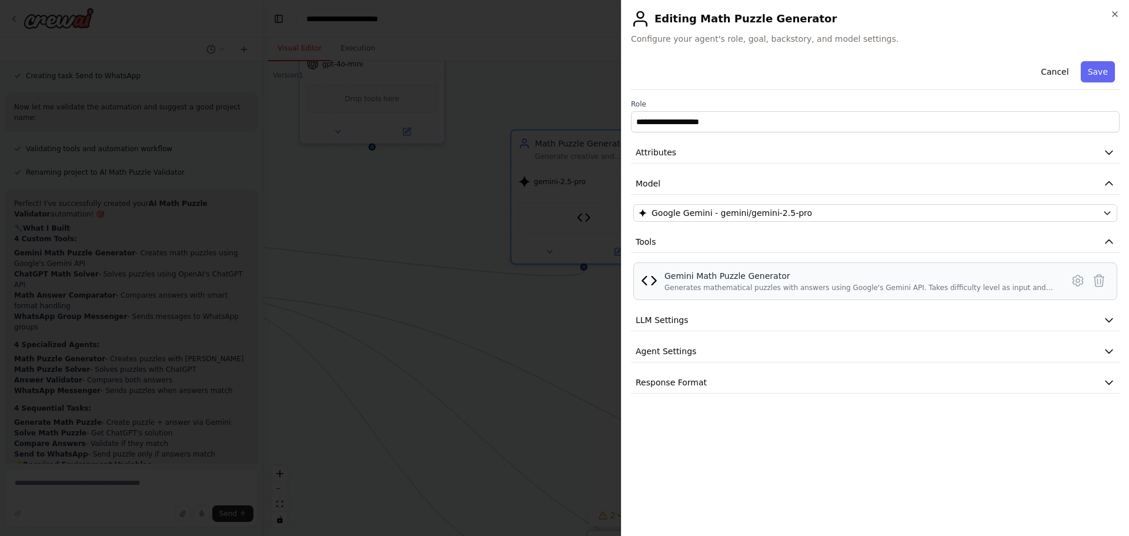
click at [1004, 272] on div "Gemini Math Puzzle Generator" at bounding box center [860, 276] width 391 height 12
click at [645, 277] on img at bounding box center [649, 280] width 16 height 16
click at [818, 281] on div "Gemini Math Puzzle Generator" at bounding box center [860, 276] width 391 height 12
click at [1080, 277] on icon at bounding box center [1078, 280] width 10 height 11
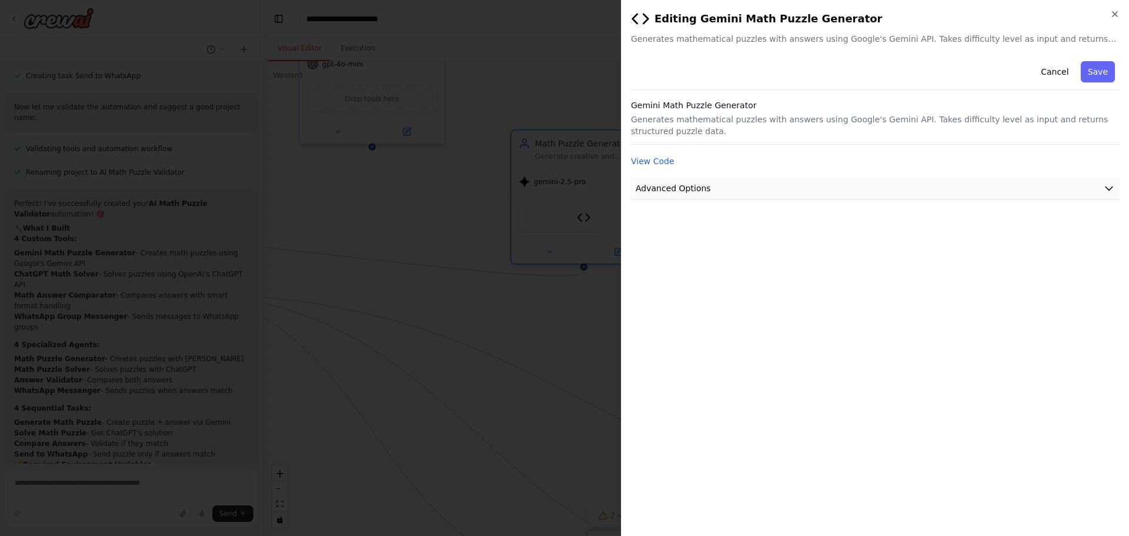
click at [875, 189] on button "Advanced Options" at bounding box center [875, 189] width 489 height 22
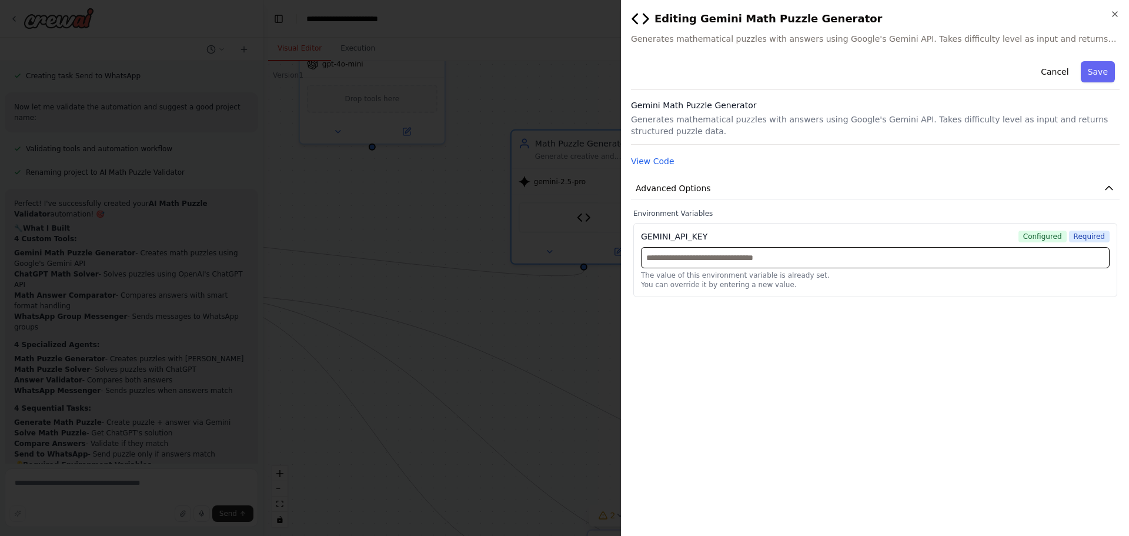
click at [819, 259] on input "text" at bounding box center [875, 257] width 469 height 21
click at [818, 305] on div "**********" at bounding box center [875, 291] width 489 height 470
click at [1052, 68] on button "Cancel" at bounding box center [1055, 71] width 42 height 21
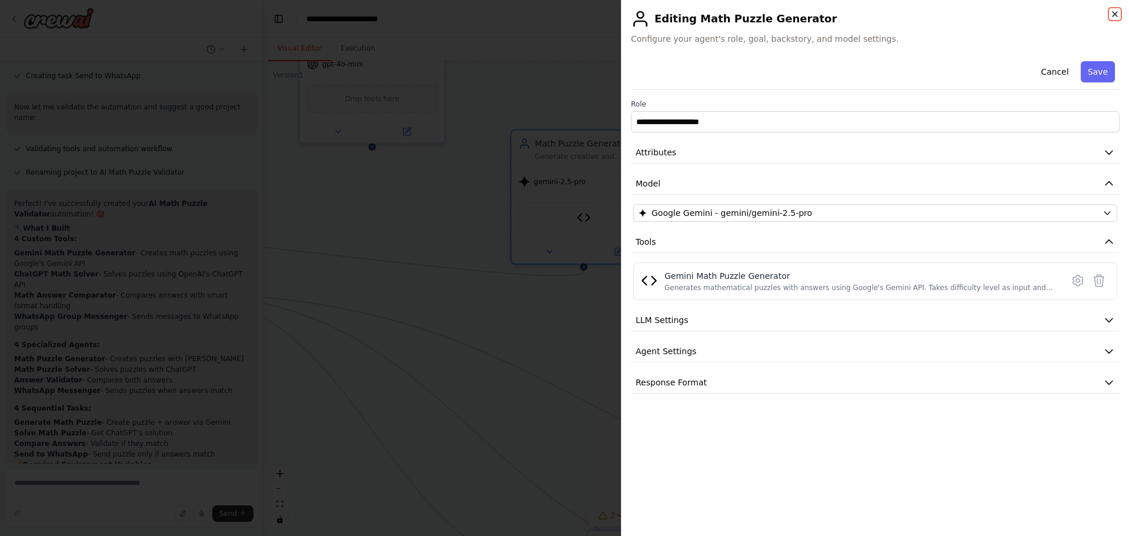
click at [1113, 15] on icon "button" at bounding box center [1114, 13] width 9 height 9
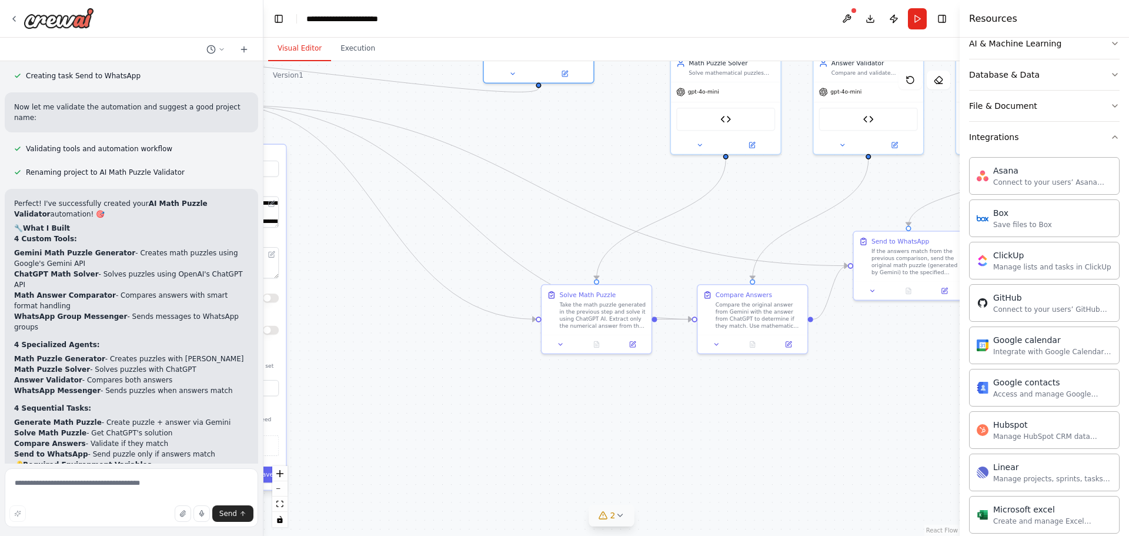
drag, startPoint x: 582, startPoint y: 325, endPoint x: 623, endPoint y: 188, distance: 142.4
click at [623, 188] on div ".deletable-edge-delete-btn { width: 20px; height: 20px; border: 0px solid #ffff…" at bounding box center [611, 298] width 696 height 475
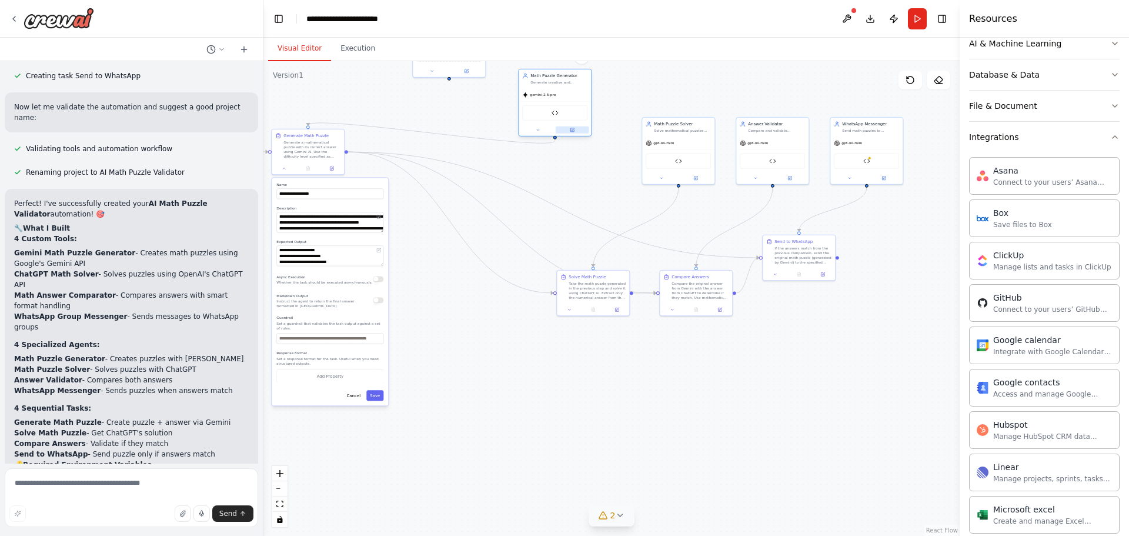
click at [574, 128] on icon at bounding box center [572, 130] width 5 height 5
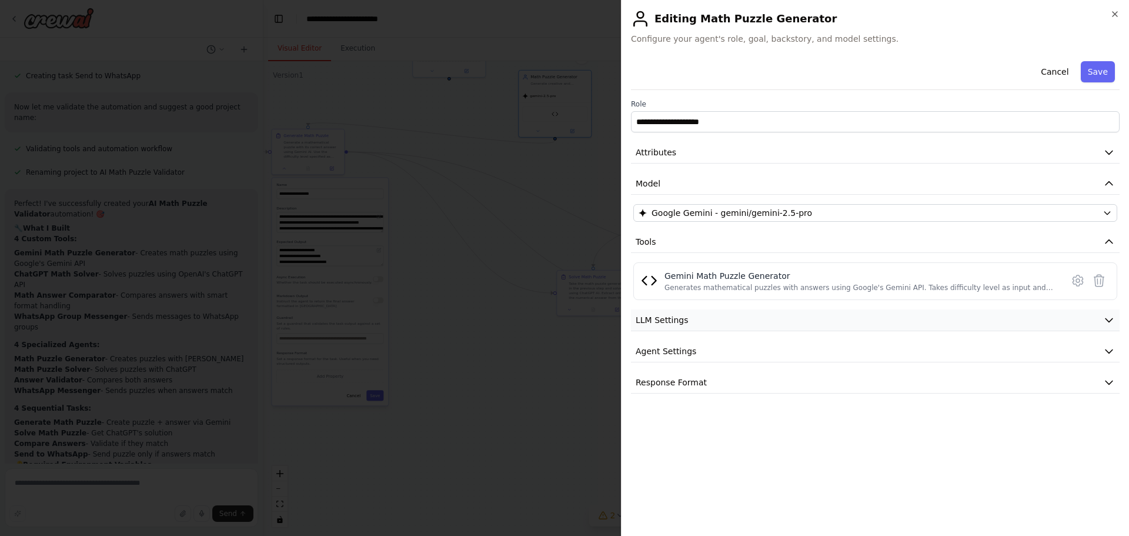
click at [740, 326] on button "LLM Settings" at bounding box center [875, 320] width 489 height 22
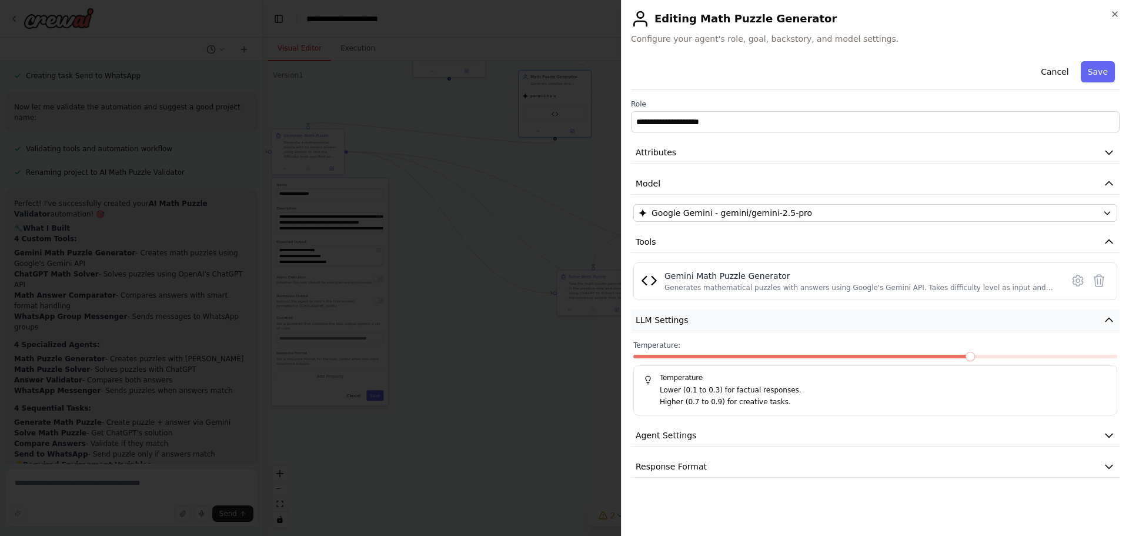
click at [740, 326] on button "LLM Settings" at bounding box center [875, 320] width 489 height 22
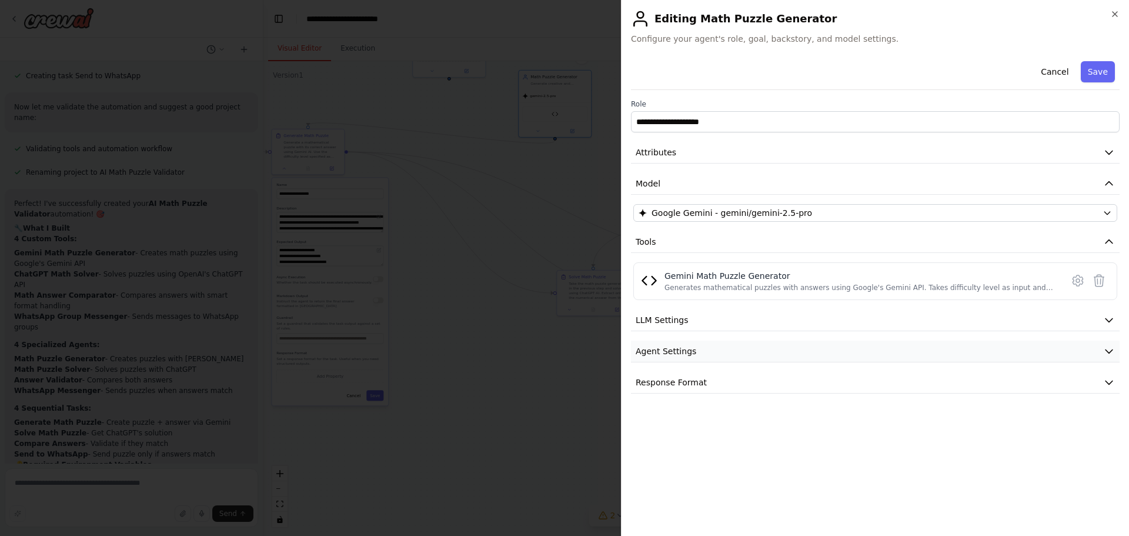
click at [728, 357] on button "Agent Settings" at bounding box center [875, 352] width 489 height 22
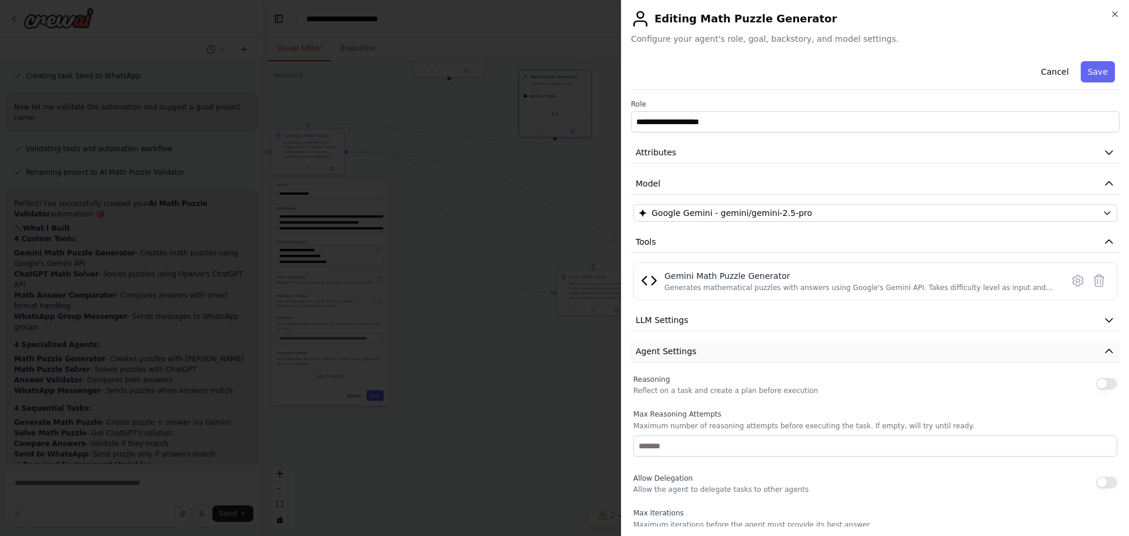
click at [729, 352] on button "Agent Settings" at bounding box center [875, 352] width 489 height 22
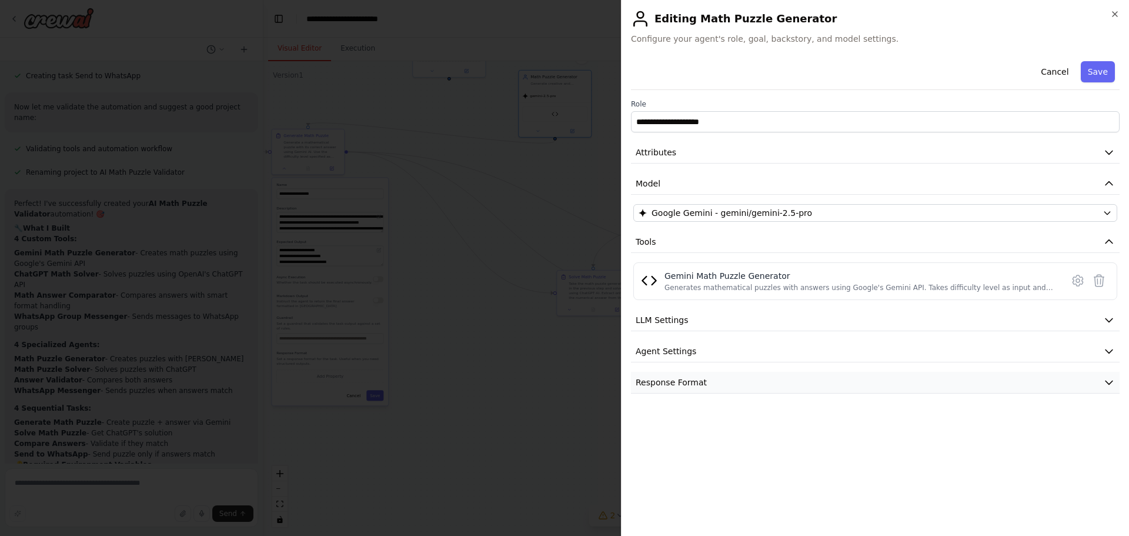
click at [750, 379] on button "Response Format" at bounding box center [875, 383] width 489 height 22
select select "******"
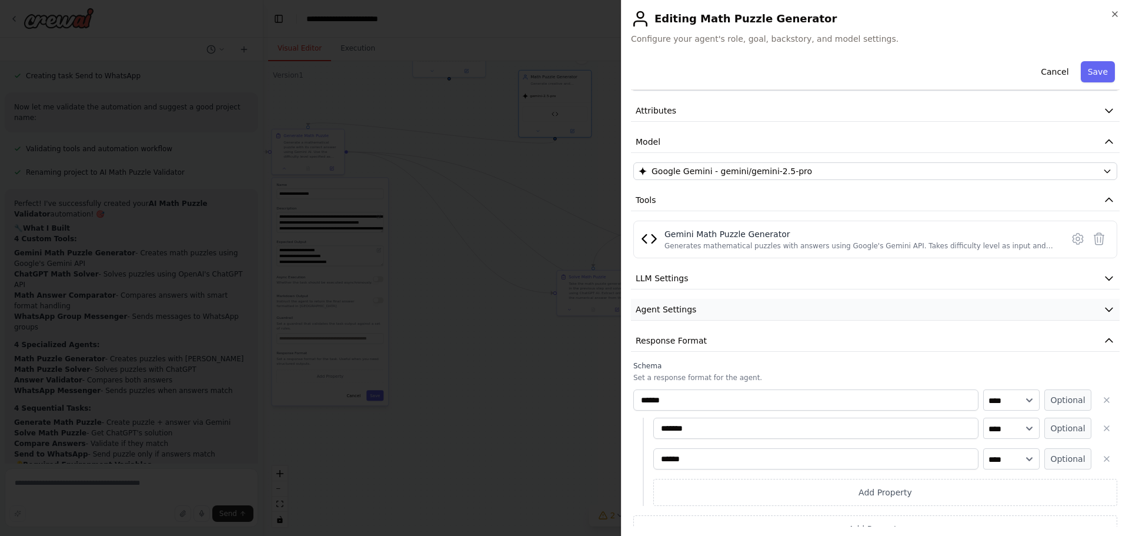
scroll to position [58, 0]
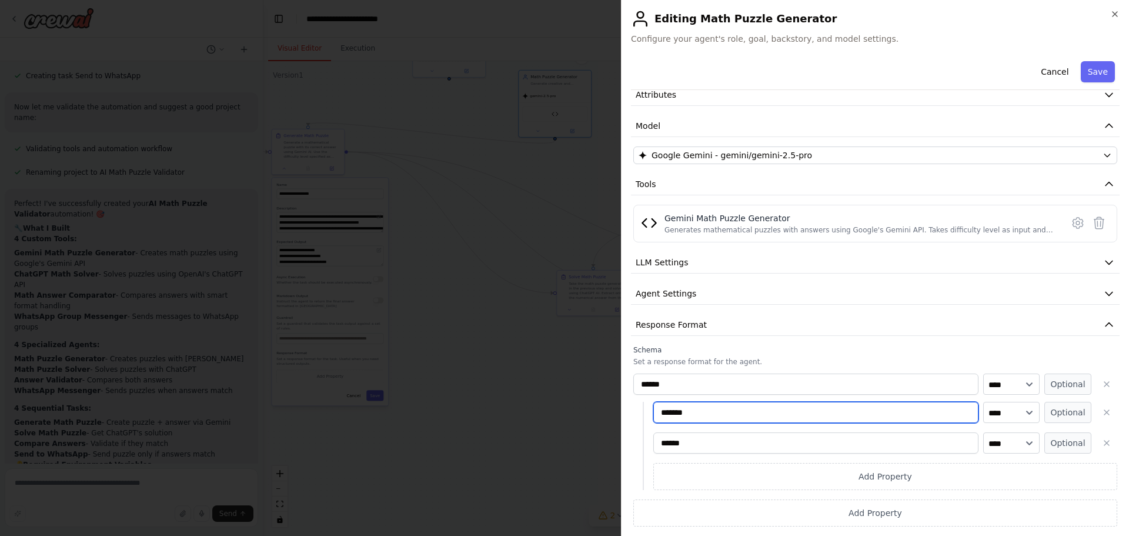
click at [672, 413] on input "*******" at bounding box center [815, 412] width 325 height 21
type input "******"
click at [1014, 415] on select "**** ******* ******* **** ******" at bounding box center [1011, 412] width 56 height 21
click at [962, 352] on label "Schema" at bounding box center [875, 349] width 484 height 9
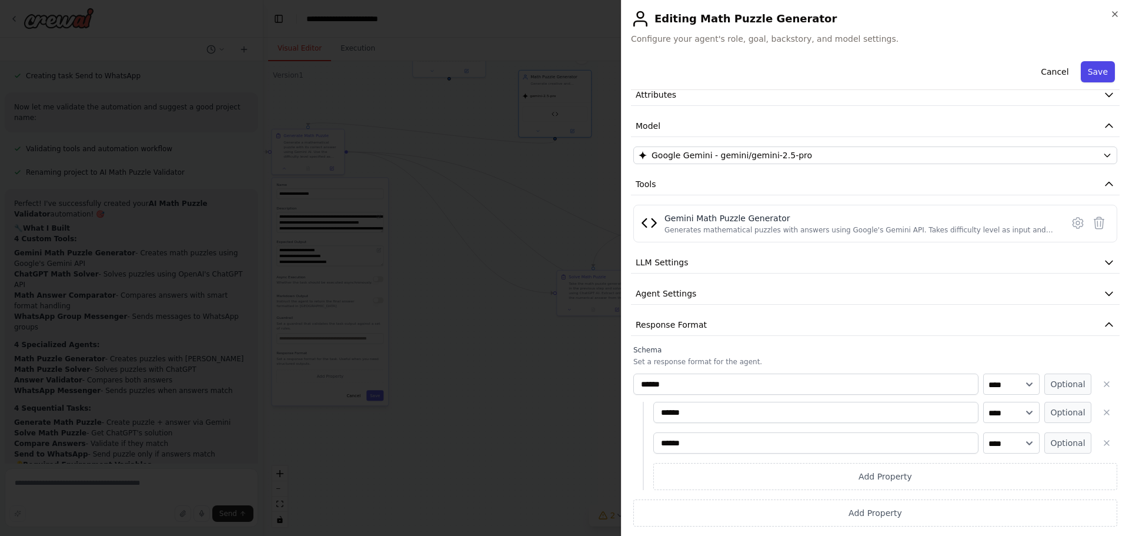
click at [1084, 74] on button "Save" at bounding box center [1098, 71] width 34 height 21
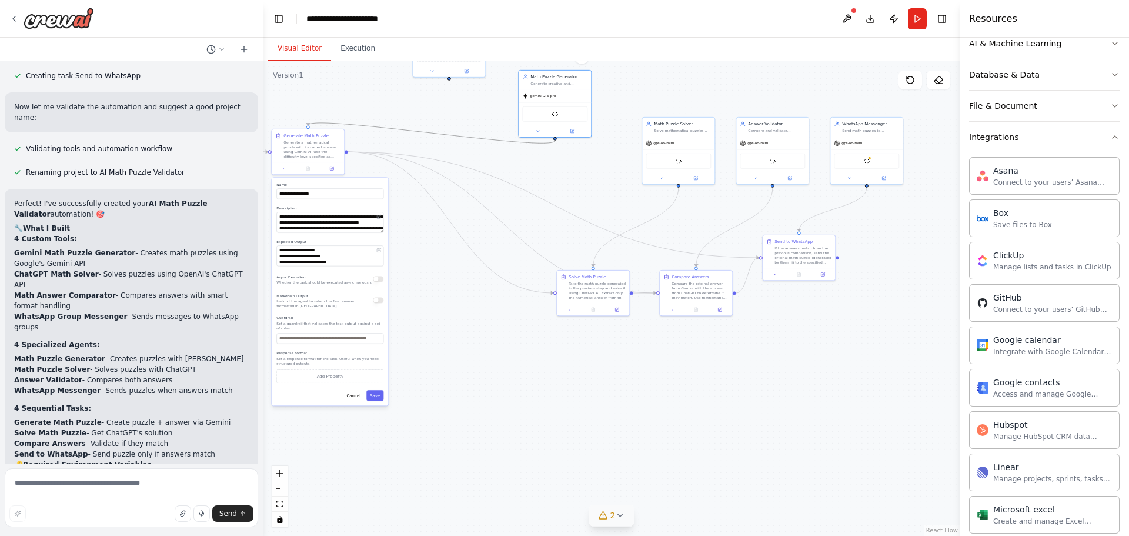
click at [348, 124] on icon "Edge from c61a1236-9b51-4c3e-9d48-c2e88572da44 to 9fa0fc26-4a9d-40a0-b7c8-910f8…" at bounding box center [431, 133] width 247 height 20
click at [309, 125] on div at bounding box center [308, 126] width 4 height 4
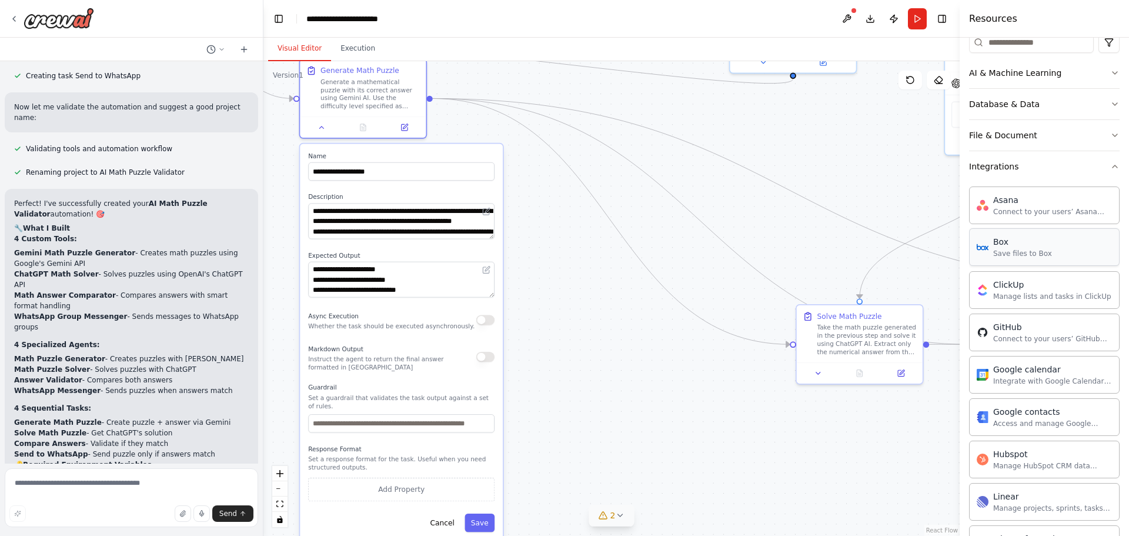
scroll to position [125, 0]
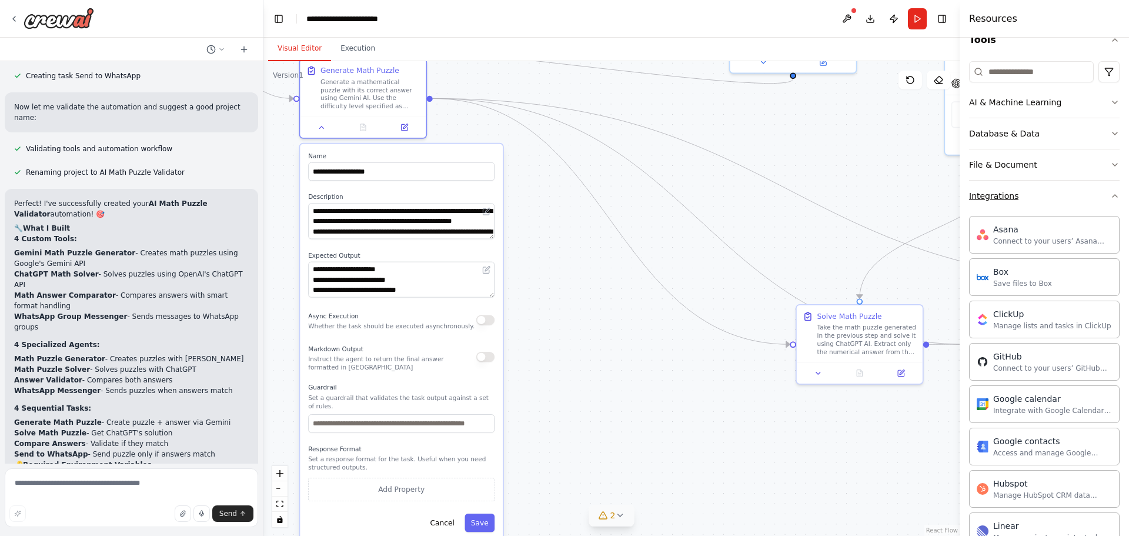
click at [1062, 197] on button "Integrations" at bounding box center [1044, 196] width 151 height 31
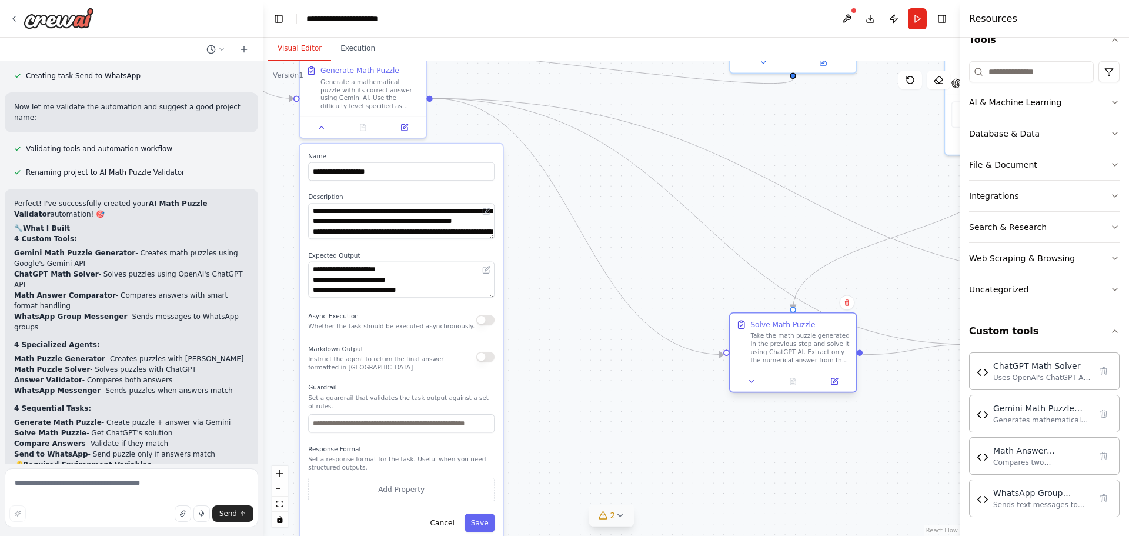
drag, startPoint x: 858, startPoint y: 334, endPoint x: 689, endPoint y: 362, distance: 171.0
click at [750, 362] on div "Take the math puzzle generated in the previous step and solve it using ChatGPT …" at bounding box center [799, 348] width 99 height 33
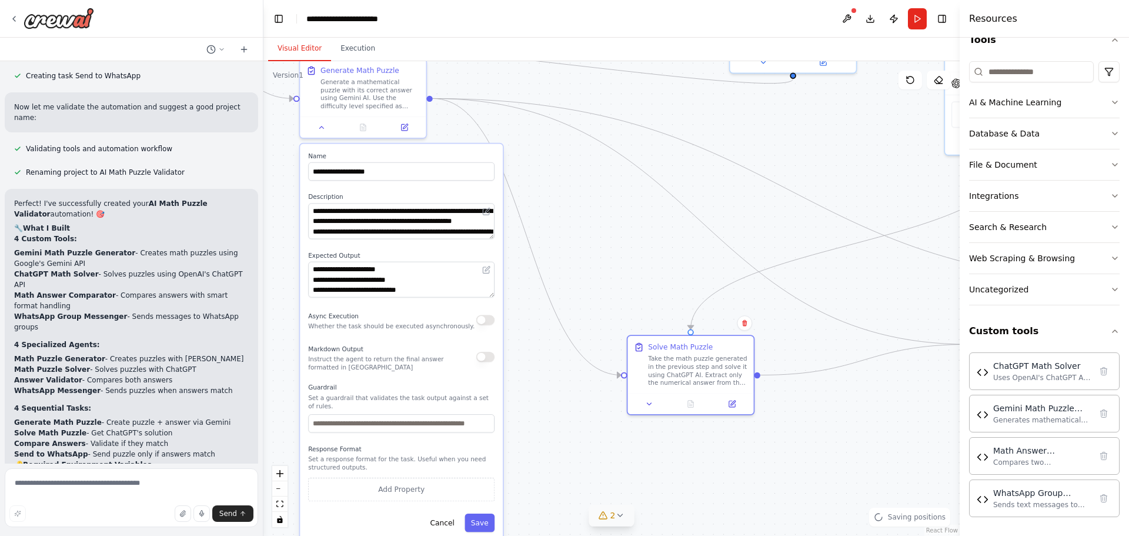
click at [620, 509] on button "2" at bounding box center [611, 516] width 45 height 22
click at [786, 412] on div ".deletable-edge-delete-btn { width: 20px; height: 20px; border: 0px solid #ffff…" at bounding box center [611, 298] width 696 height 475
click at [770, 441] on icon at bounding box center [771, 437] width 9 height 9
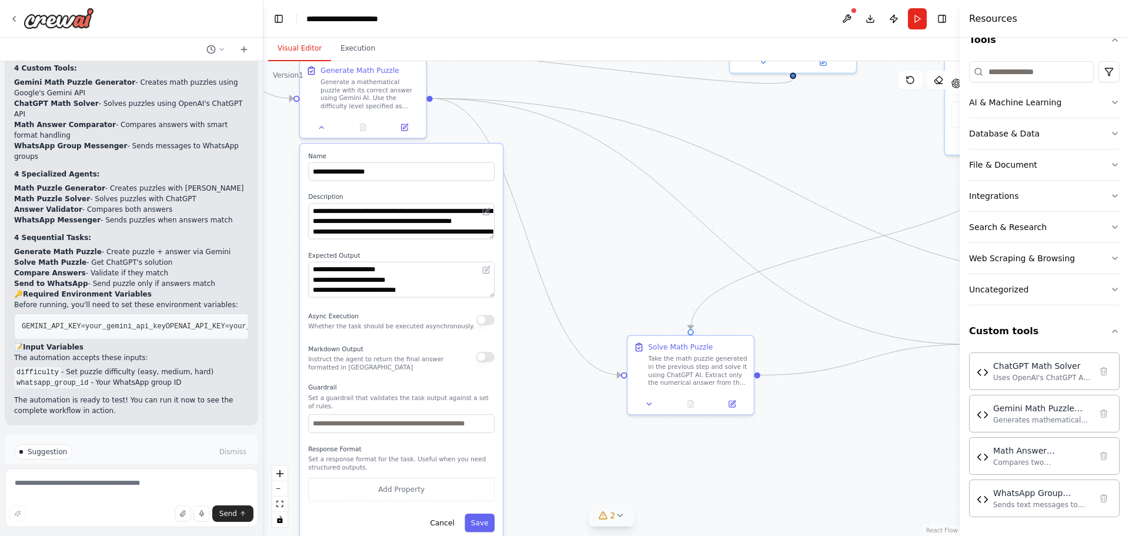
scroll to position [2659, 0]
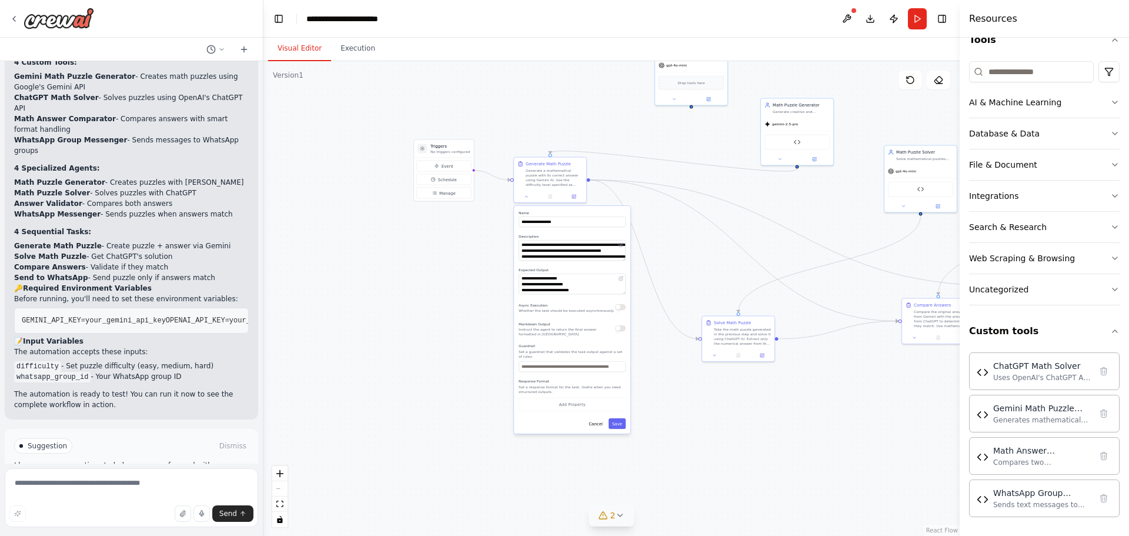
drag, startPoint x: 840, startPoint y: 169, endPoint x: 783, endPoint y: 189, distance: 60.6
click at [797, 186] on div ".deletable-edge-delete-btn { width: 20px; height: 20px; border: 0px solid #ffff…" at bounding box center [611, 298] width 696 height 475
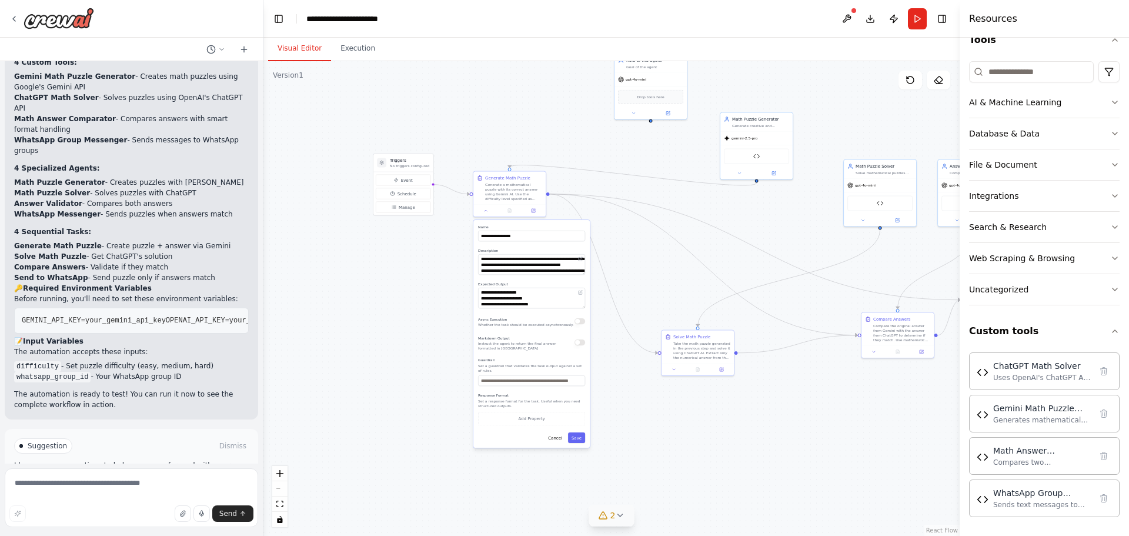
click at [682, 213] on div ".deletable-edge-delete-btn { width: 20px; height: 20px; border: 0px solid #ffff…" at bounding box center [611, 298] width 696 height 475
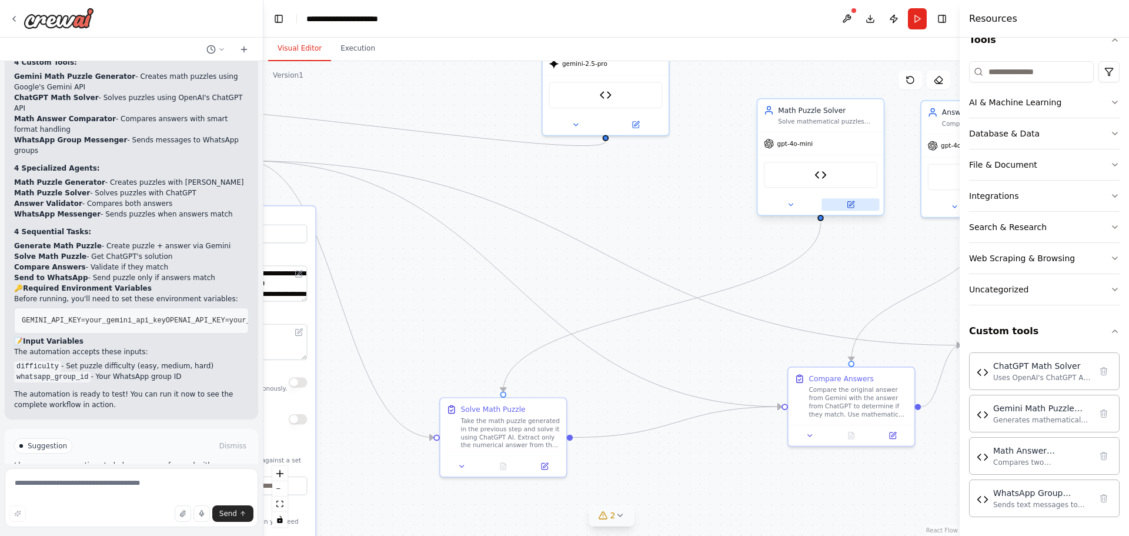
click at [853, 202] on icon at bounding box center [851, 203] width 5 height 5
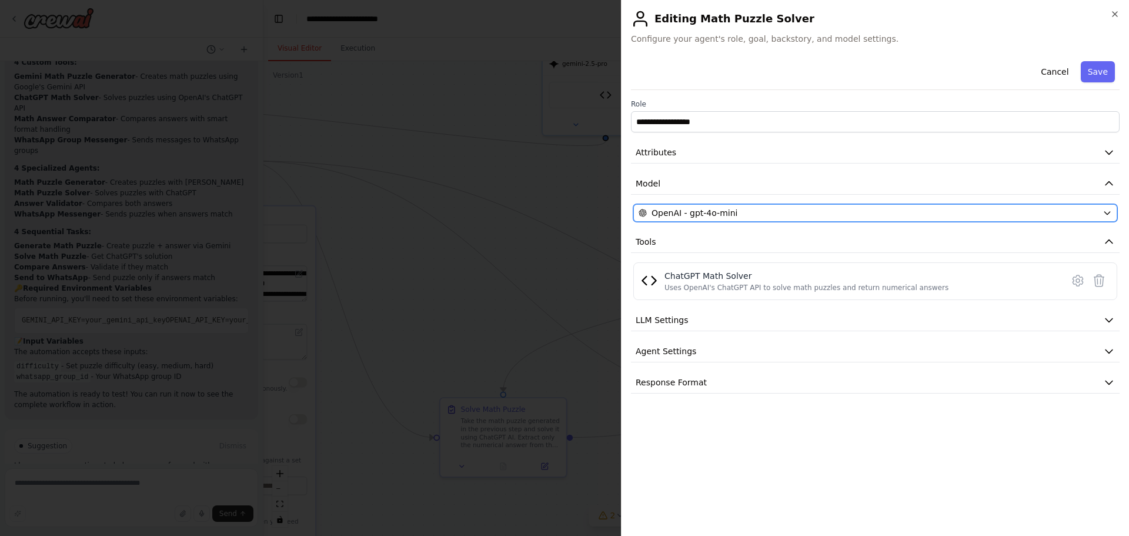
click at [786, 211] on div "OpenAI - gpt-4o-mini" at bounding box center [868, 213] width 459 height 12
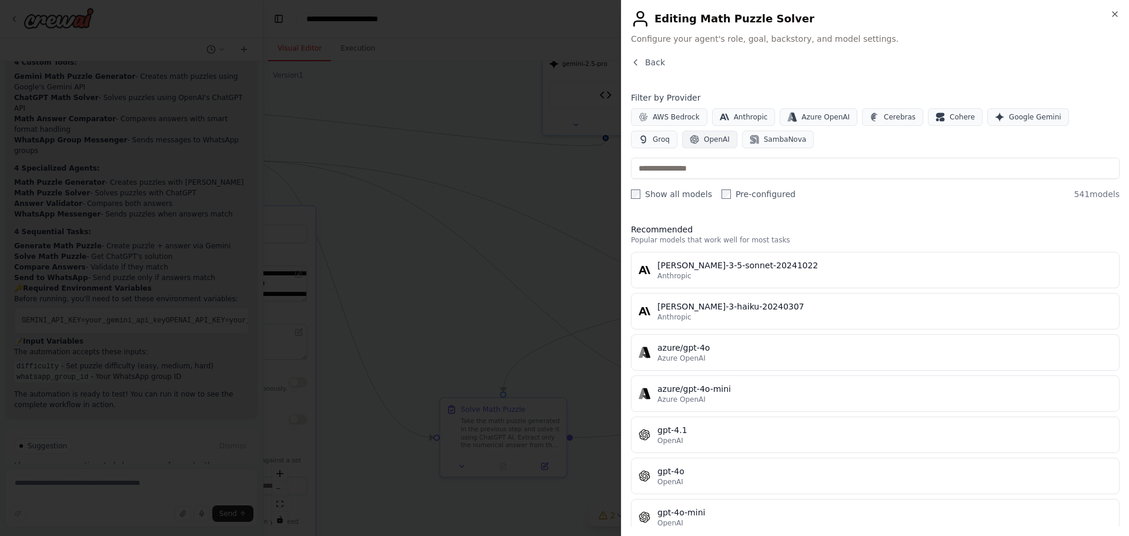
click at [704, 142] on span "OpenAI" at bounding box center [717, 139] width 26 height 9
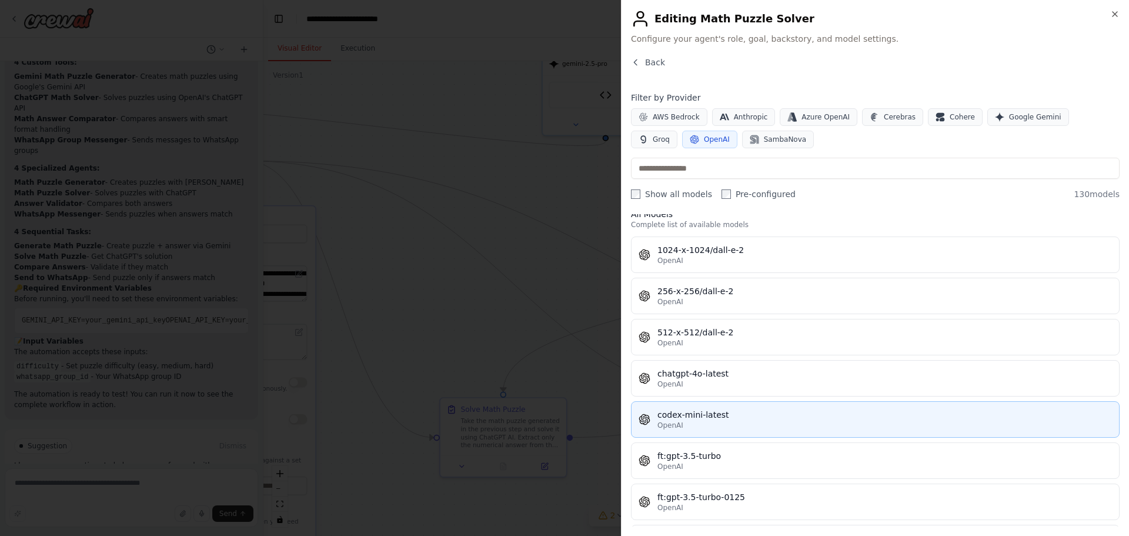
scroll to position [0, 0]
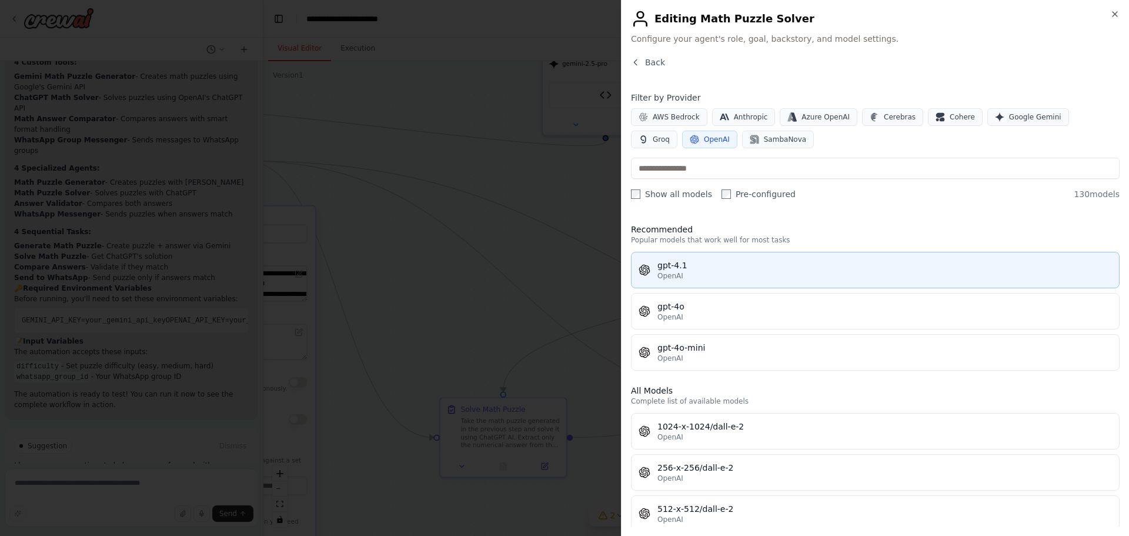
click at [708, 265] on div "gpt-4.1" at bounding box center [885, 265] width 455 height 12
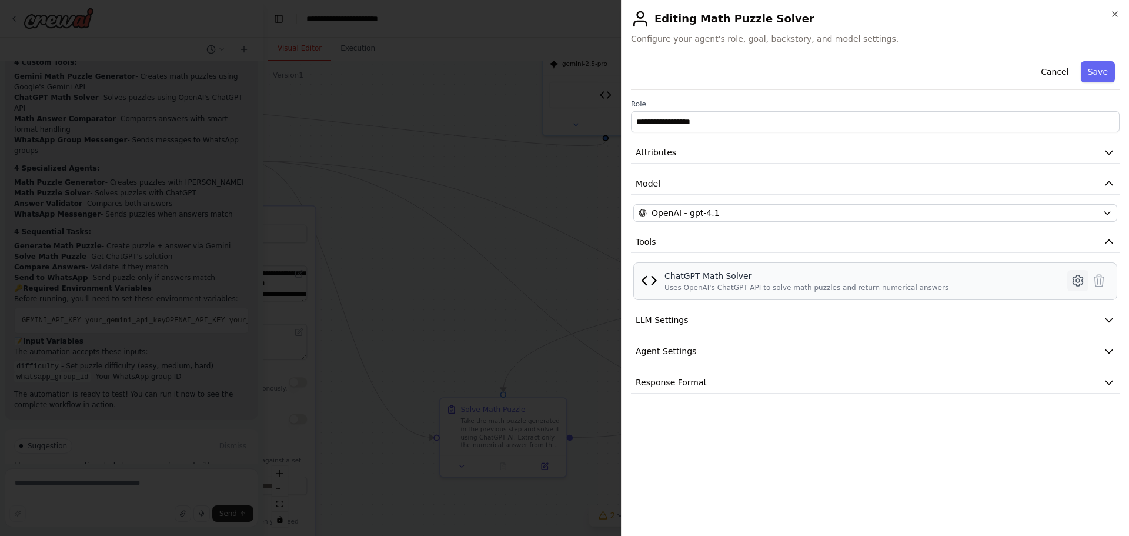
click at [1079, 277] on icon at bounding box center [1078, 280] width 14 height 14
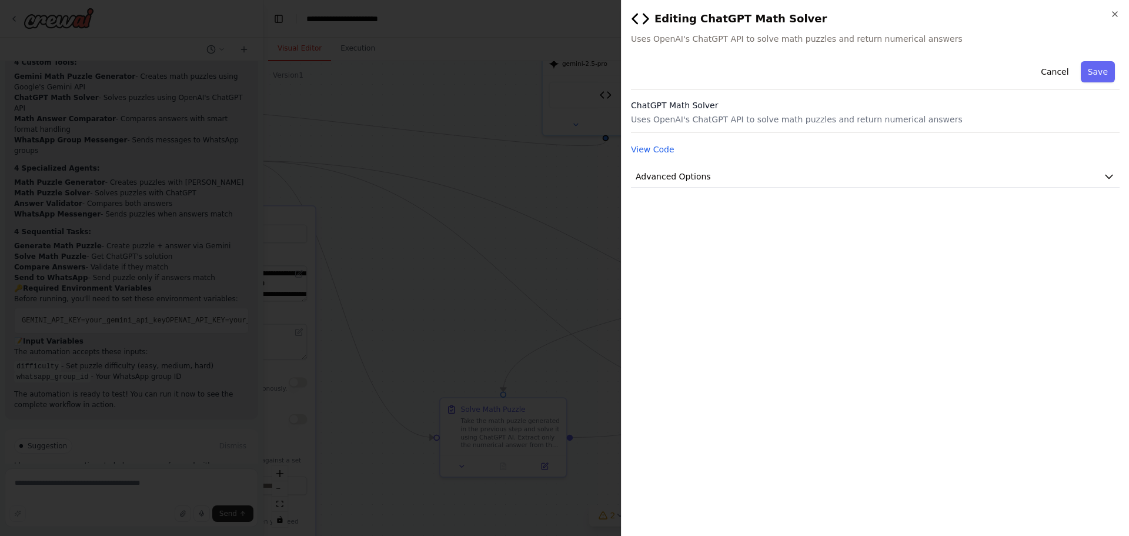
click at [786, 107] on h3 "ChatGPT Math Solver" at bounding box center [875, 105] width 489 height 12
click at [730, 177] on button "Advanced Options" at bounding box center [875, 177] width 489 height 22
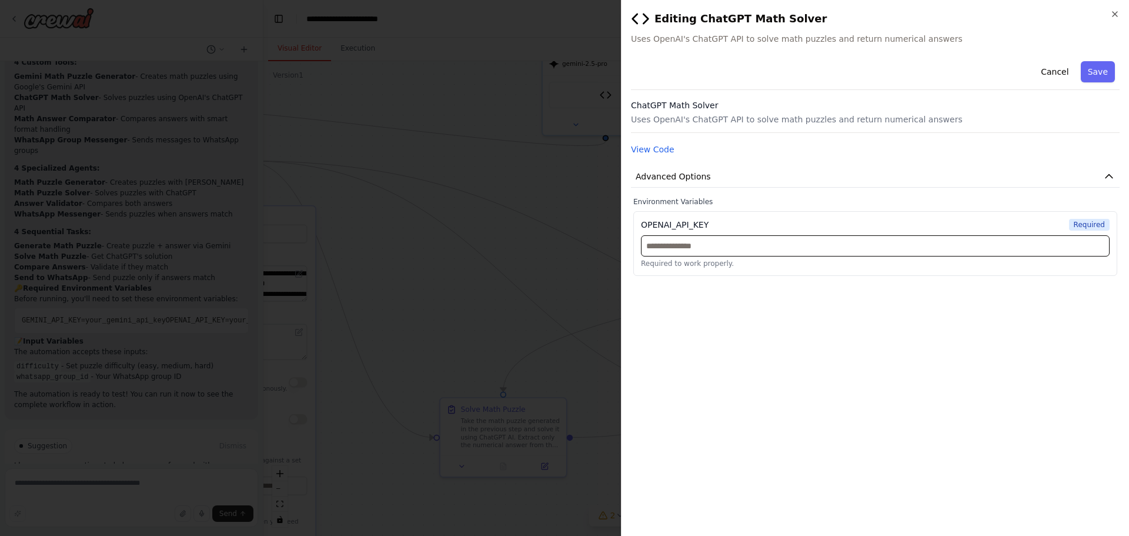
paste input "**********"
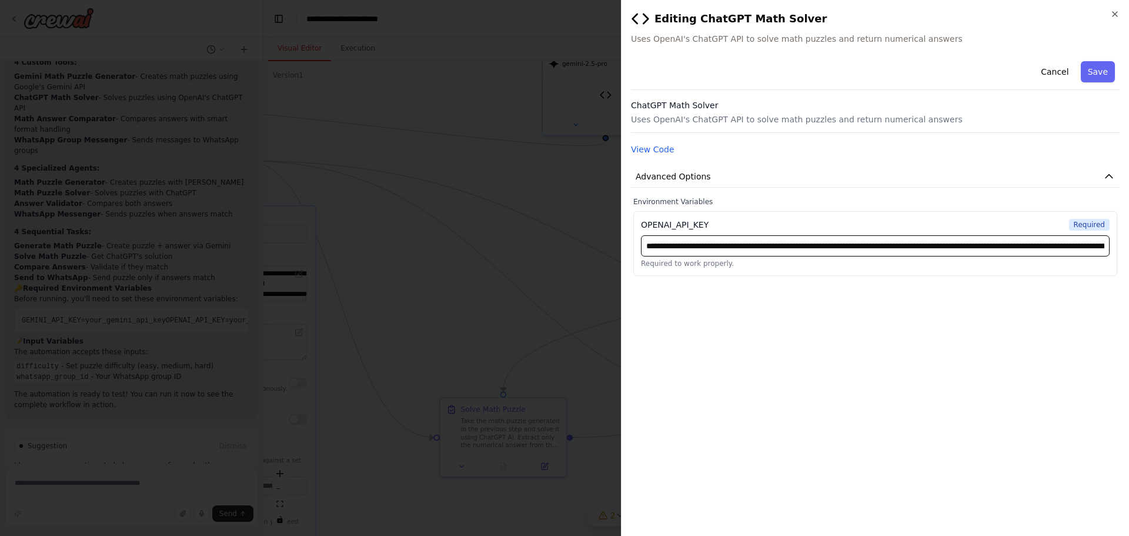
drag, startPoint x: 768, startPoint y: 243, endPoint x: 555, endPoint y: 245, distance: 212.3
click at [555, 245] on body "i want to connect to gemini create a maths puzzle and its answer. then send the…" at bounding box center [564, 268] width 1129 height 536
type input "**********"
click at [740, 287] on div "**********" at bounding box center [875, 291] width 489 height 470
click at [1105, 70] on button "Save" at bounding box center [1098, 71] width 34 height 21
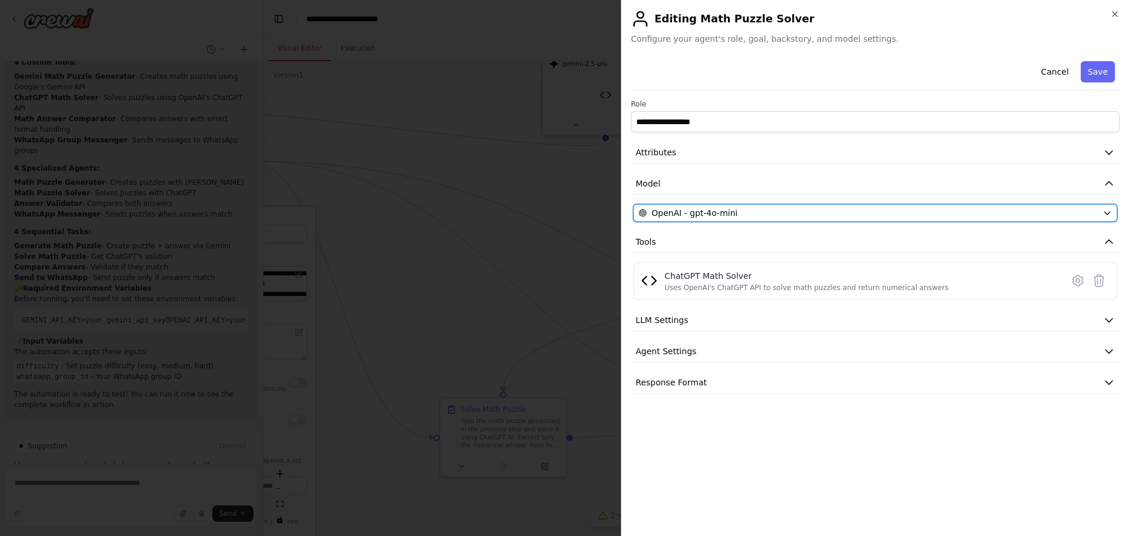
click at [955, 217] on div "OpenAI - gpt-4o-mini" at bounding box center [868, 213] width 459 height 12
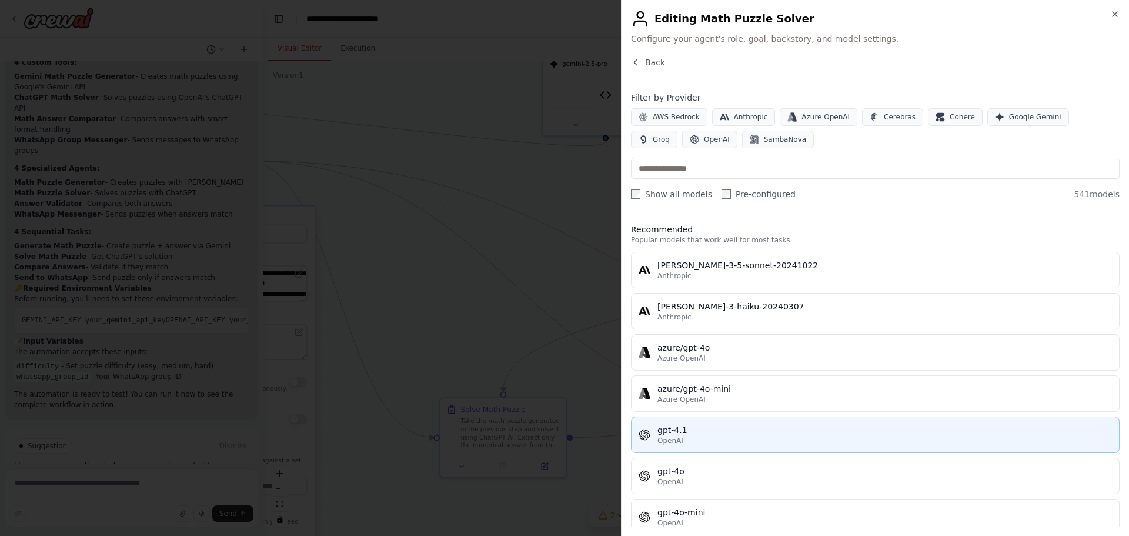
click at [689, 431] on div "gpt-4.1" at bounding box center [885, 430] width 455 height 12
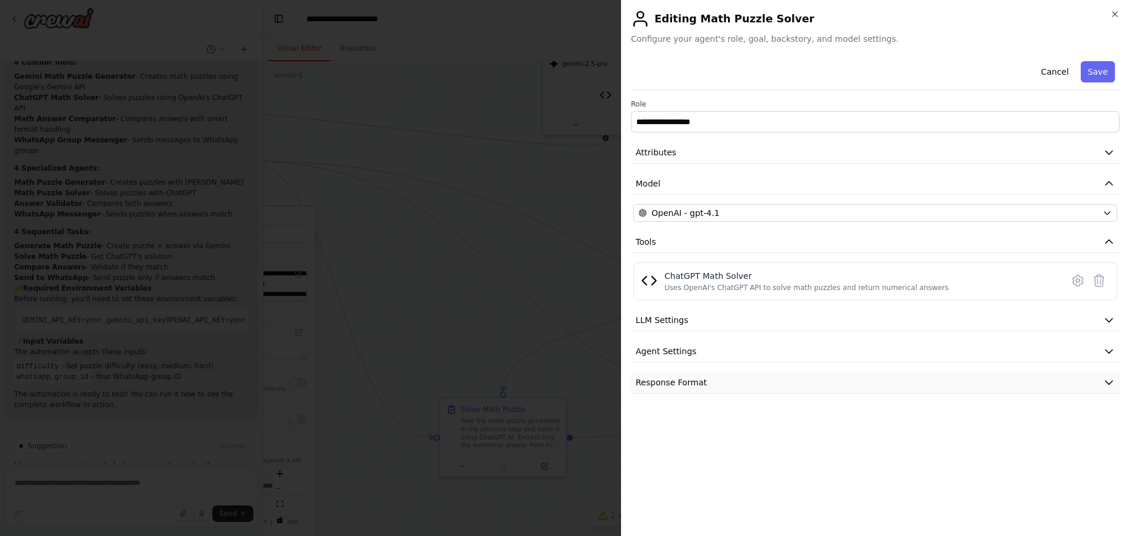
click at [685, 375] on button "Response Format" at bounding box center [875, 383] width 489 height 22
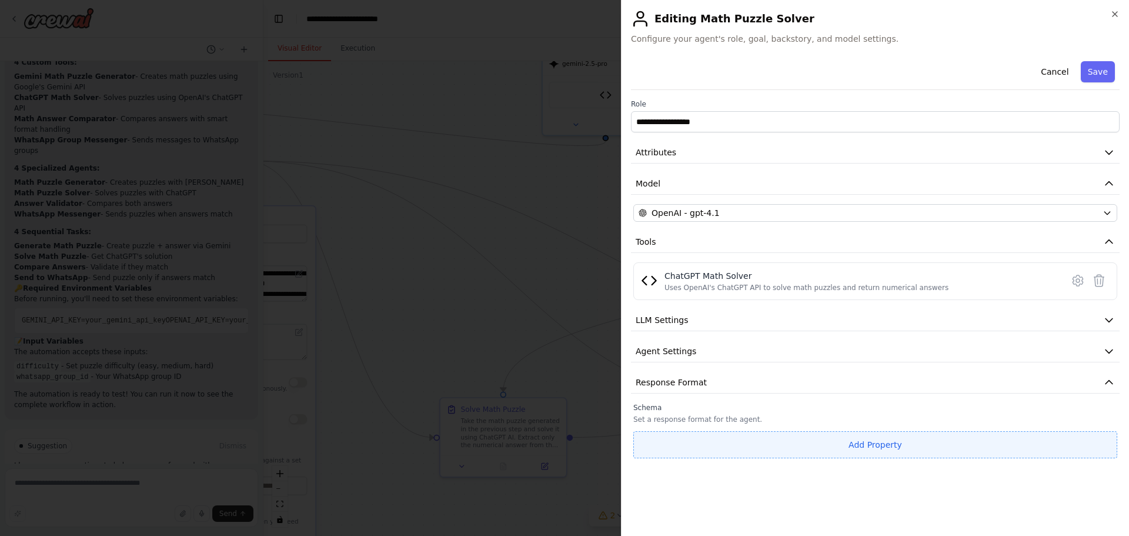
click at [889, 446] on button "Add Property" at bounding box center [875, 444] width 484 height 27
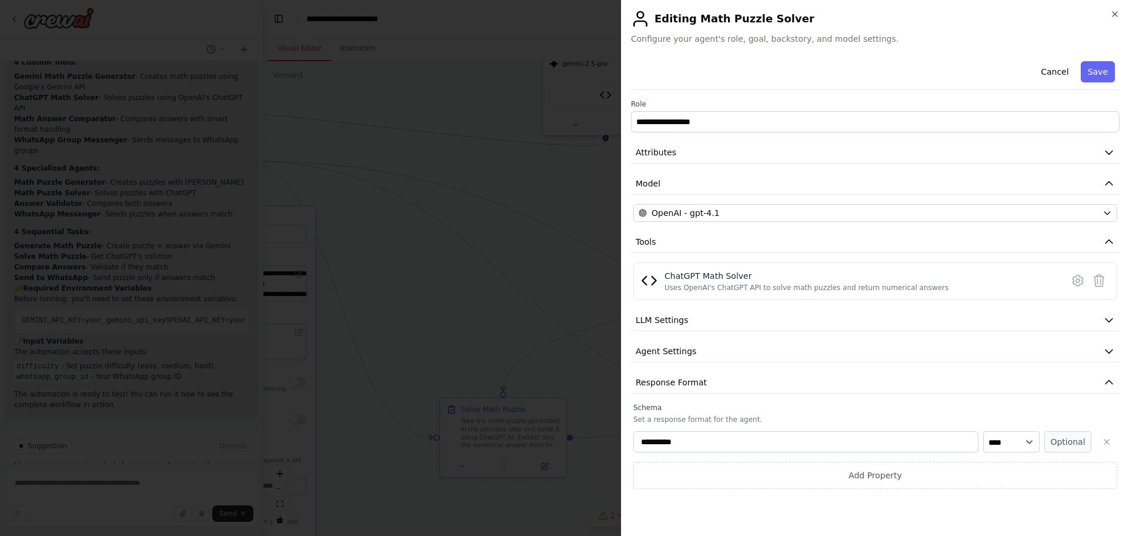
drag, startPoint x: 684, startPoint y: 441, endPoint x: 623, endPoint y: 441, distance: 61.2
click at [623, 441] on div "**********" at bounding box center [875, 268] width 508 height 536
click at [1011, 441] on select "**** ******* ******* **** ******" at bounding box center [1011, 441] width 56 height 21
select select "*******"
click at [983, 431] on select "**** ******* ******* **** ******" at bounding box center [1011, 441] width 56 height 21
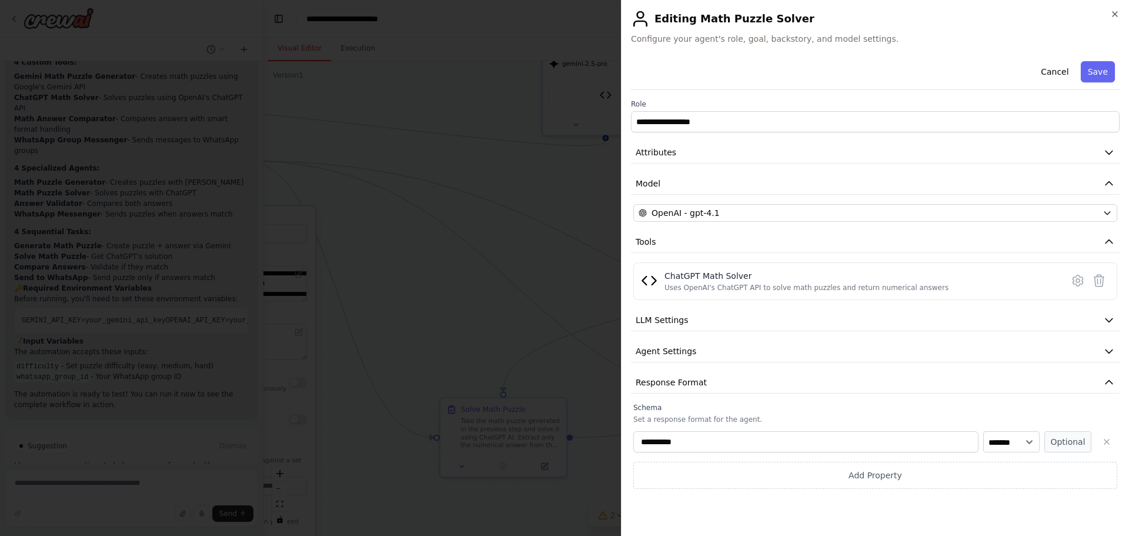
click at [729, 429] on div "**********" at bounding box center [875, 446] width 484 height 86
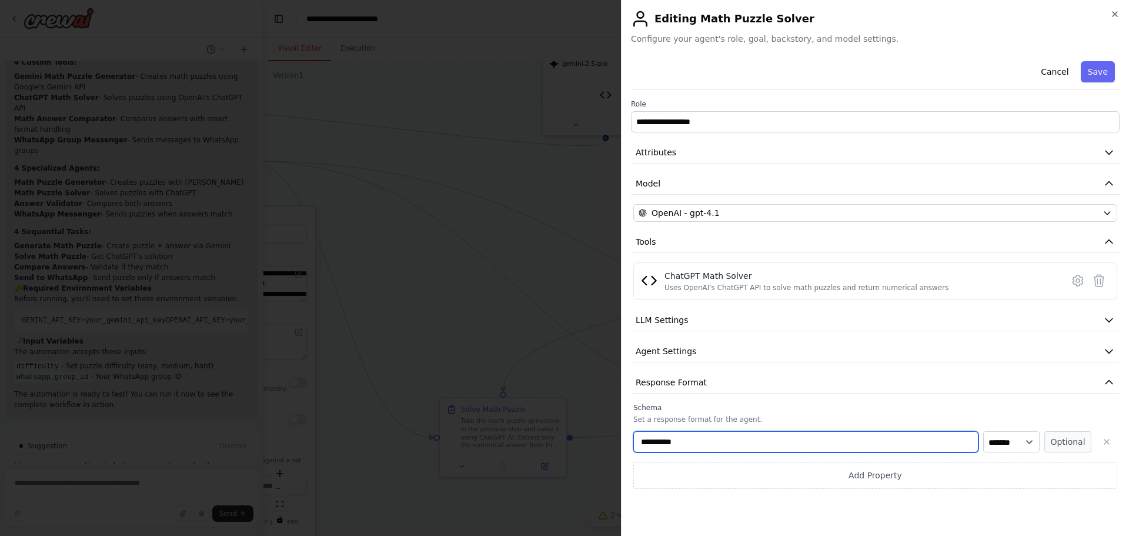
click at [720, 442] on input "**********" at bounding box center [805, 441] width 345 height 21
type input "******"
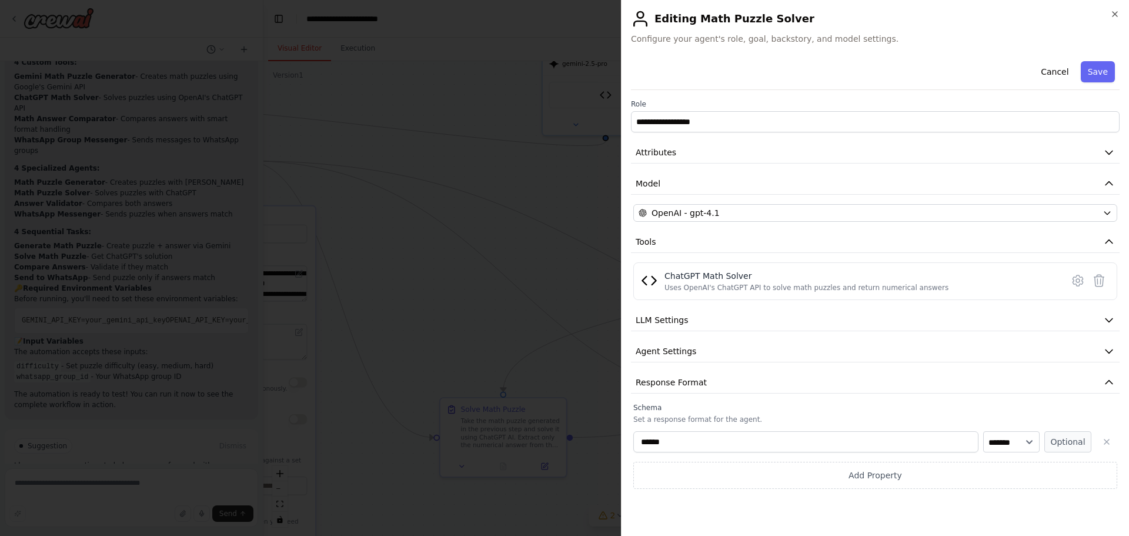
click at [996, 408] on label "Schema" at bounding box center [875, 407] width 484 height 9
click at [1094, 66] on button "Save" at bounding box center [1098, 71] width 34 height 21
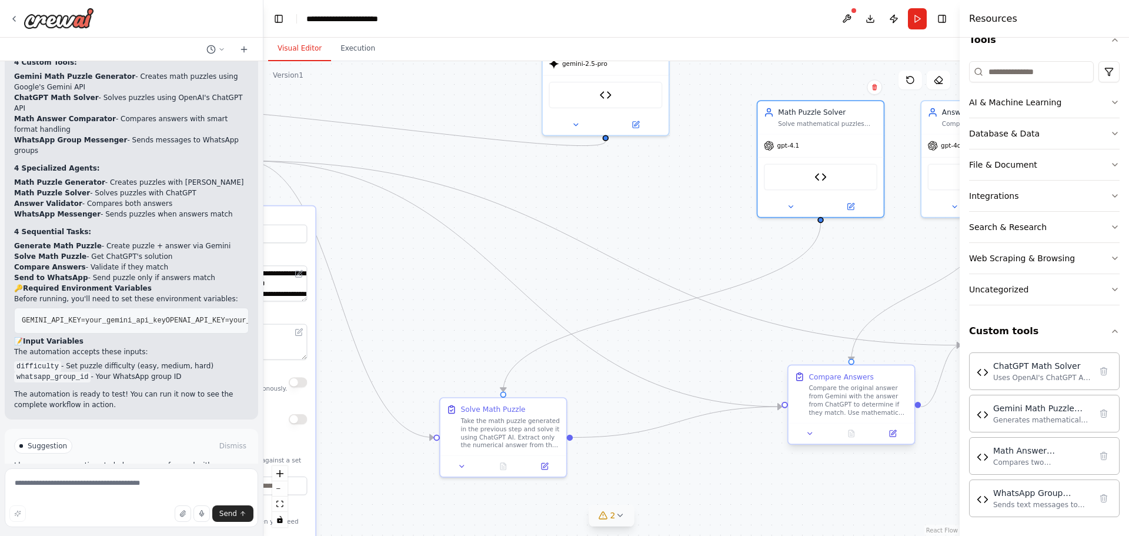
click at [836, 380] on div "Compare Answers" at bounding box center [841, 377] width 65 height 10
click at [832, 404] on div "Compare the original answer from Gemini with the answer from ChatGPT to determi…" at bounding box center [858, 399] width 99 height 33
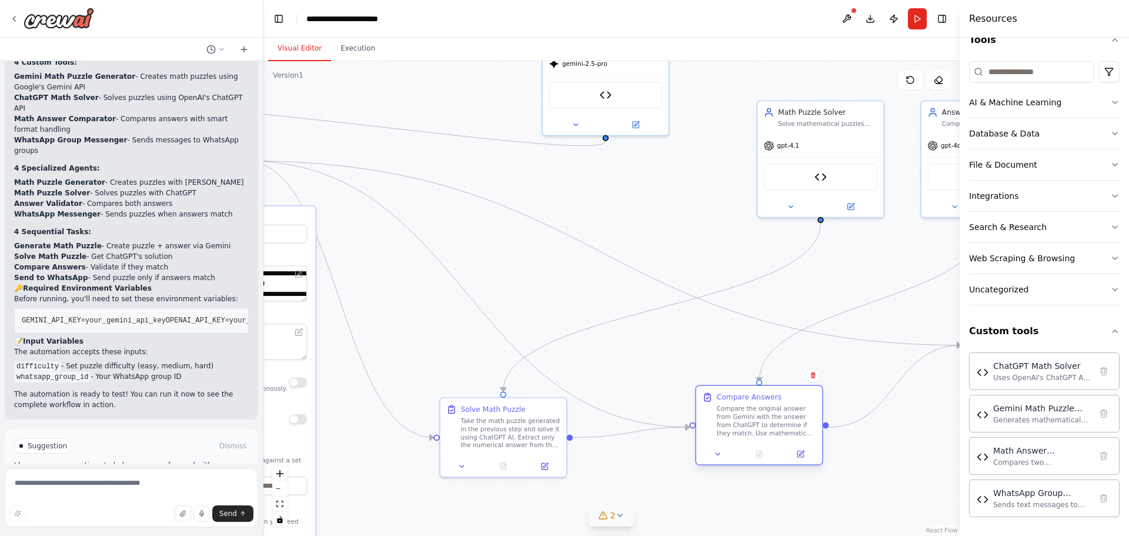
drag, startPoint x: 830, startPoint y: 381, endPoint x: 735, endPoint y: 399, distance: 97.7
click at [735, 399] on div "Compare Answers" at bounding box center [749, 397] width 65 height 10
click at [801, 456] on icon at bounding box center [801, 454] width 6 height 6
click at [823, 111] on div "Math Puzzle Solver" at bounding box center [827, 110] width 99 height 10
click at [852, 207] on icon at bounding box center [851, 205] width 6 height 6
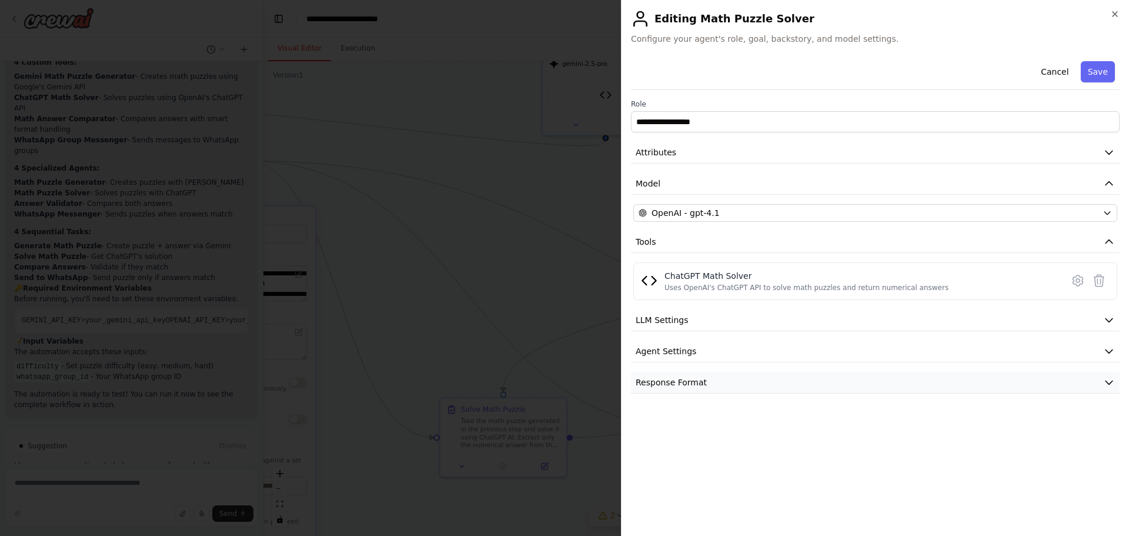
click at [767, 386] on button "Response Format" at bounding box center [875, 383] width 489 height 22
click at [1006, 438] on select "**** ******* ******* **** ******" at bounding box center [1011, 441] width 56 height 21
select select "******"
click at [983, 431] on select "**** ******* ******* **** ******" at bounding box center [1011, 441] width 56 height 21
click at [876, 513] on div "**********" at bounding box center [875, 291] width 489 height 470
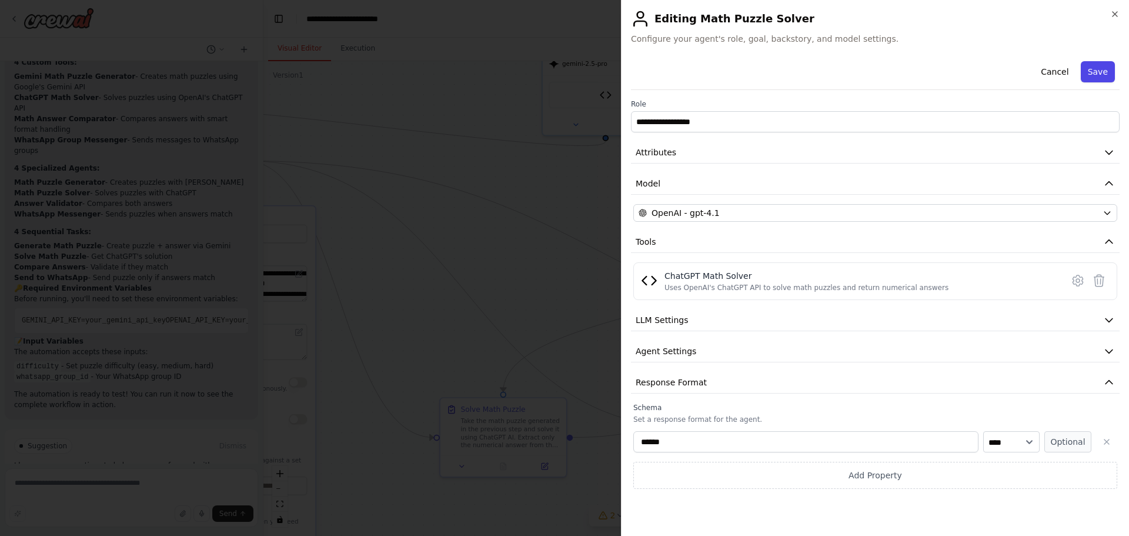
click at [1097, 72] on button "Save" at bounding box center [1098, 71] width 34 height 21
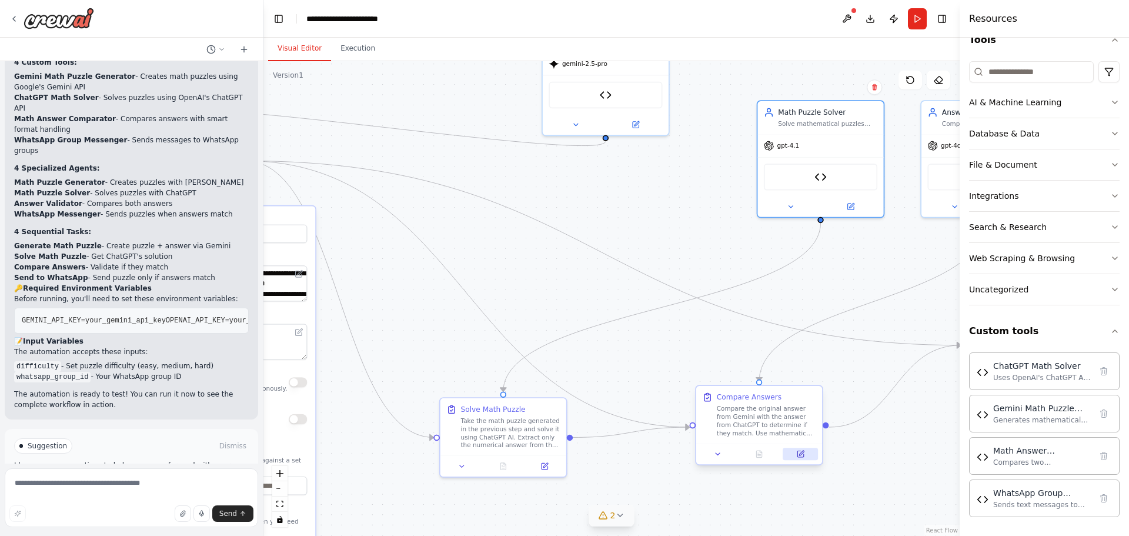
click at [808, 458] on button at bounding box center [800, 454] width 35 height 12
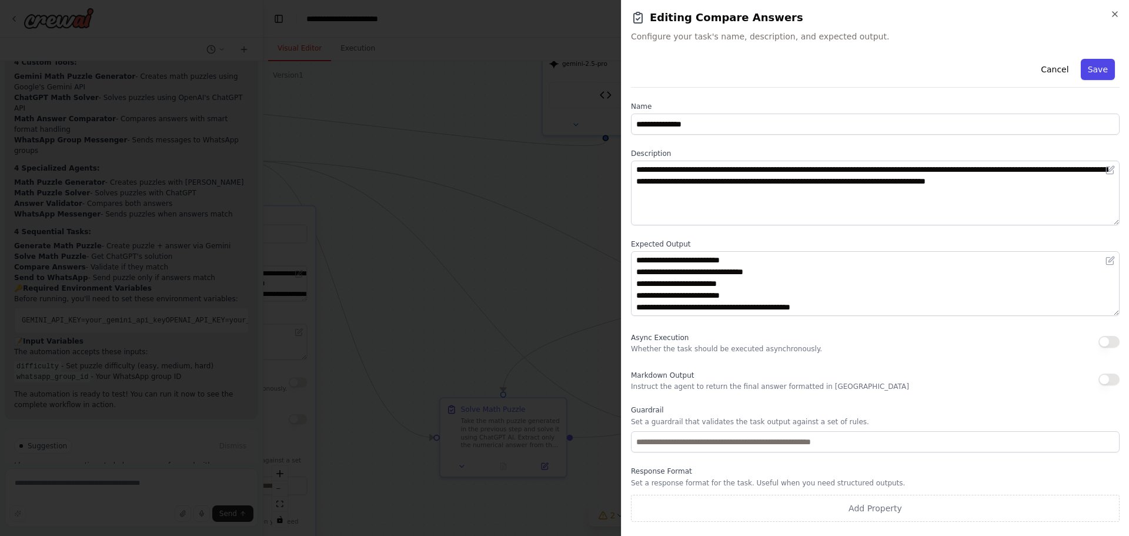
click at [1099, 65] on button "Save" at bounding box center [1098, 69] width 34 height 21
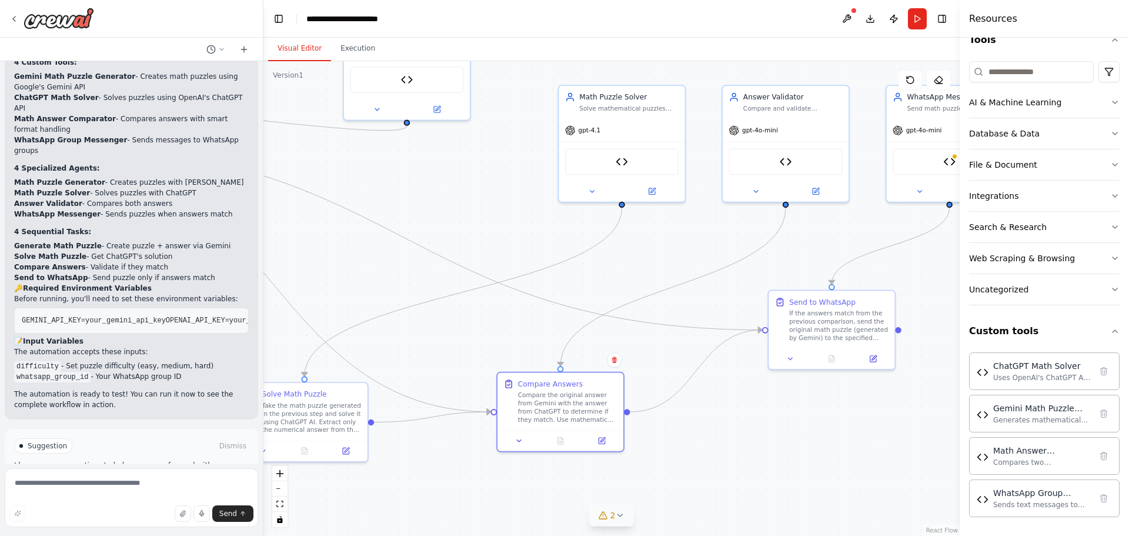
drag, startPoint x: 891, startPoint y: 458, endPoint x: 692, endPoint y: 443, distance: 199.4
click at [692, 443] on div ".deletable-edge-delete-btn { width: 20px; height: 20px; border: 0px solid #ffff…" at bounding box center [611, 298] width 696 height 475
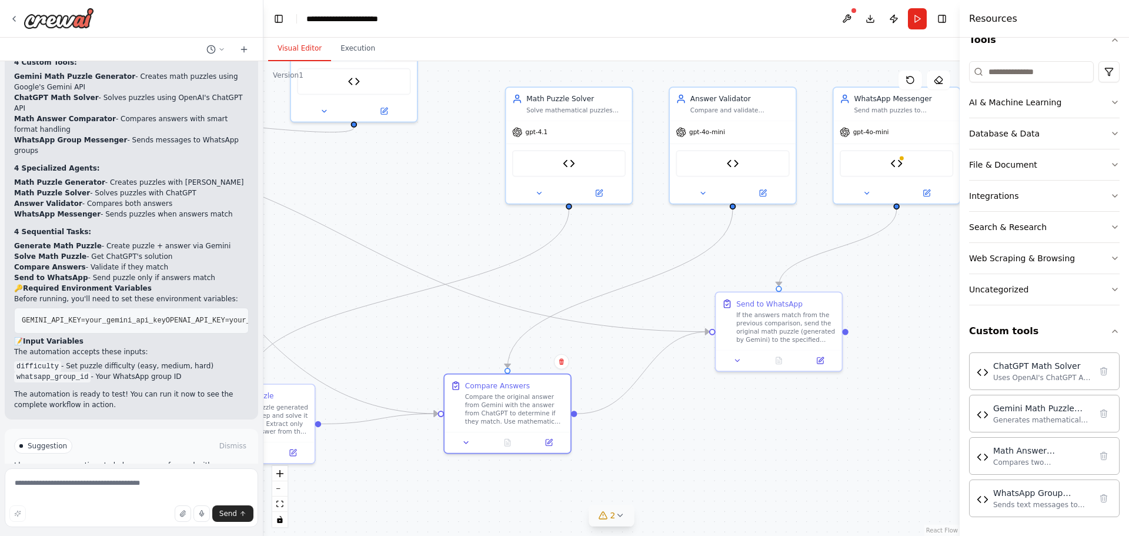
drag, startPoint x: 811, startPoint y: 413, endPoint x: 758, endPoint y: 415, distance: 53.0
click at [758, 415] on div ".deletable-edge-delete-btn { width: 20px; height: 20px; border: 0px solid #ffff…" at bounding box center [611, 298] width 696 height 475
click at [824, 362] on icon at bounding box center [820, 359] width 8 height 8
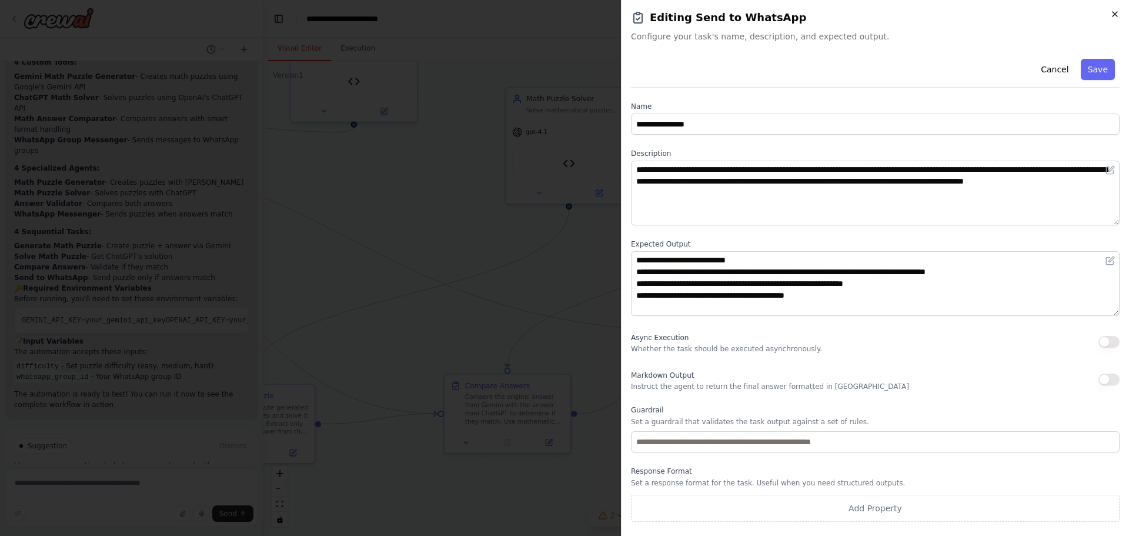
click at [1110, 15] on icon "button" at bounding box center [1114, 13] width 9 height 9
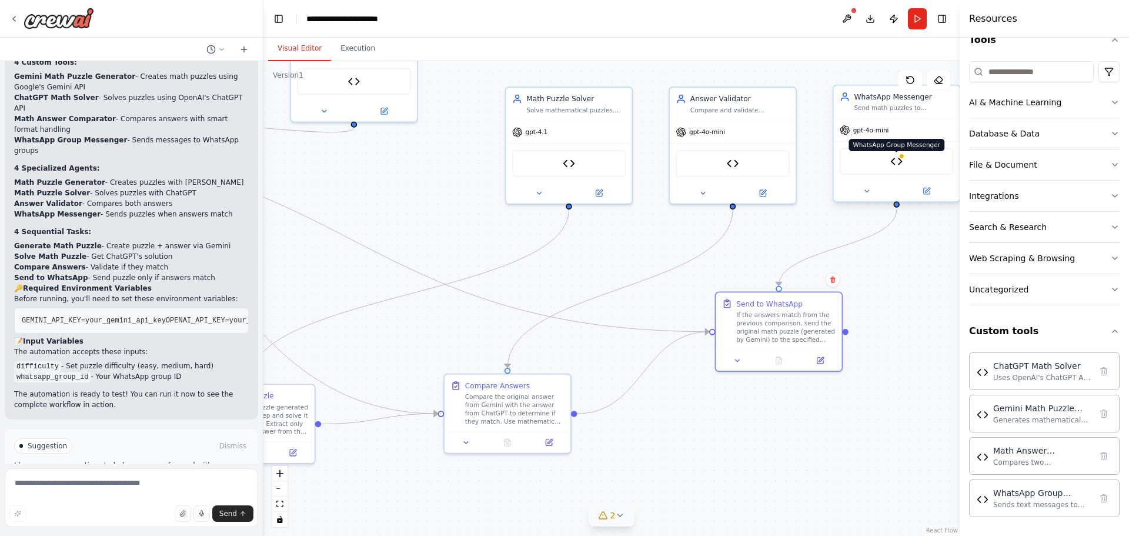
click at [893, 161] on img at bounding box center [896, 161] width 12 height 12
click at [928, 188] on icon at bounding box center [927, 190] width 5 height 5
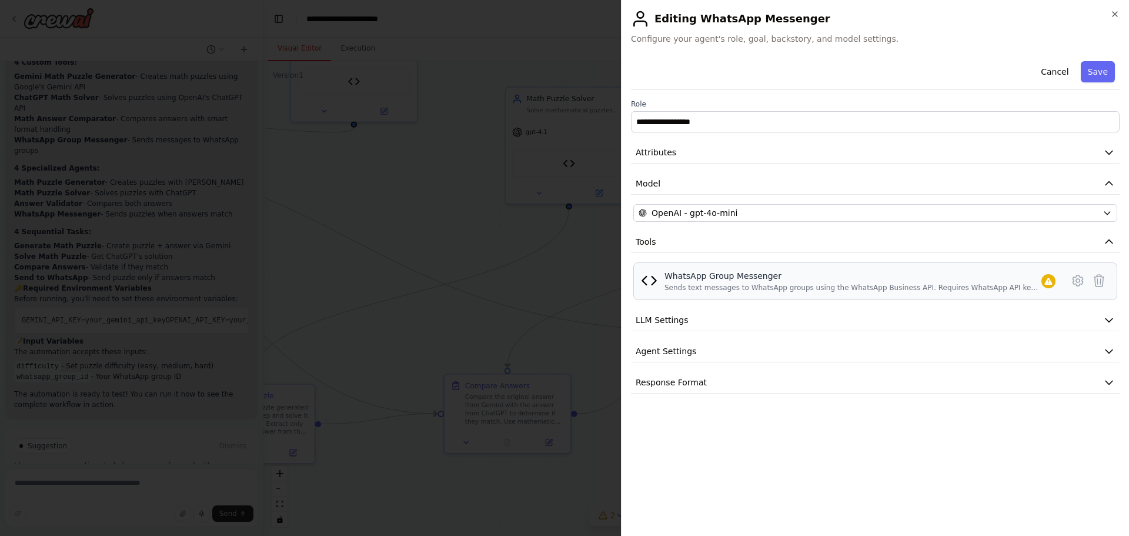
drag, startPoint x: 709, startPoint y: 293, endPoint x: 783, endPoint y: 293, distance: 74.1
click at [762, 293] on div "WhatsApp Group Messenger Sends text messages to WhatsApp groups using the Whats…" at bounding box center [875, 281] width 484 height 38
click at [825, 292] on div "Sends text messages to WhatsApp groups using the WhatsApp Business API. Require…" at bounding box center [853, 287] width 377 height 9
click at [1075, 278] on icon at bounding box center [1078, 280] width 14 height 14
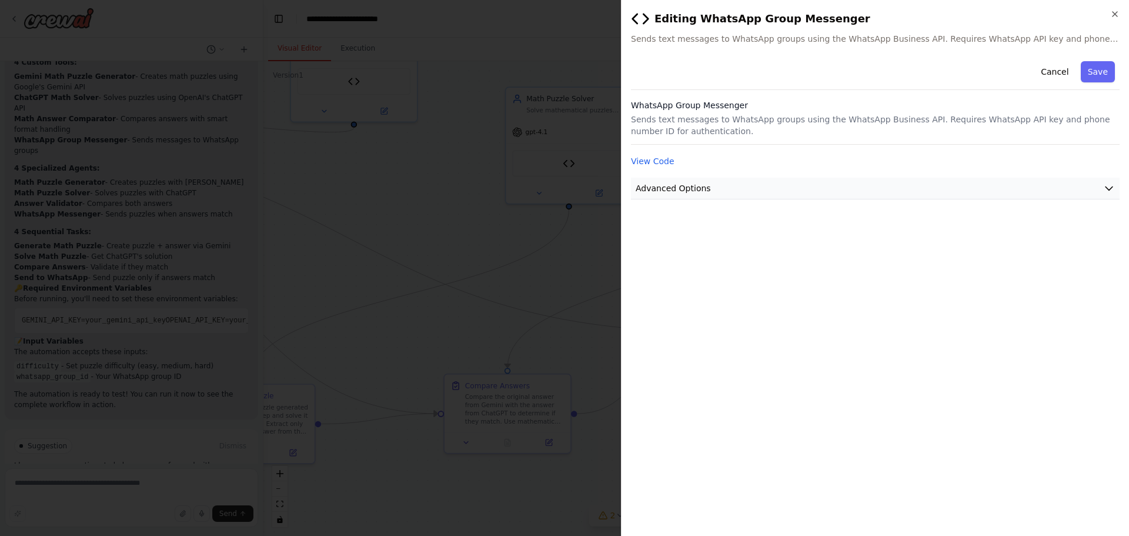
click at [680, 192] on span "Advanced Options" at bounding box center [673, 188] width 75 height 12
